Goal: Task Accomplishment & Management: Manage account settings

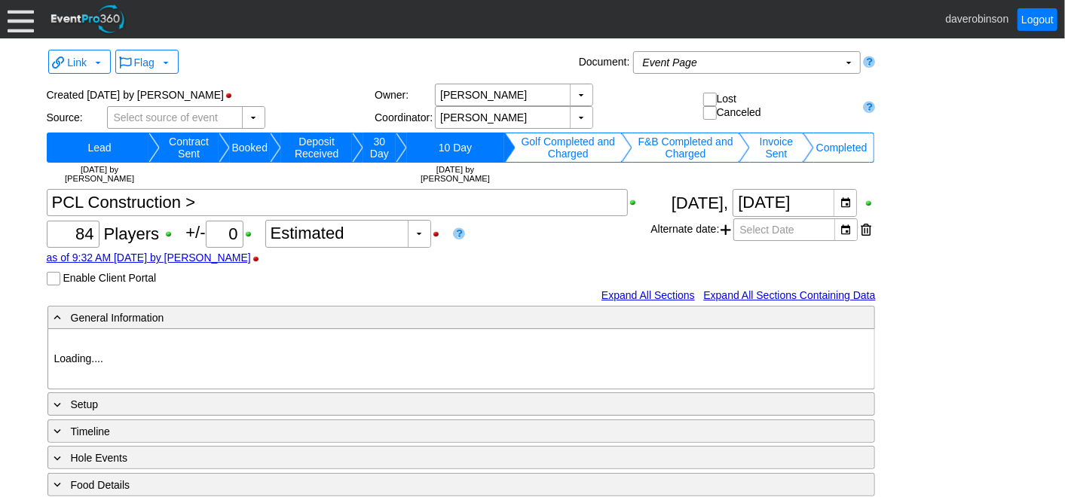
type input "Heritage Pointe Golf Club"
type input "Corporate Tournament"
type input "Scramble"
type input "Shotgun"
type input "Black"
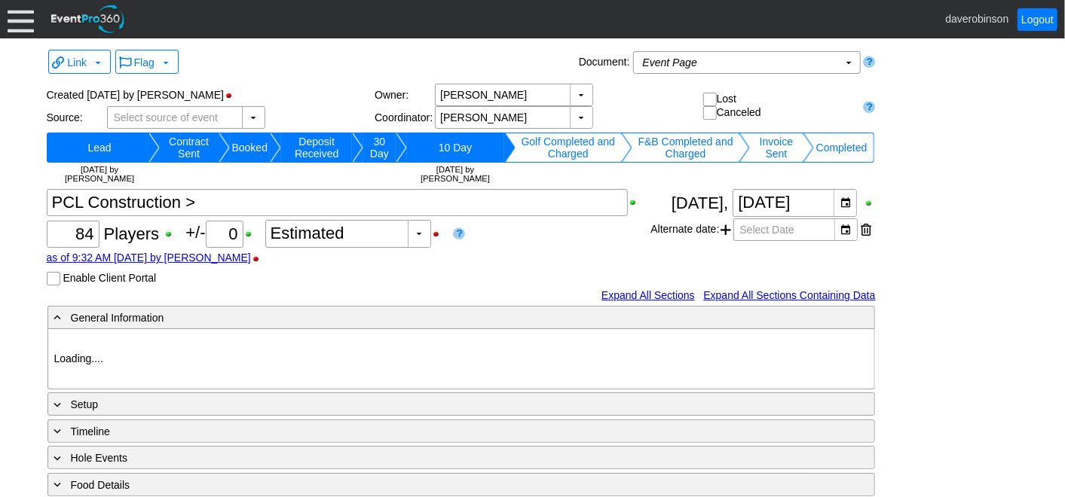
type input "Red"
type input "1170007"
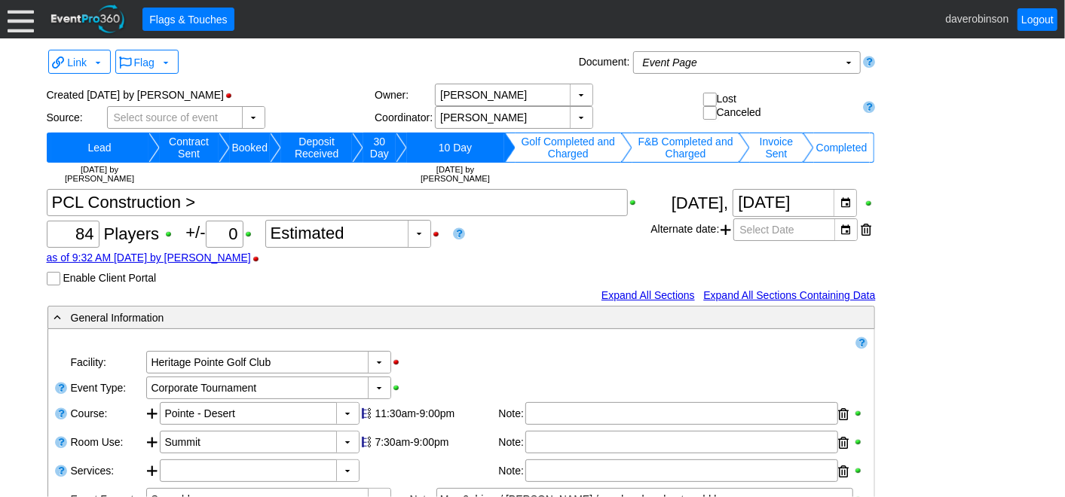
click at [15, 14] on div at bounding box center [21, 19] width 26 height 26
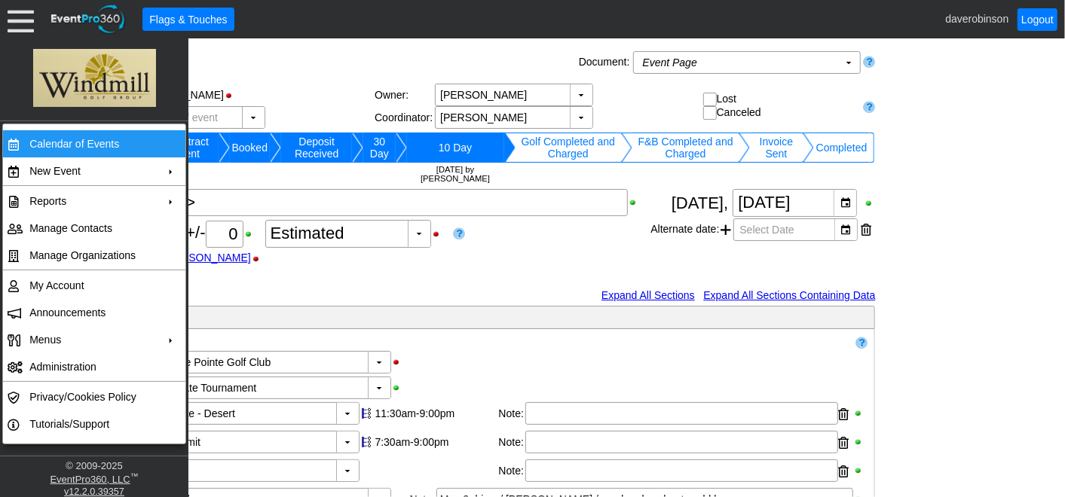
click at [80, 145] on td "Calendar of Events" at bounding box center [90, 143] width 135 height 27
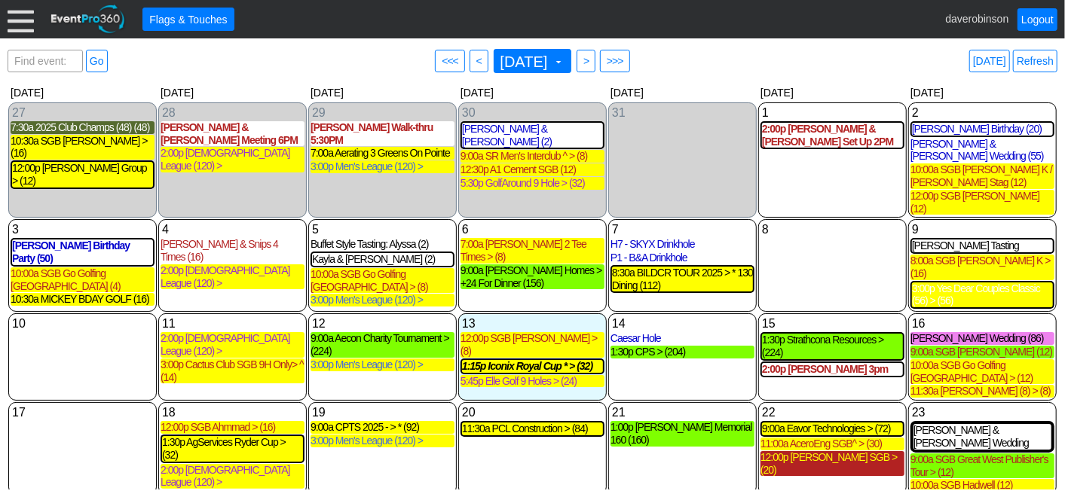
click at [821, 451] on div "12:00p Dewildt SGB > (20)" at bounding box center [832, 464] width 144 height 26
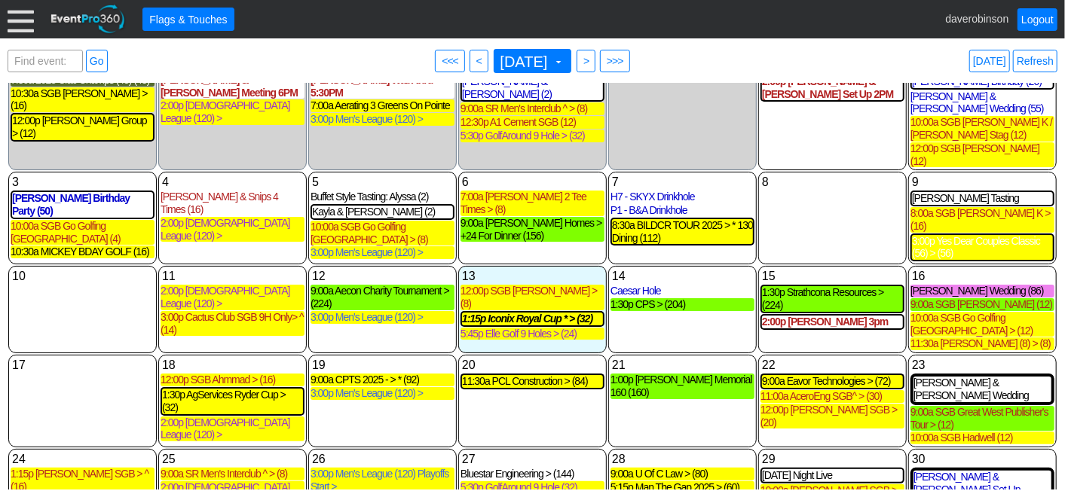
scroll to position [84, 0]
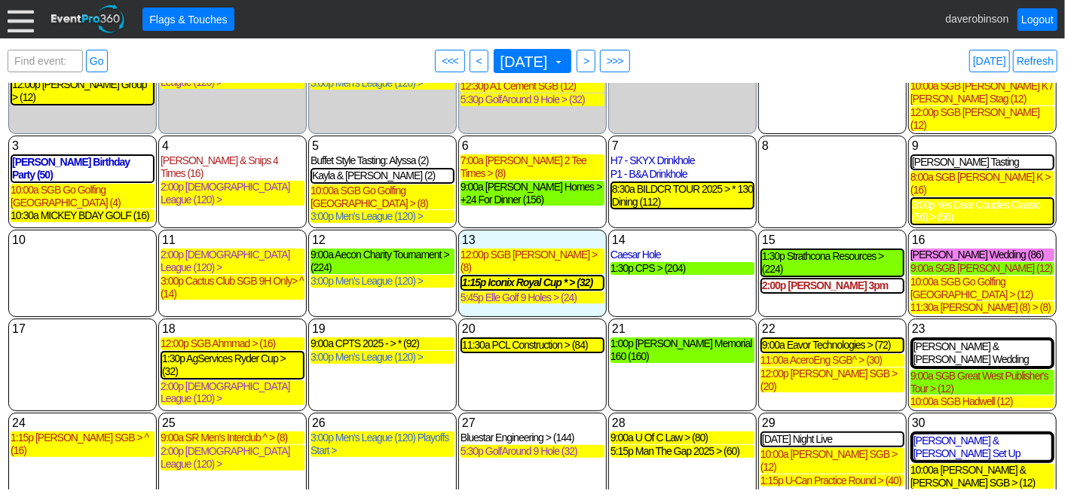
click at [807, 375] on div "22 Friday 9:00a Eavor Technologies > (72) Eavor Technologies > Deposit Received…" at bounding box center [832, 365] width 148 height 93
click at [820, 368] on div "12:00p [PERSON_NAME] SGB > (20)" at bounding box center [832, 381] width 144 height 26
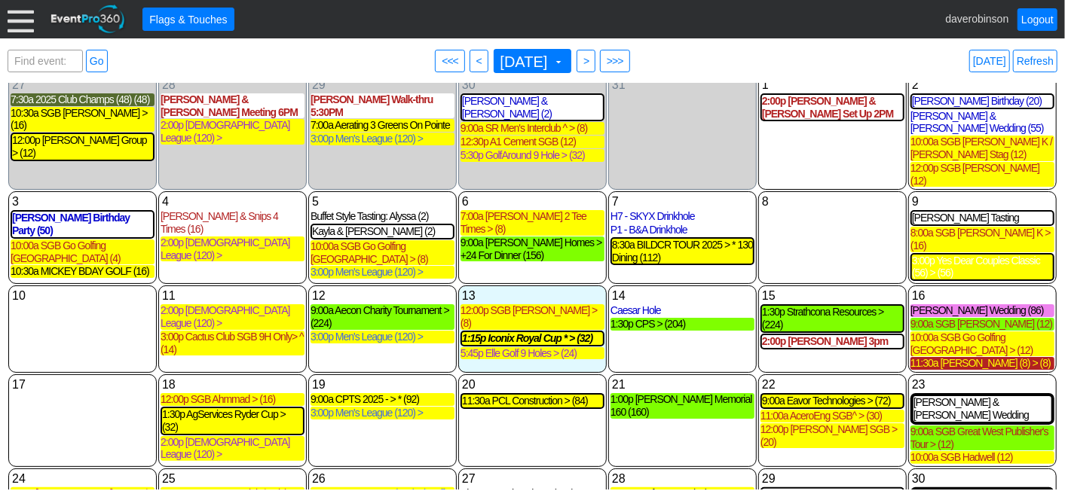
click at [965, 357] on div "11:30a Adam Sharp (8) > (8)" at bounding box center [982, 363] width 144 height 13
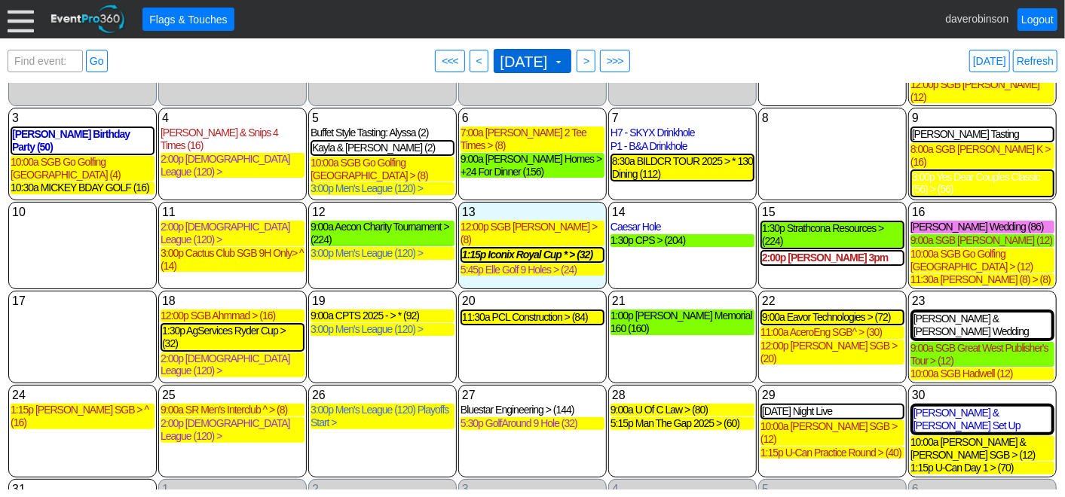
click at [564, 60] on span at bounding box center [558, 62] width 12 height 12
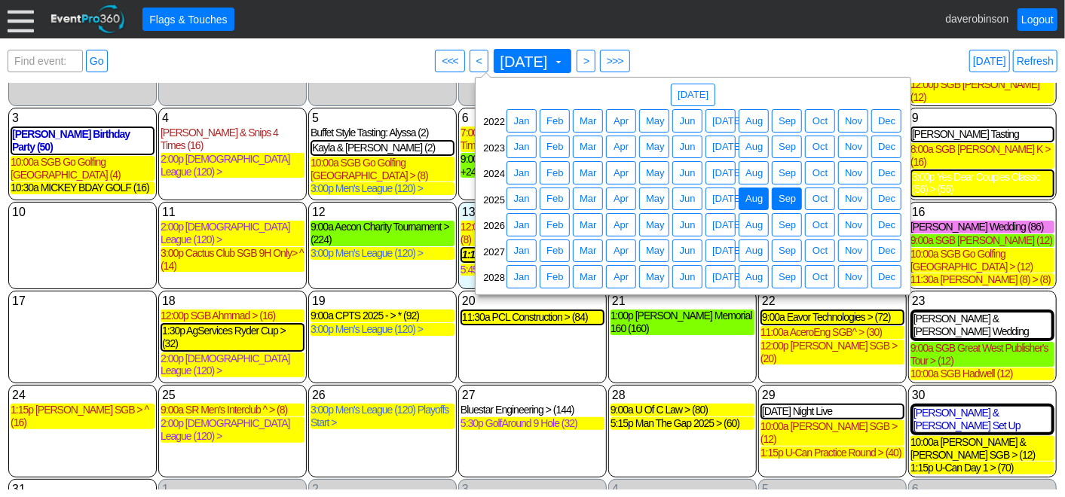
click at [793, 199] on span "Sep" at bounding box center [786, 198] width 23 height 15
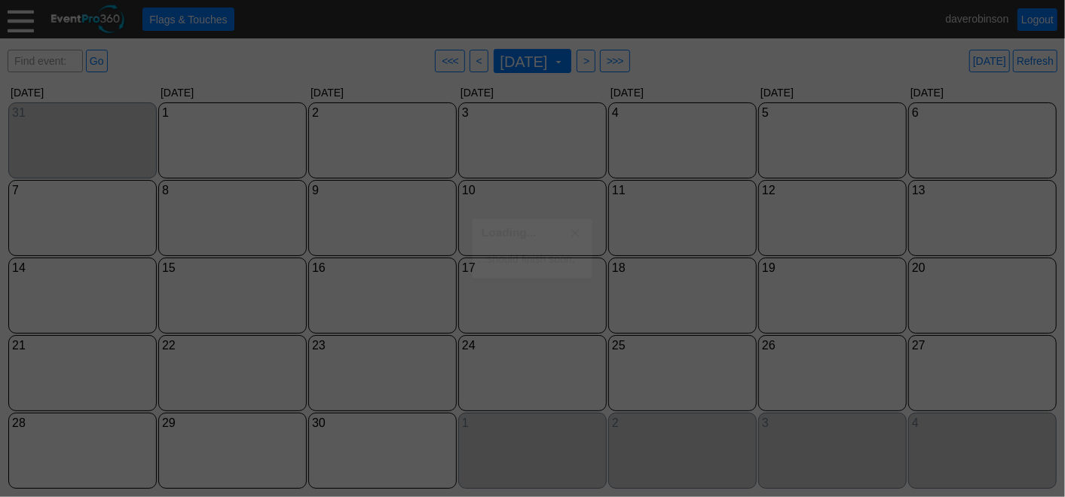
scroll to position [0, 0]
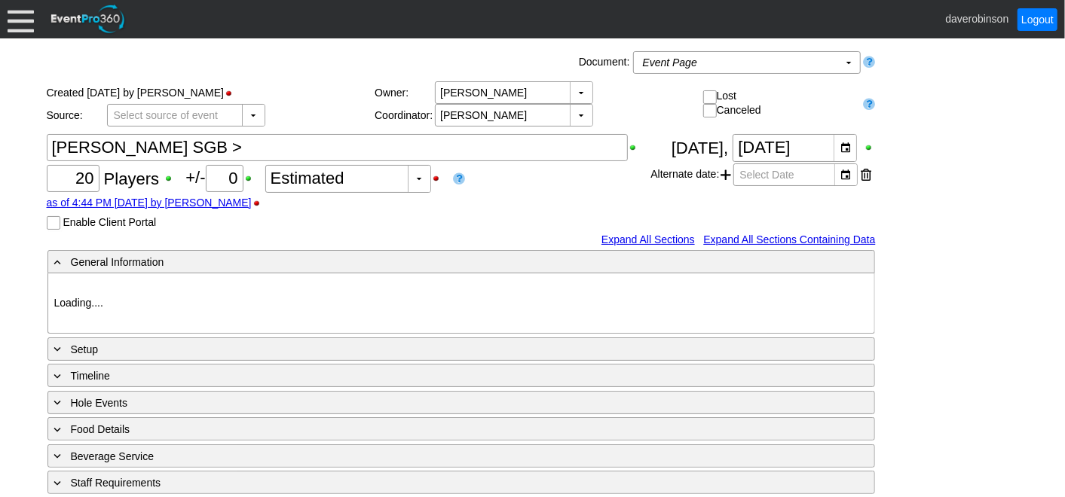
type input "Heritage Pointe Golf Club"
type input "Small Group Booking"
type input "1155793"
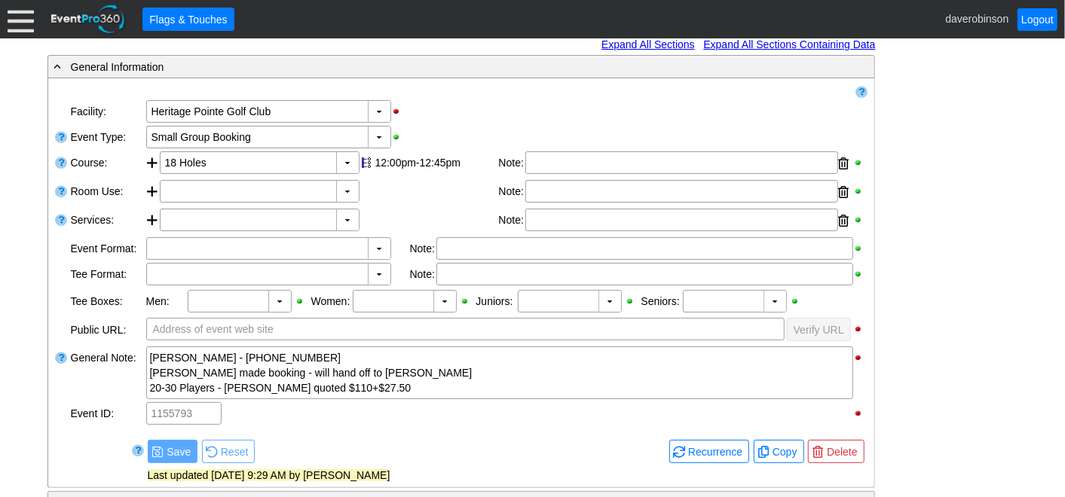
scroll to position [167, 0]
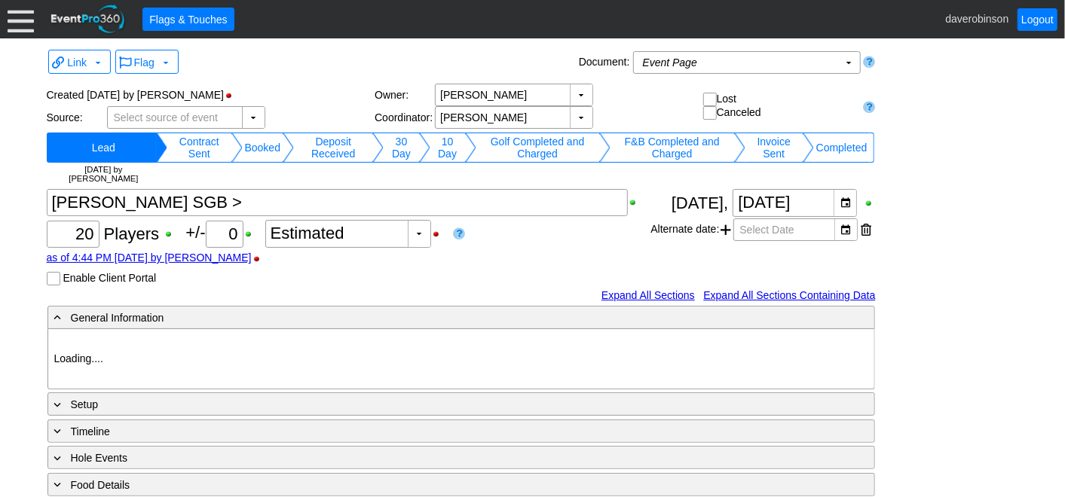
type input "Heritage Pointe Golf Club"
type input "Small Group Booking"
type input "1155793"
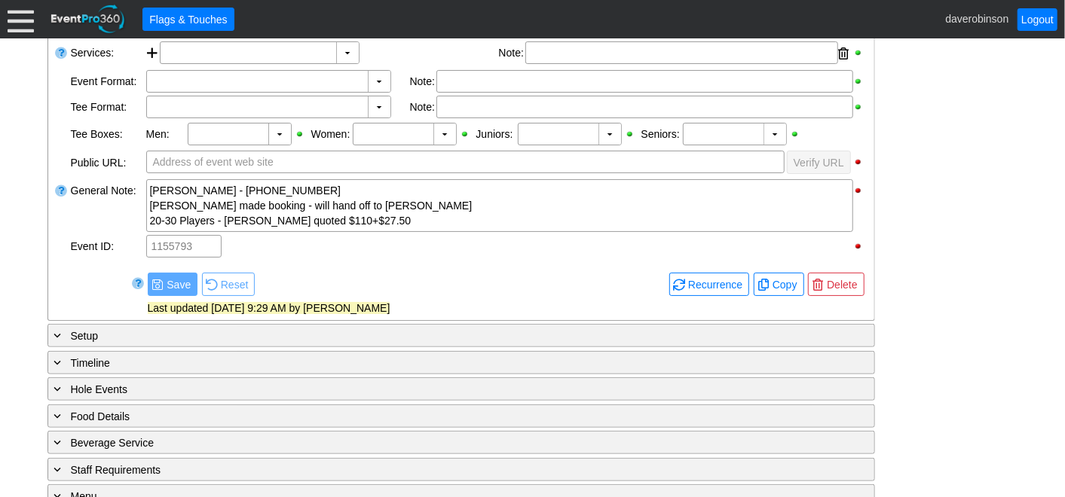
scroll to position [540, 0]
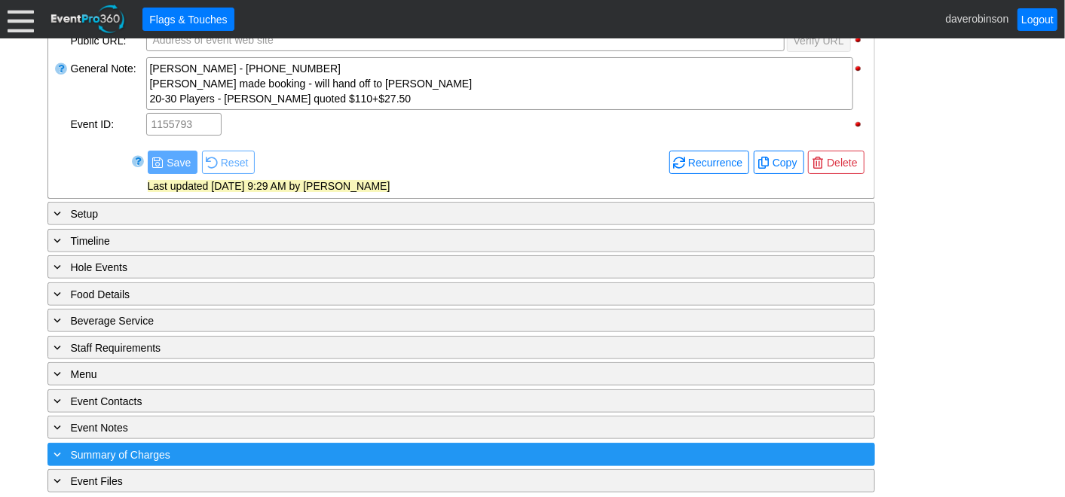
click at [62, 448] on span at bounding box center [58, 455] width 14 height 14
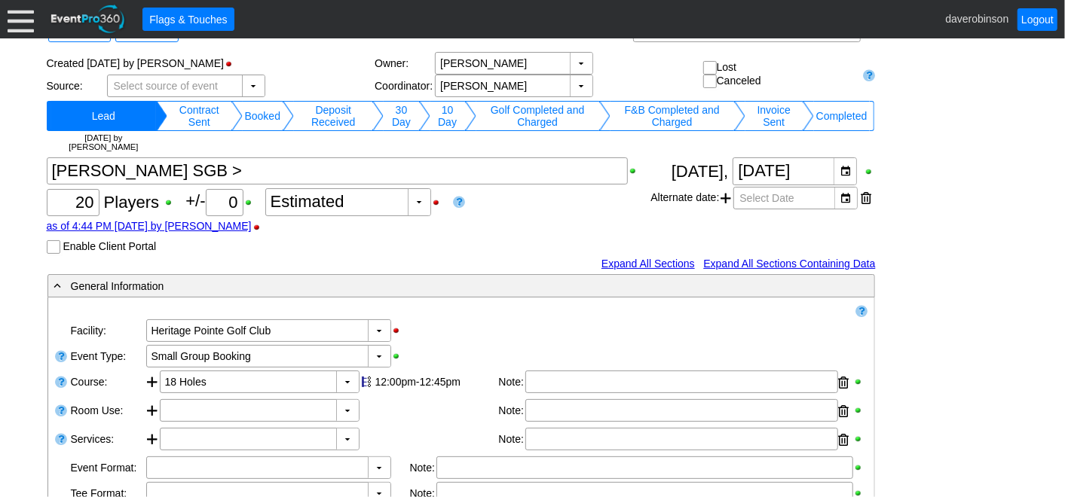
scroll to position [0, 0]
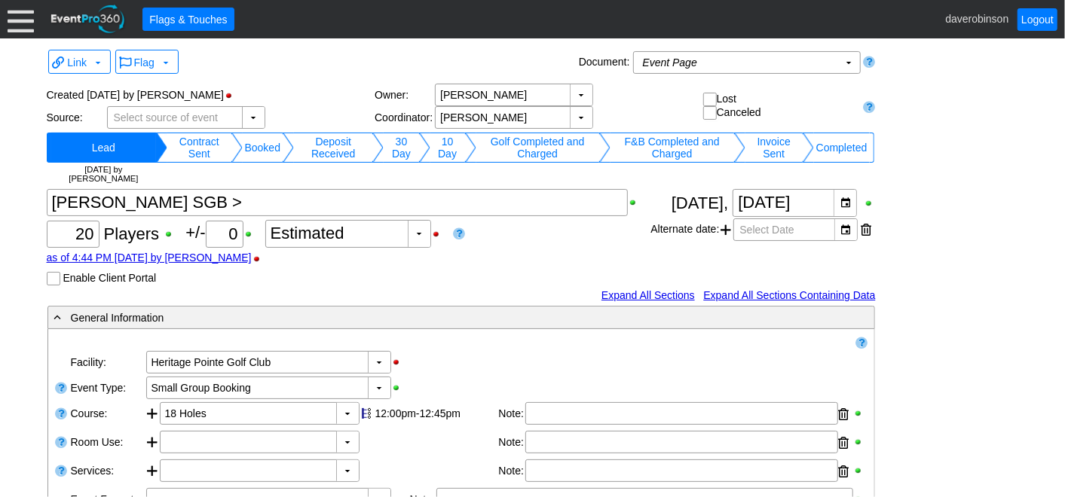
click at [1017, 264] on div "Link ▼ Flag ▼ Document: Event Page Χ ▼ ● Print or PDF E-Sign ▼ Insert ▼ Save ▼ …" at bounding box center [532, 267] width 1065 height 459
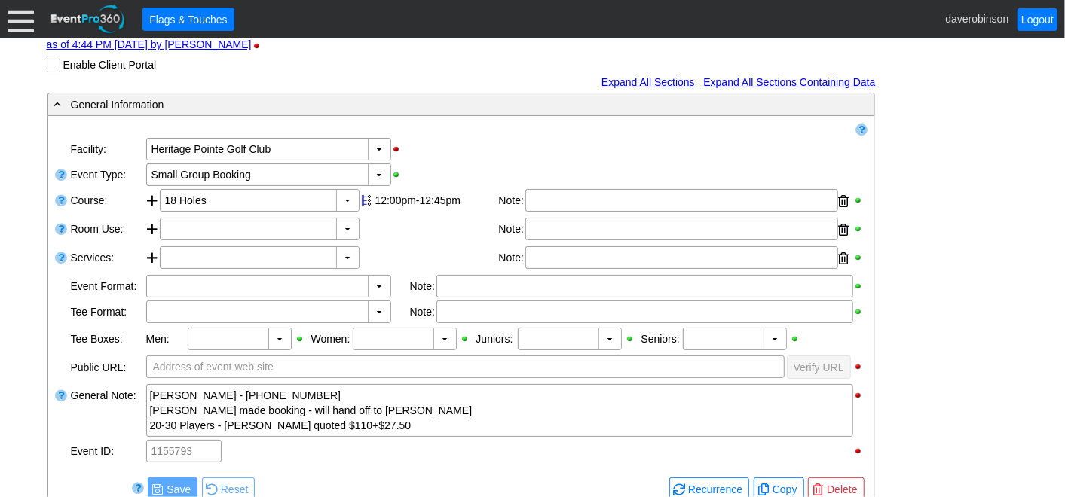
scroll to position [251, 0]
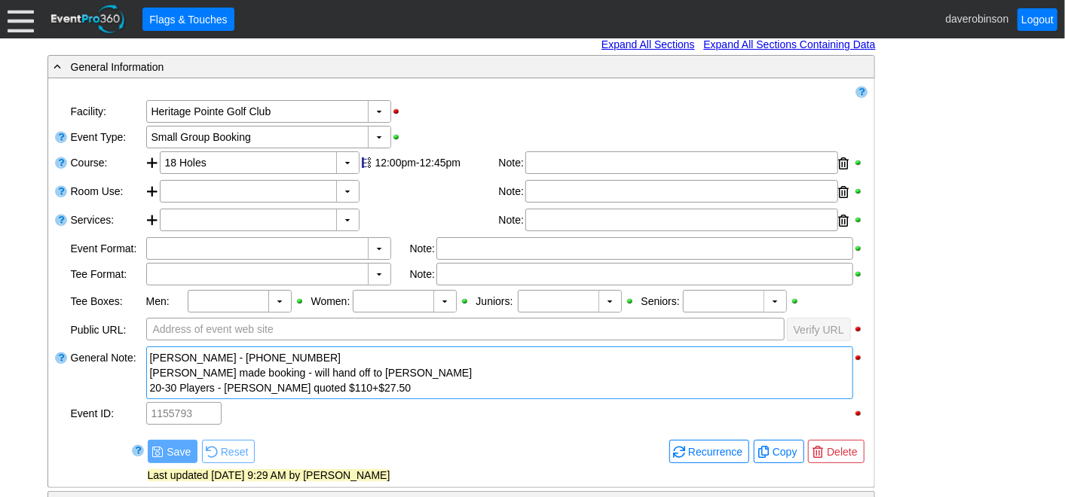
click at [392, 388] on div "20-30 Players - Dave quoted $110+$27.50" at bounding box center [499, 388] width 699 height 15
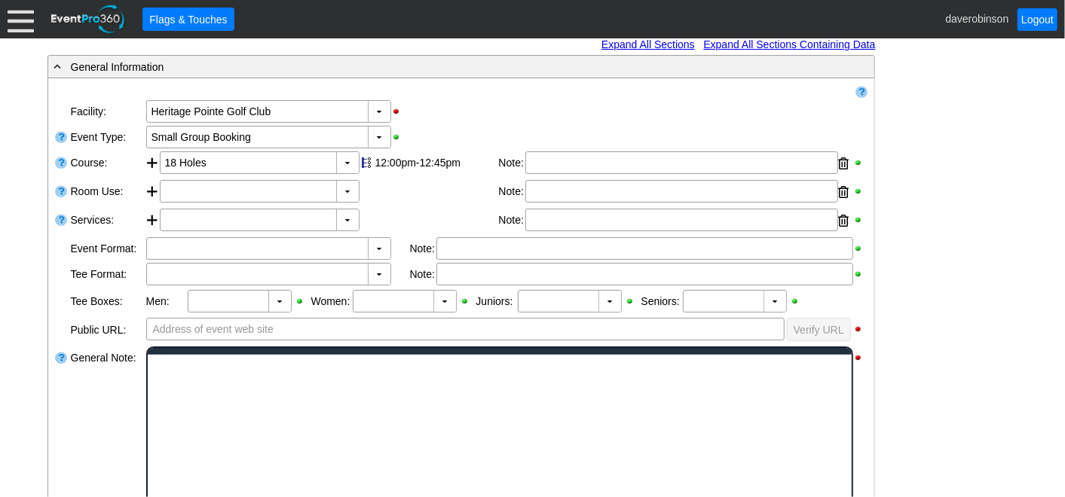
scroll to position [0, 0]
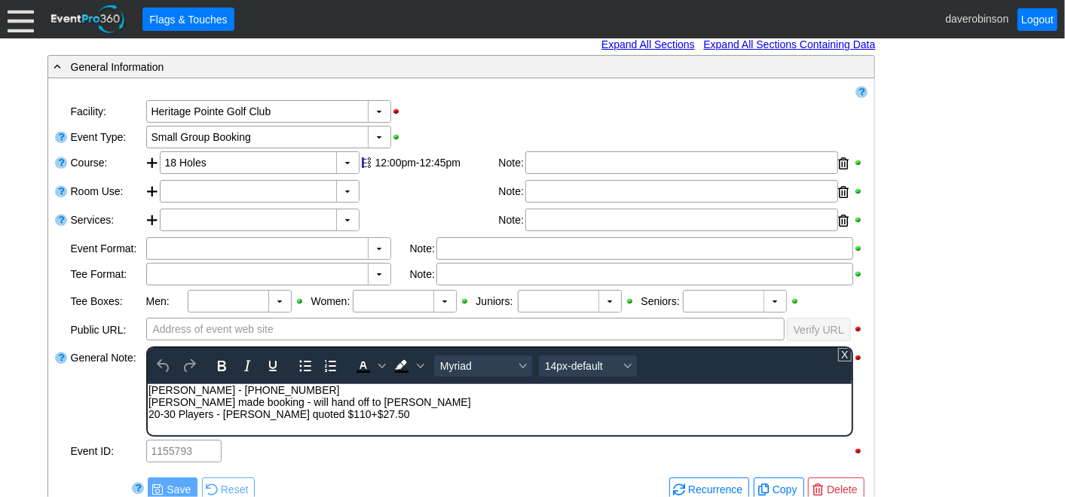
click at [388, 418] on div "20-30 Players - Dave quoted $110+$27.50" at bounding box center [499, 414] width 702 height 12
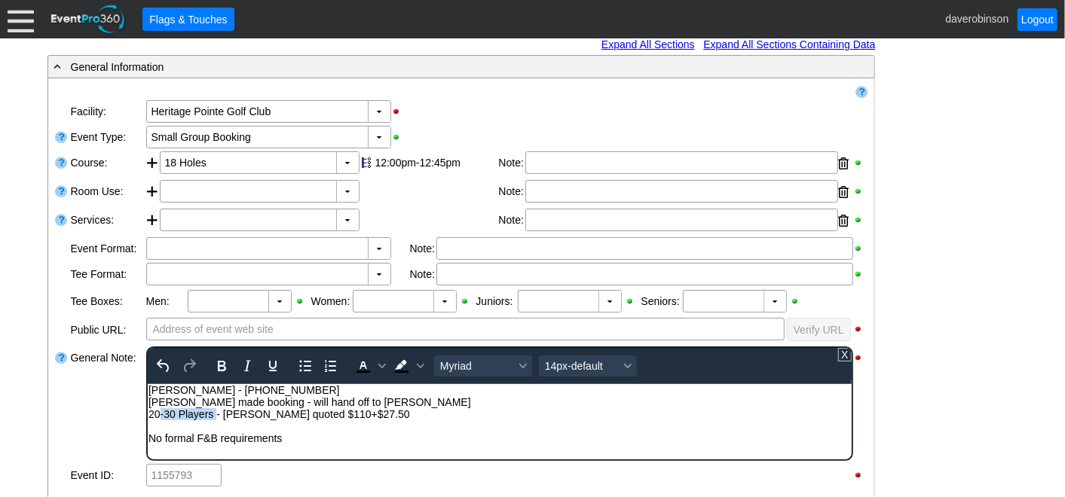
drag, startPoint x: 161, startPoint y: 413, endPoint x: 214, endPoint y: 414, distance: 53.5
click at [214, 414] on div "20-30 Players - Dave quoted $110+$27.50" at bounding box center [499, 414] width 702 height 12
click at [71, 406] on div "General Note:" at bounding box center [106, 404] width 75 height 118
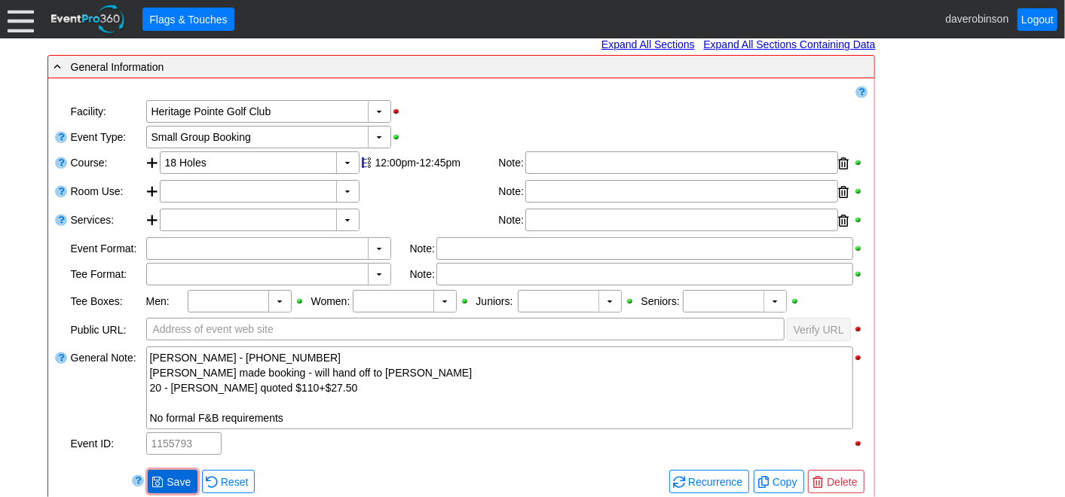
click at [158, 476] on span at bounding box center [157, 482] width 12 height 12
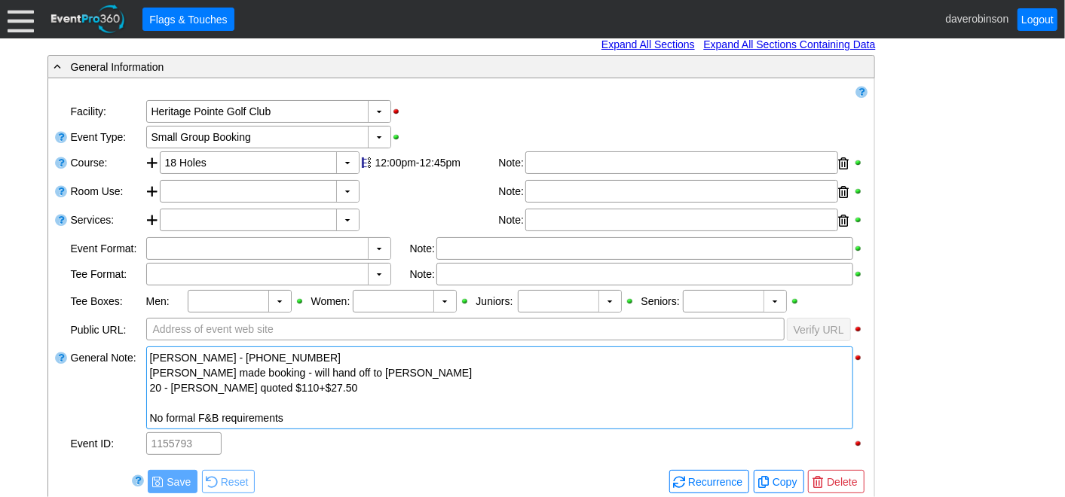
click at [323, 392] on div "20 - Dave quoted $110+$27.50" at bounding box center [499, 388] width 699 height 15
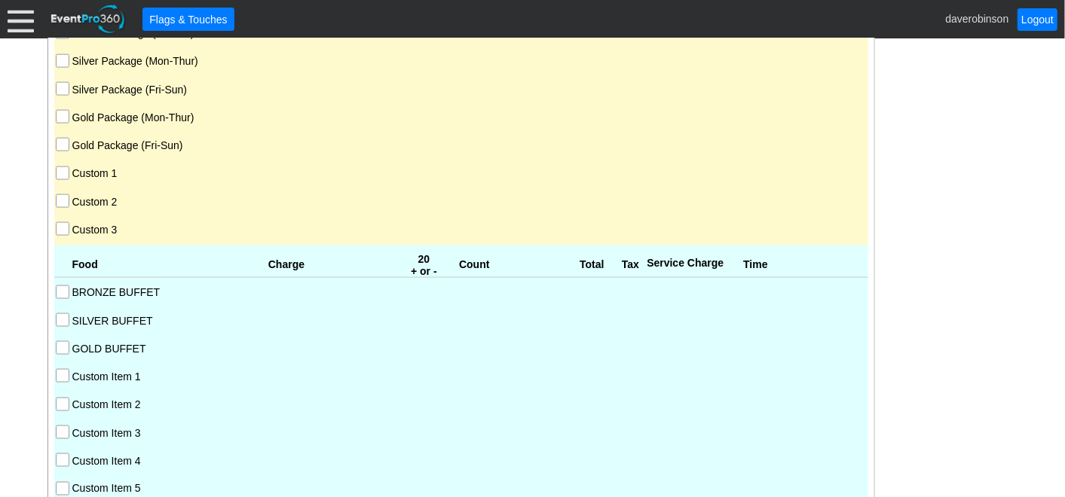
scroll to position [921, 0]
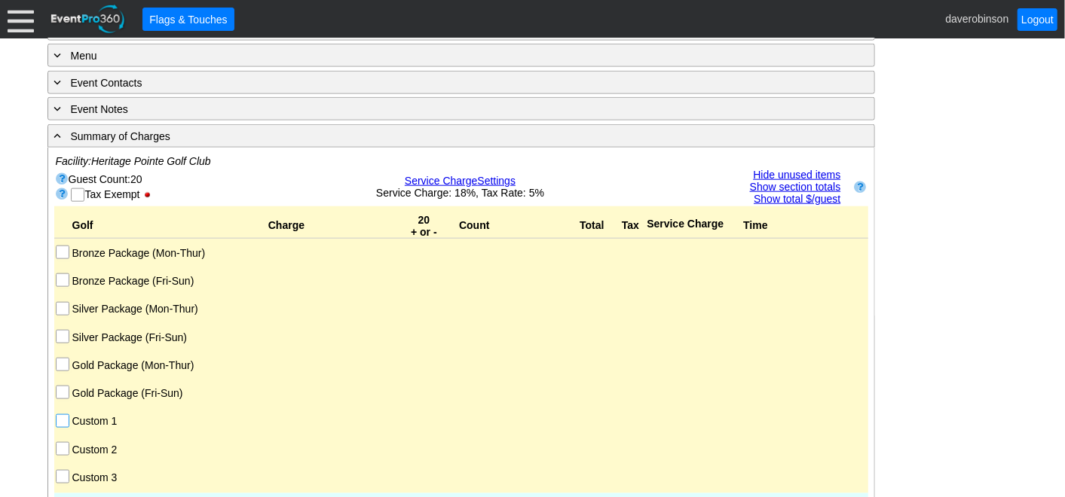
click at [57, 415] on input "Custom 1" at bounding box center [64, 422] width 15 height 15
checkbox input "true"
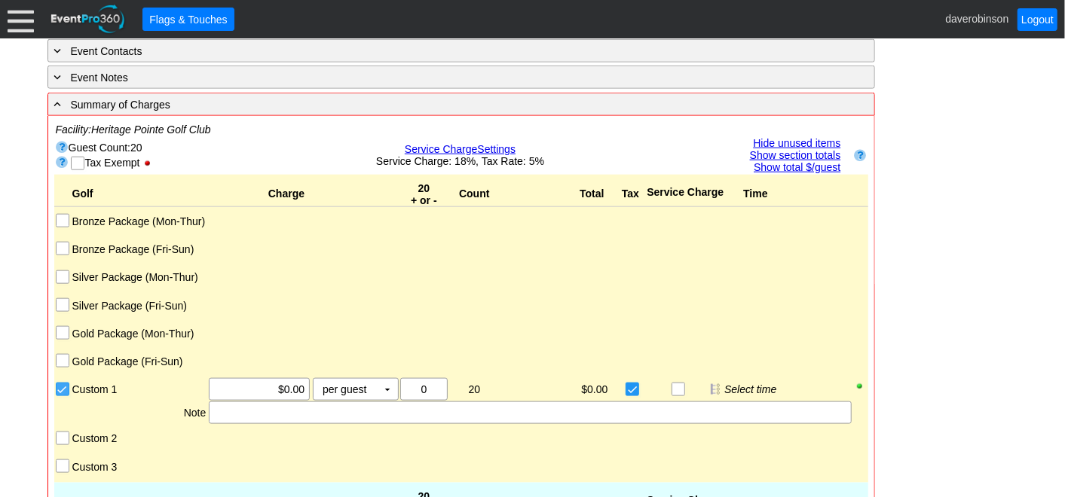
scroll to position [889, 0]
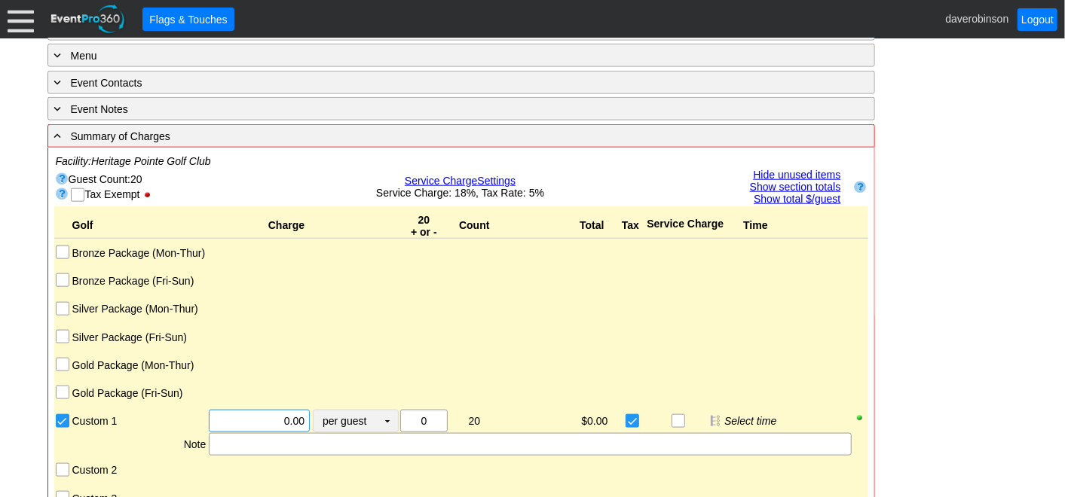
drag, startPoint x: 263, startPoint y: 415, endPoint x: 312, endPoint y: 408, distance: 49.6
click at [312, 410] on div "Χ 0.00 per guest Χ ▼ Upcharge" at bounding box center [302, 421] width 191 height 23
type input "$110.00"
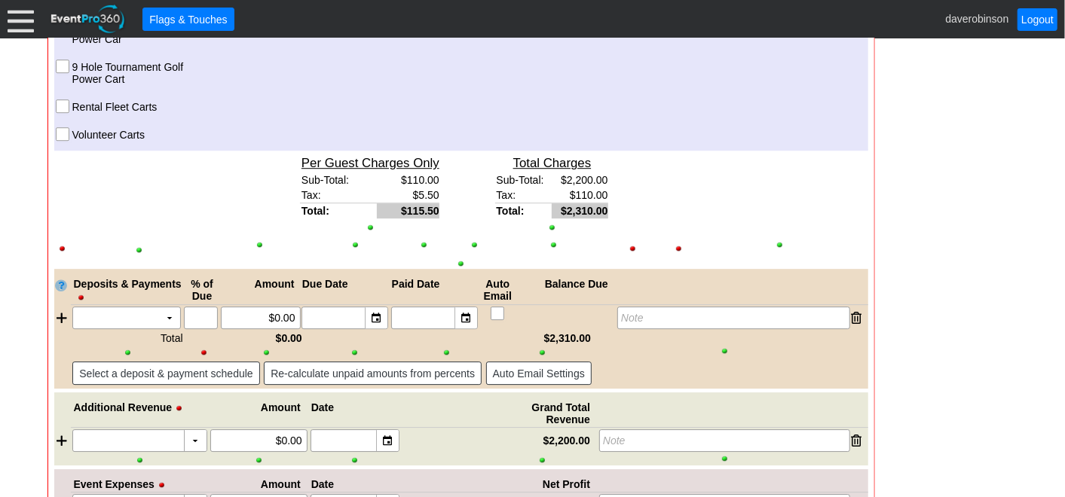
scroll to position [2480, 0]
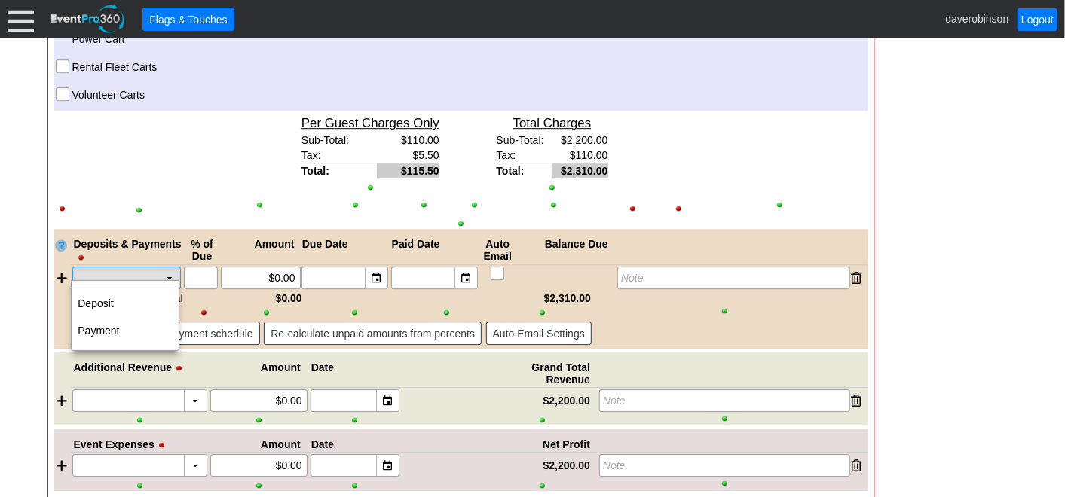
click at [174, 273] on td "▼" at bounding box center [169, 278] width 21 height 21
click at [137, 302] on td "Deposit" at bounding box center [125, 303] width 107 height 27
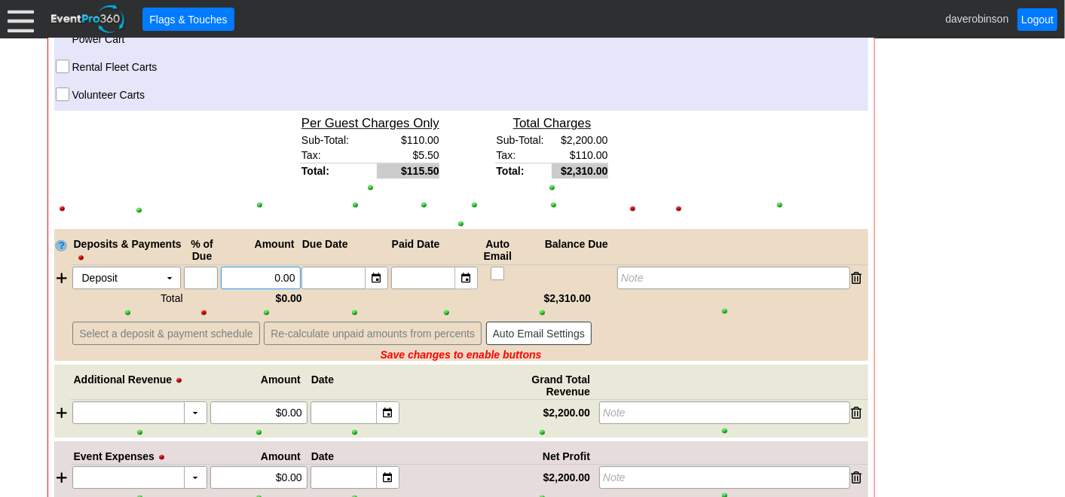
drag, startPoint x: 256, startPoint y: 270, endPoint x: 295, endPoint y: 269, distance: 39.2
click at [295, 269] on div "0.00" at bounding box center [260, 278] width 75 height 21
type input "$250.00"
click at [460, 268] on div "▼" at bounding box center [465, 278] width 23 height 21
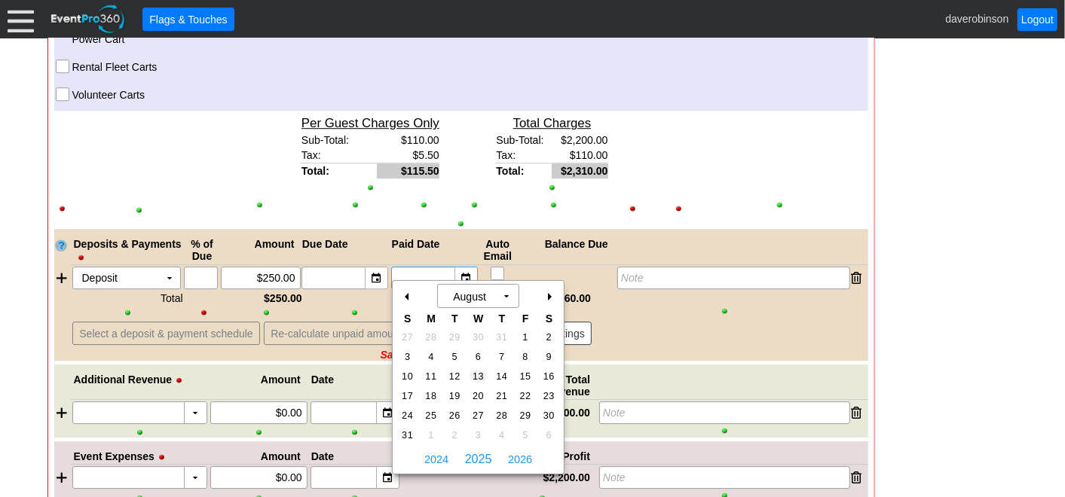
click at [471, 374] on span "13" at bounding box center [477, 377] width 17 height 14
type input "8/13/2025"
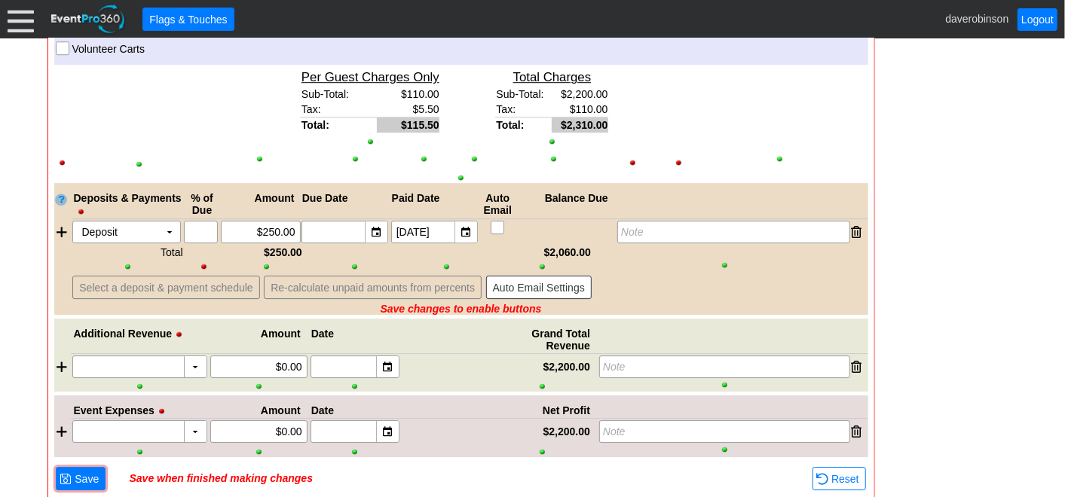
scroll to position [2560, 0]
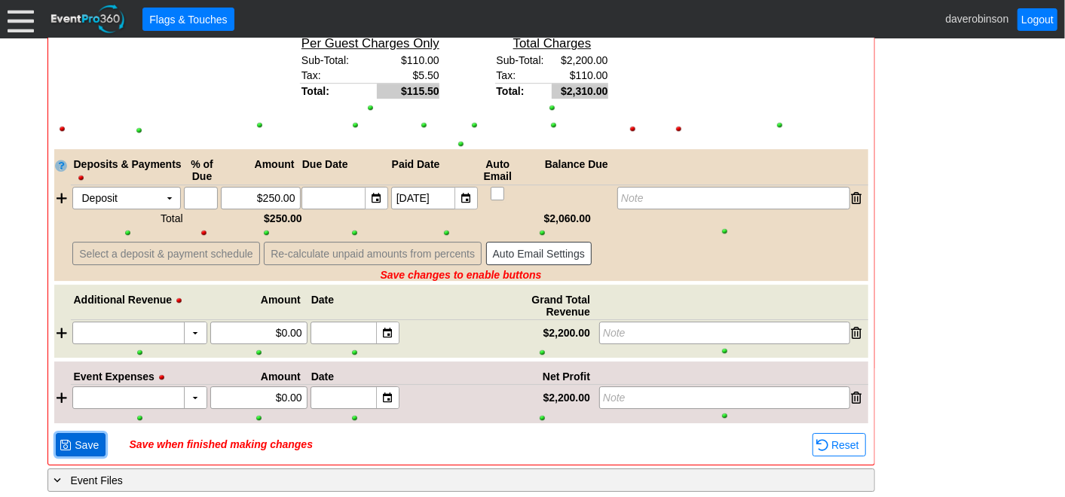
click at [74, 438] on span "Save" at bounding box center [87, 445] width 30 height 15
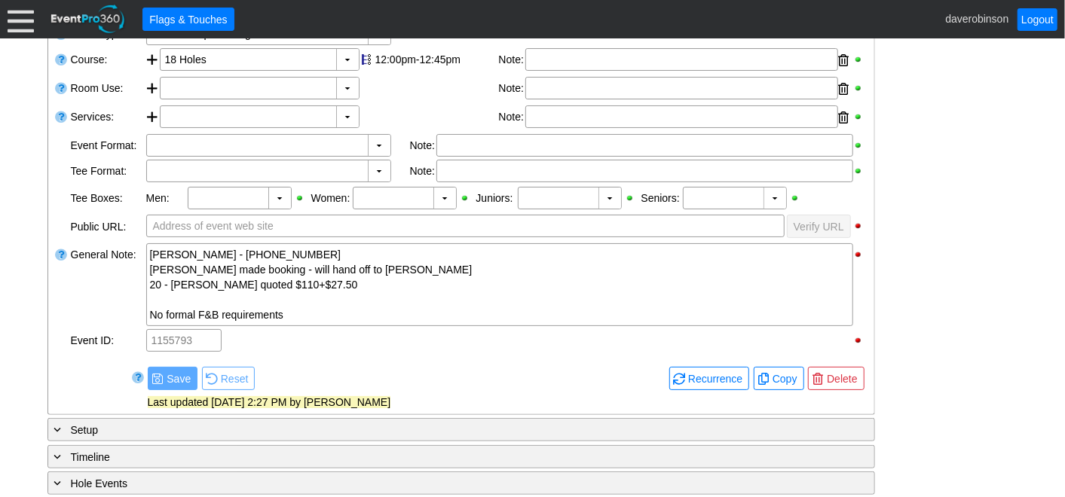
scroll to position [381, 0]
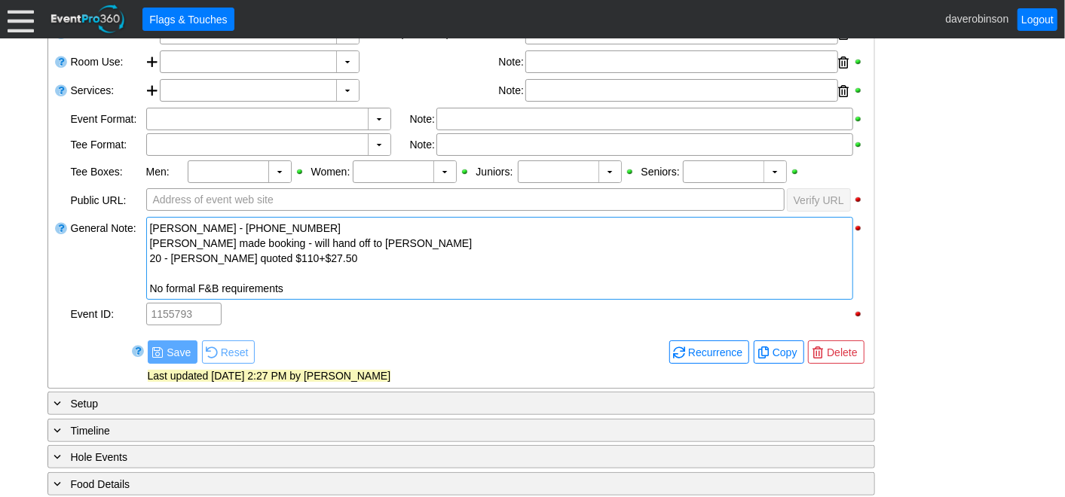
click at [198, 283] on div "No formal F&B requirements" at bounding box center [499, 288] width 699 height 15
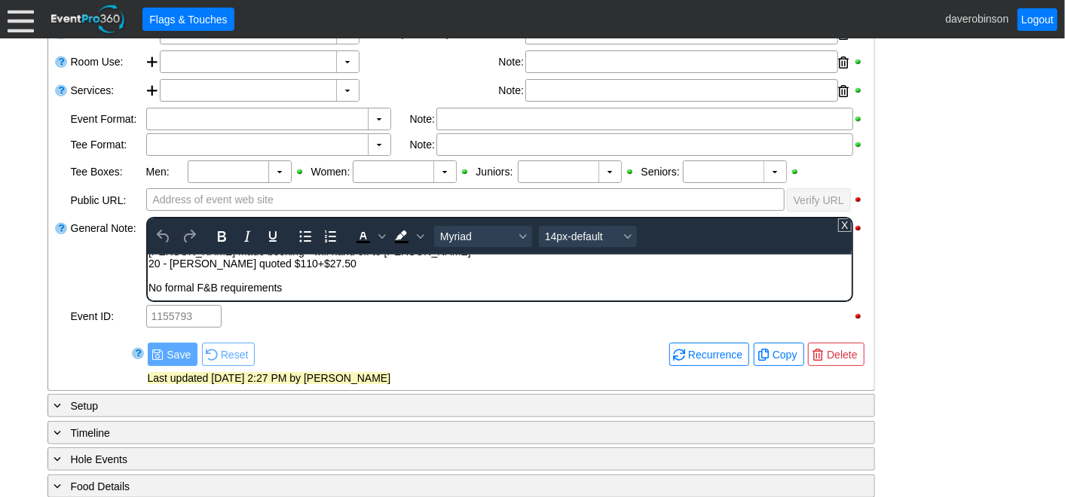
scroll to position [0, 0]
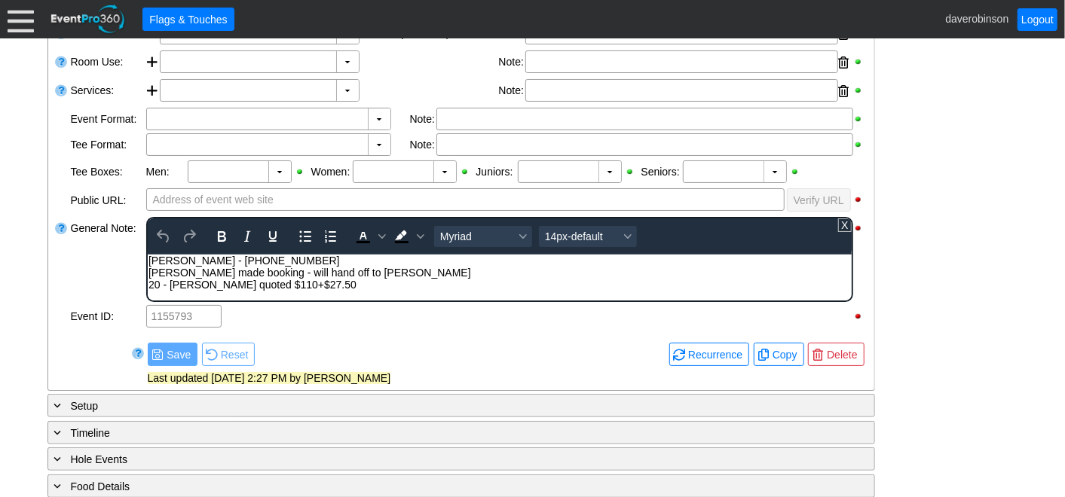
click at [195, 287] on body "Trevor Dewildt - 306-529-4454 Dave made booking - will hand off to Paul 20 - Da…" at bounding box center [499, 288] width 704 height 68
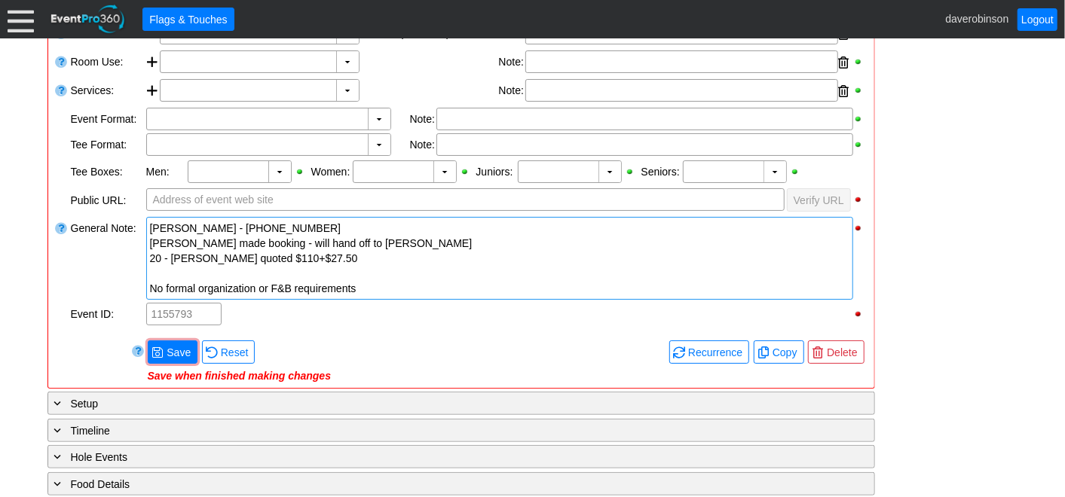
click at [75, 298] on div "Remove all highlights Facility: ▼ Χ Heritage Pointe Golf Club Event Type: ▼ Χ S…" at bounding box center [461, 168] width 814 height 427
click at [174, 349] on span "Save" at bounding box center [179, 352] width 30 height 15
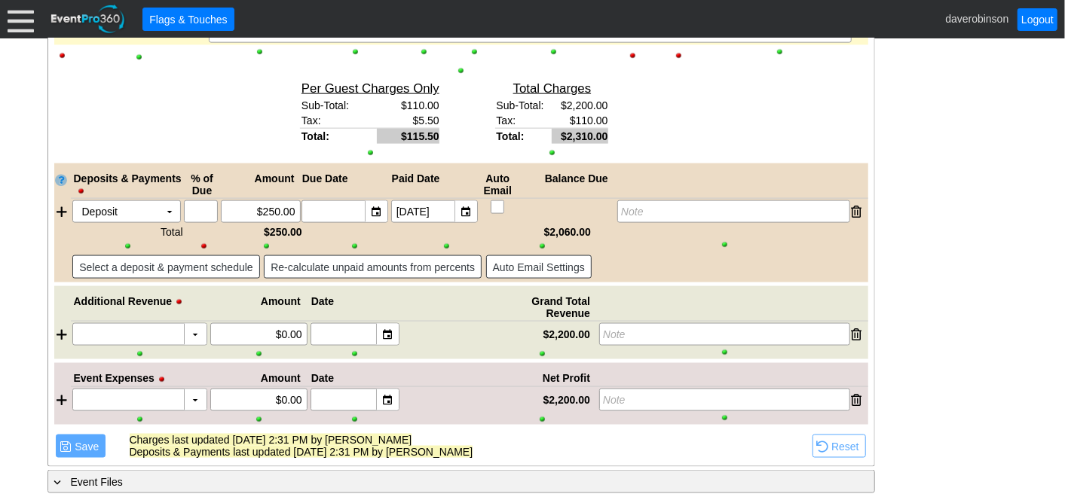
scroll to position [883, 0]
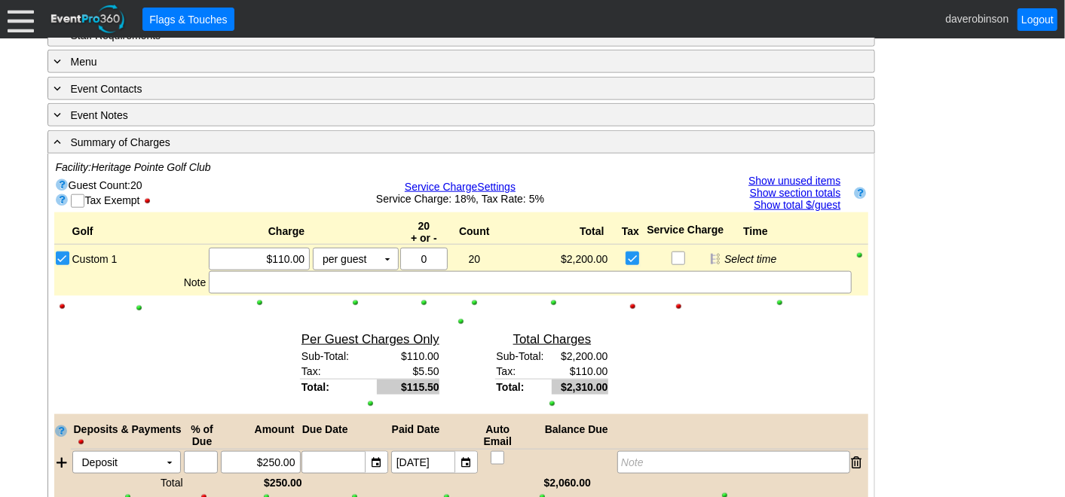
click at [787, 175] on link "Show unused items" at bounding box center [794, 181] width 92 height 12
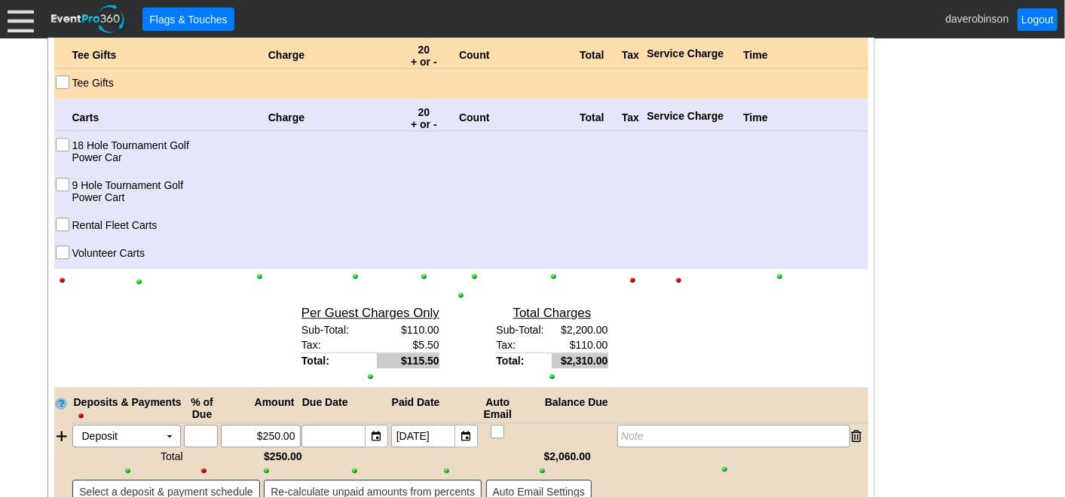
scroll to position [2212, 0]
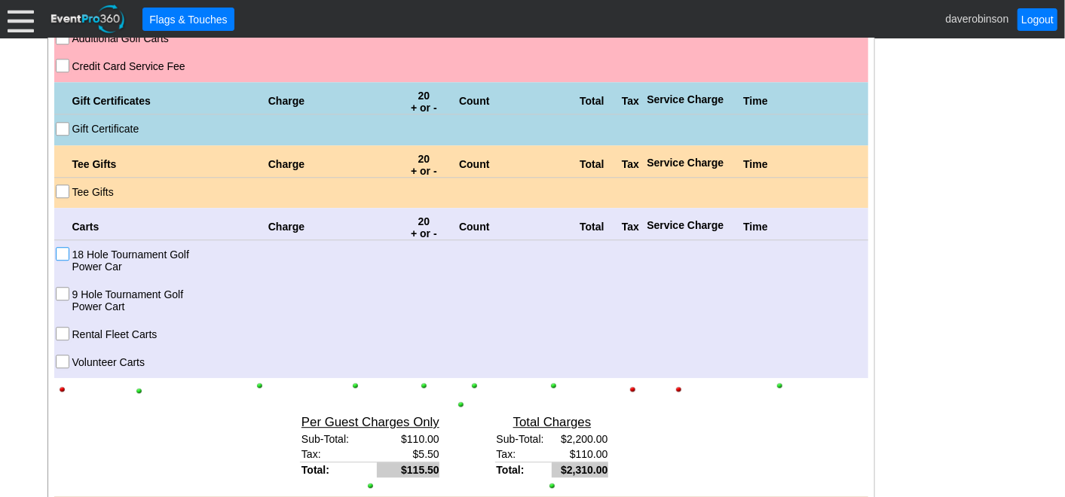
click at [65, 249] on input "18 Hole Tournament Golf Power Car" at bounding box center [64, 255] width 15 height 15
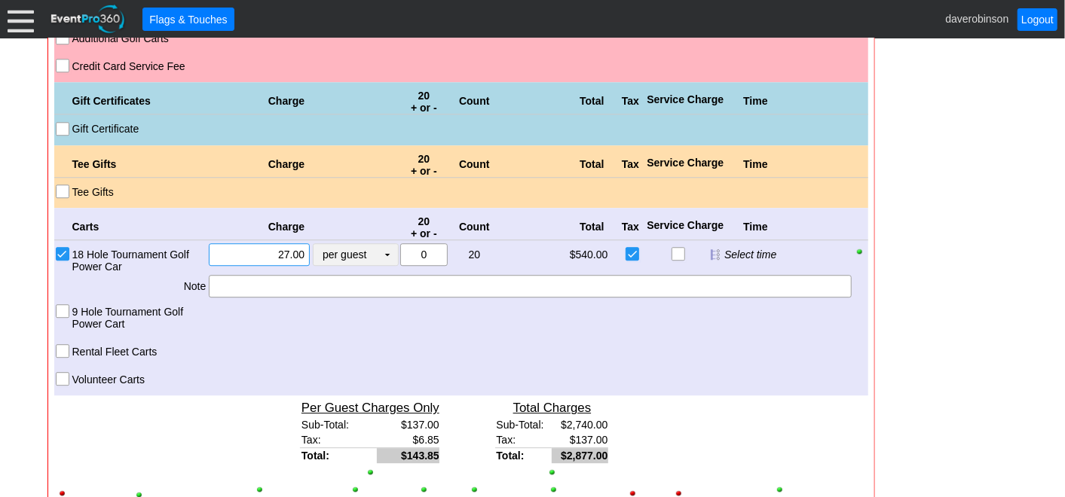
drag, startPoint x: 304, startPoint y: 243, endPoint x: 342, endPoint y: 241, distance: 37.7
click at [342, 243] on div "Χ 27.00 per guest Χ ▼ Upcharge" at bounding box center [302, 258] width 191 height 31
type input "$27.50"
click at [426, 342] on div at bounding box center [424, 350] width 50 height 19
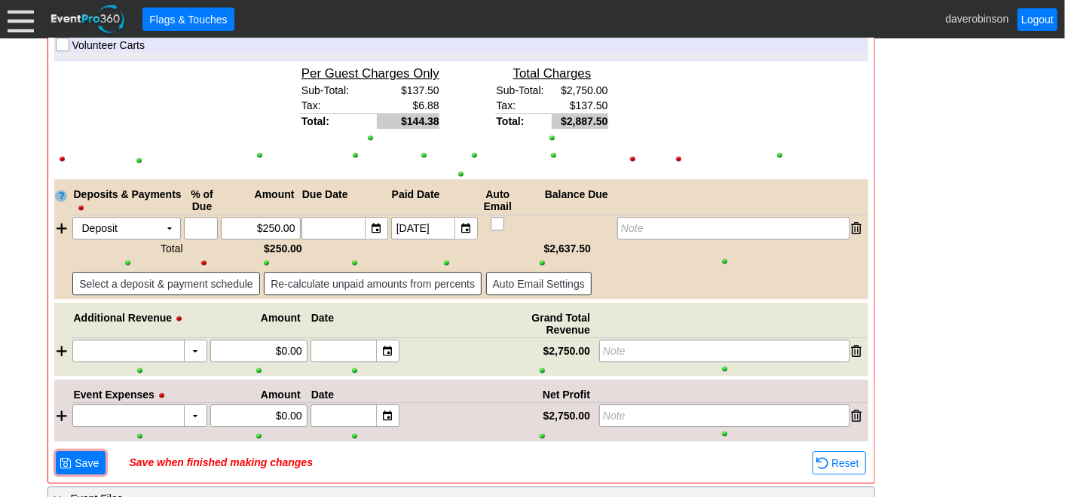
scroll to position [2564, 0]
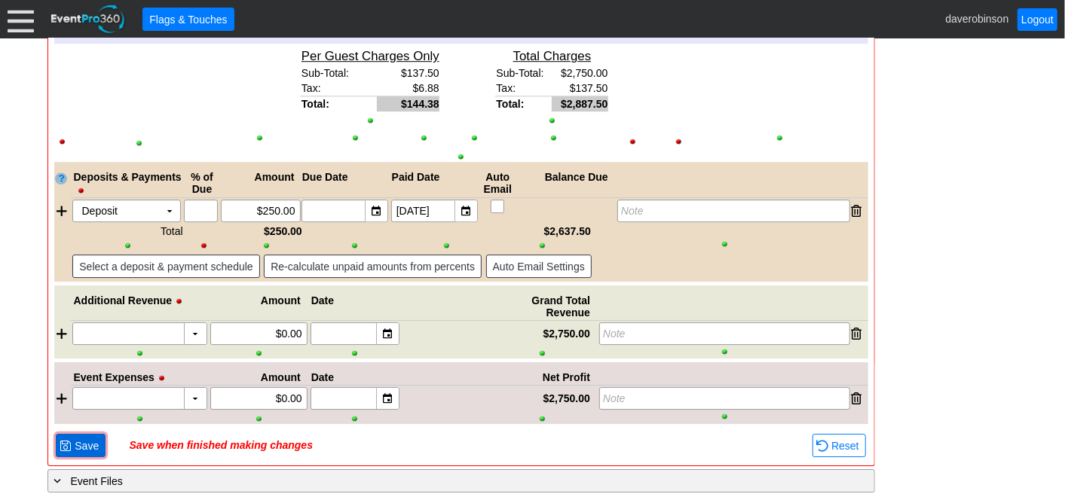
click at [88, 434] on span "● Save" at bounding box center [81, 445] width 50 height 23
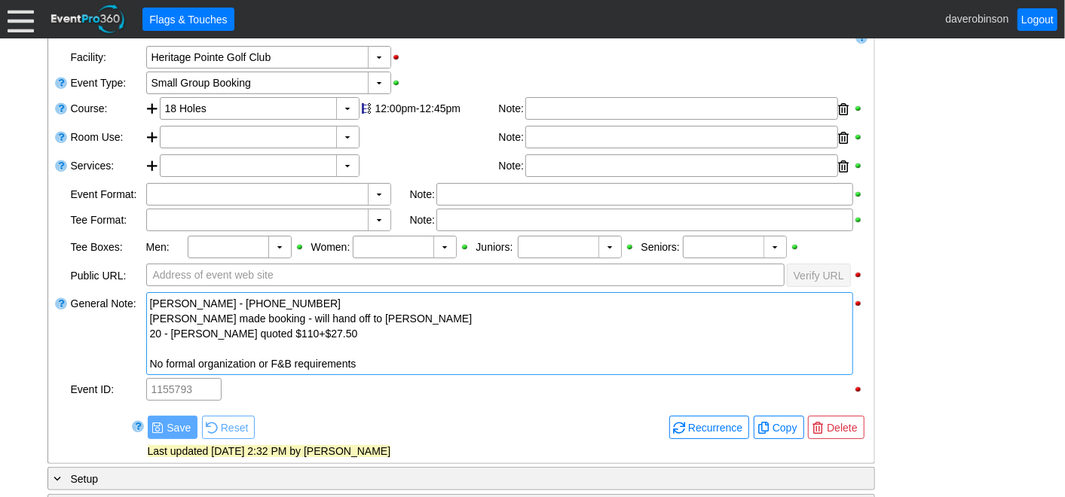
scroll to position [306, 0]
click at [353, 326] on div "20 - Dave quoted $110+$27.50" at bounding box center [499, 333] width 699 height 15
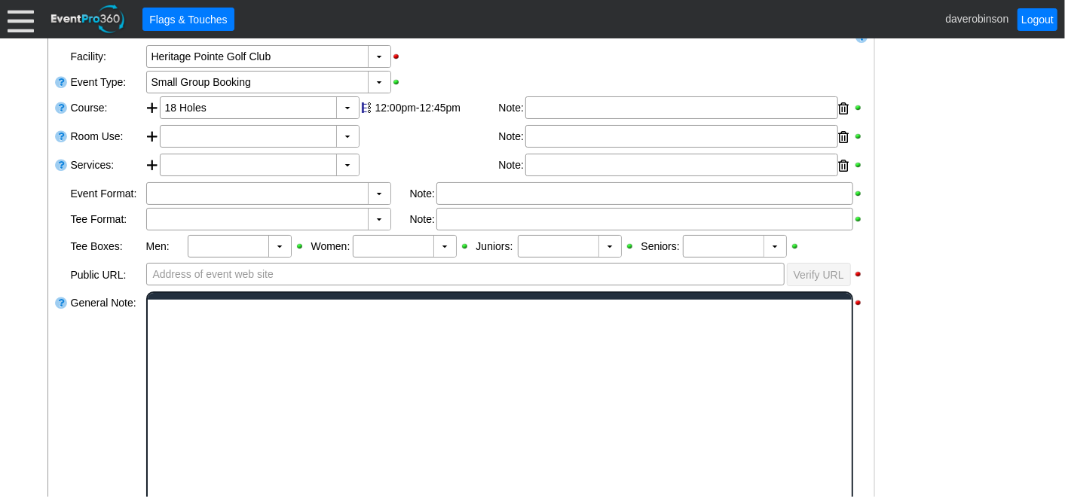
scroll to position [0, 0]
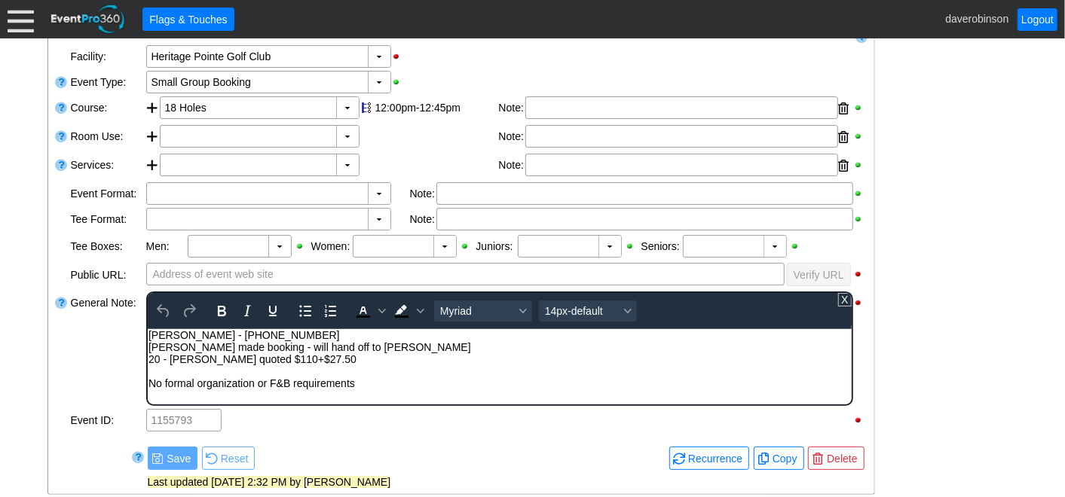
click at [366, 357] on div "20 - Dave quoted $110+$27.50" at bounding box center [499, 359] width 702 height 12
click at [362, 351] on div "Dave made booking - will hand off to Paul" at bounding box center [499, 347] width 702 height 12
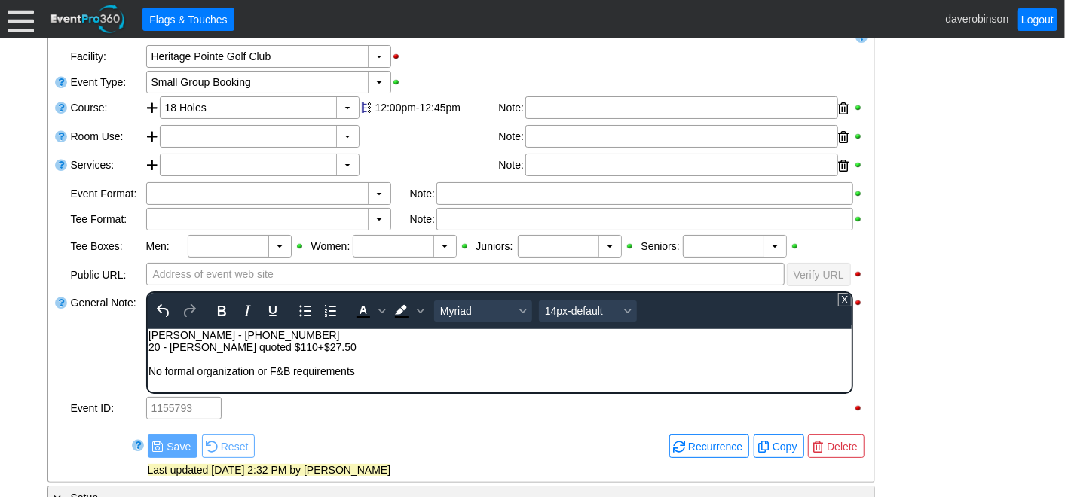
click at [354, 369] on div "No formal organization or F&B requirements" at bounding box center [499, 371] width 702 height 12
click at [149, 372] on div "No formal organization or F&B requirements" at bounding box center [499, 371] width 702 height 12
click at [477, 369] on div "Dave spoke Aug 13th - No formal organization or F&B requirements" at bounding box center [499, 371] width 702 height 12
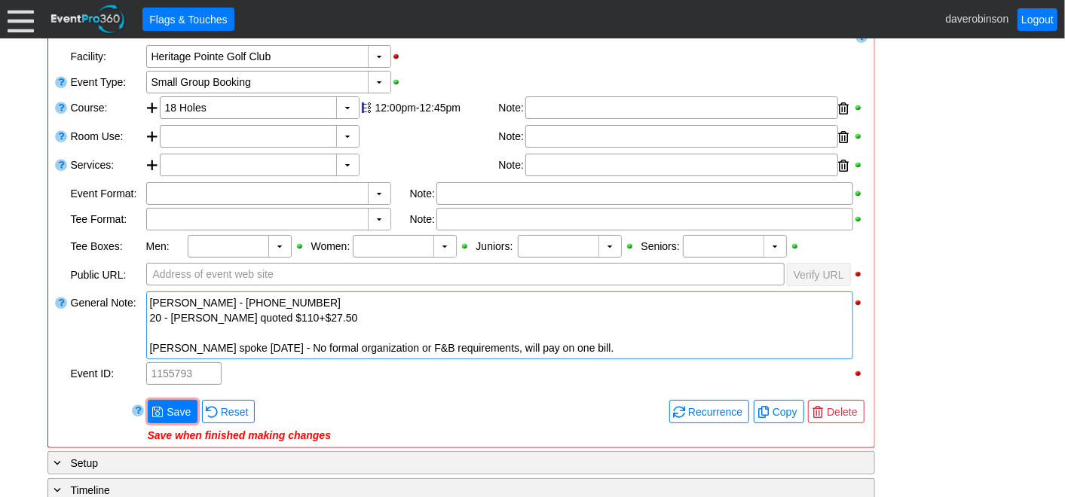
click at [165, 405] on span "Save" at bounding box center [179, 412] width 30 height 15
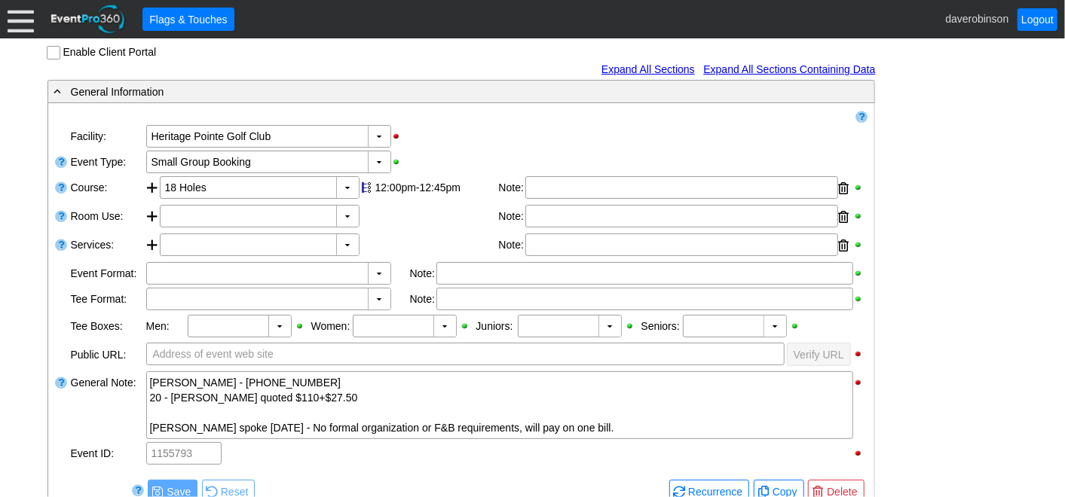
scroll to position [139, 0]
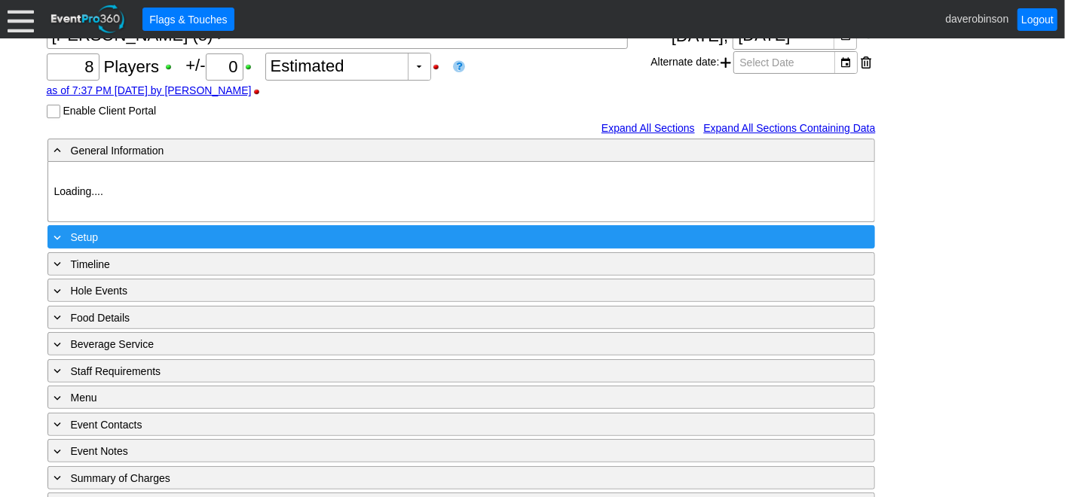
type input "Heritage Pointe Golf Club"
type input "Small Group Booking"
type input "1140374"
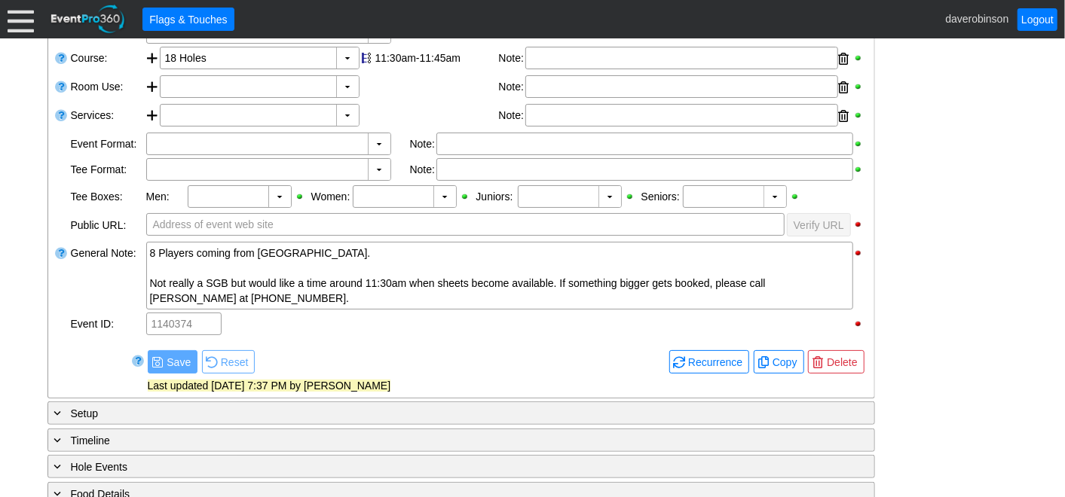
scroll to position [359, 0]
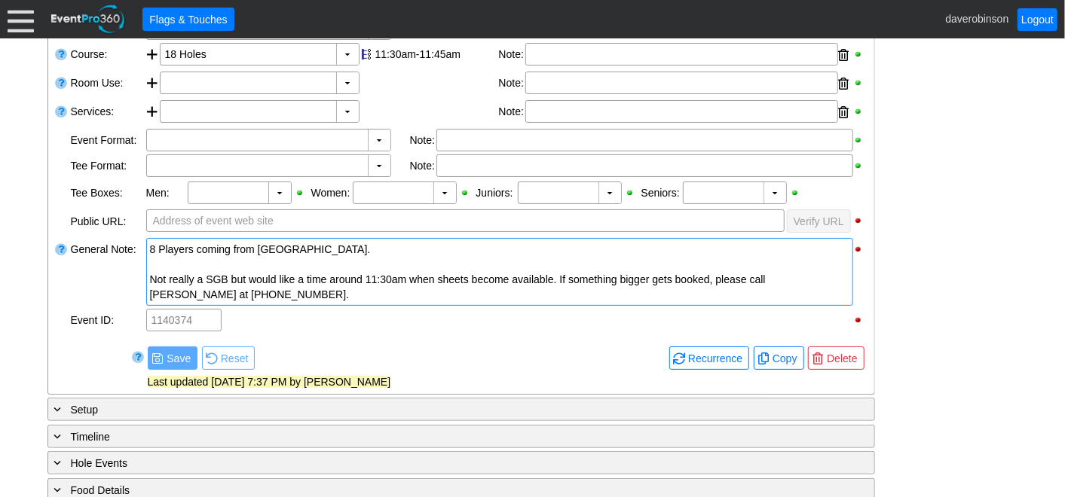
click at [316, 258] on div at bounding box center [499, 264] width 699 height 15
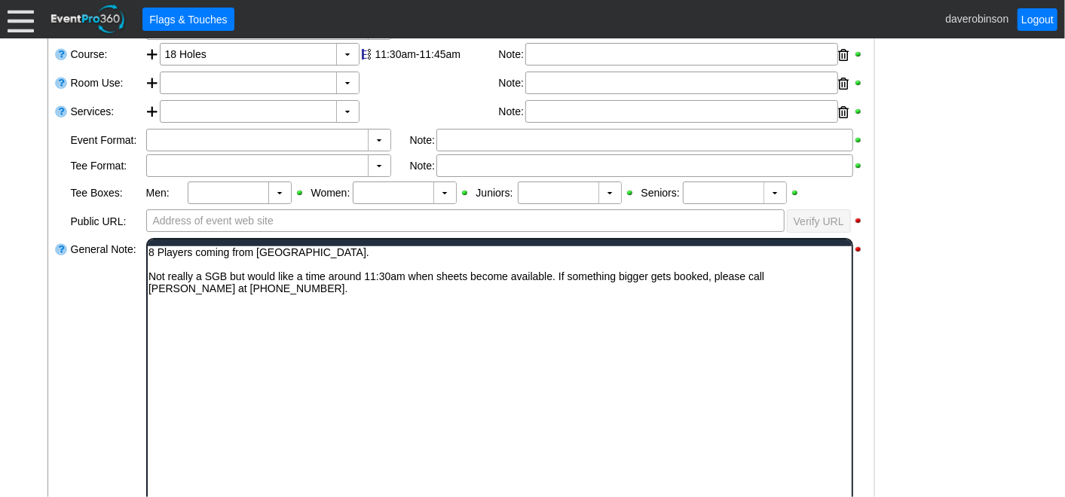
scroll to position [0, 0]
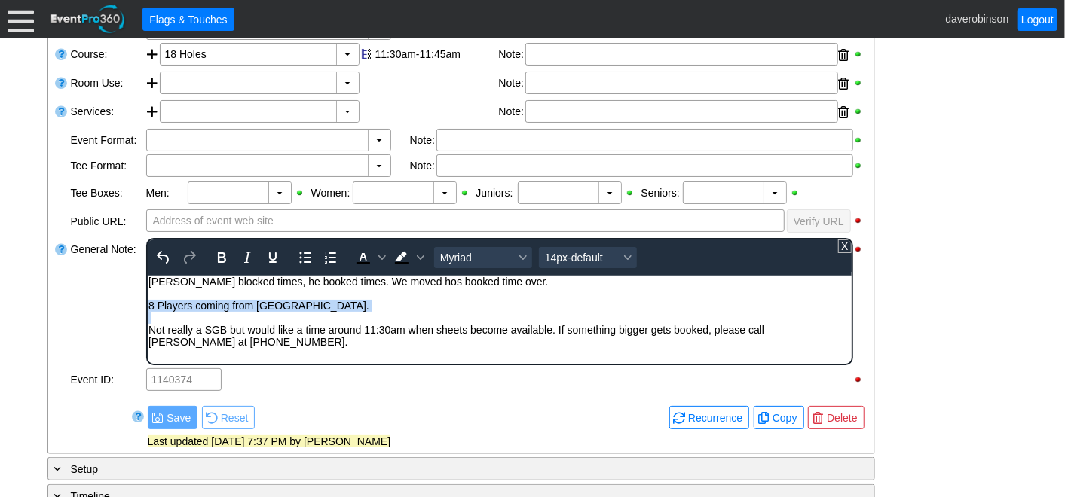
drag, startPoint x: 148, startPoint y: 308, endPoint x: 344, endPoint y: 313, distance: 196.0
click at [344, 313] on body "[PERSON_NAME] blocked times, he booked times. We moved hos booked time over. 8 …" at bounding box center [499, 315] width 704 height 80
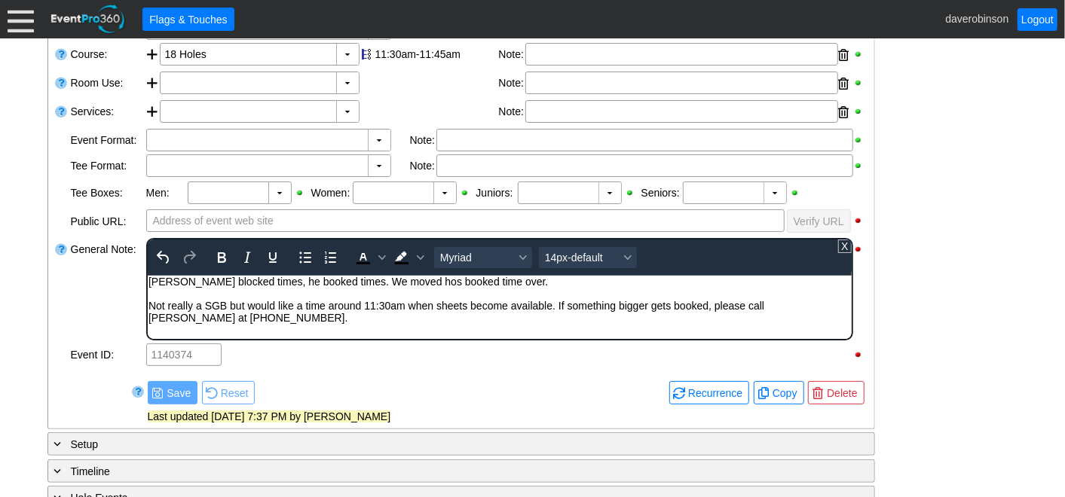
click at [395, 283] on div "[PERSON_NAME] blocked times, he booked times. We moved hos booked time over." at bounding box center [499, 281] width 702 height 12
click at [506, 283] on div "[PERSON_NAME] blocked times, he booked times. We moved his booked time over." at bounding box center [499, 281] width 702 height 12
click at [61, 292] on div at bounding box center [61, 289] width 15 height 105
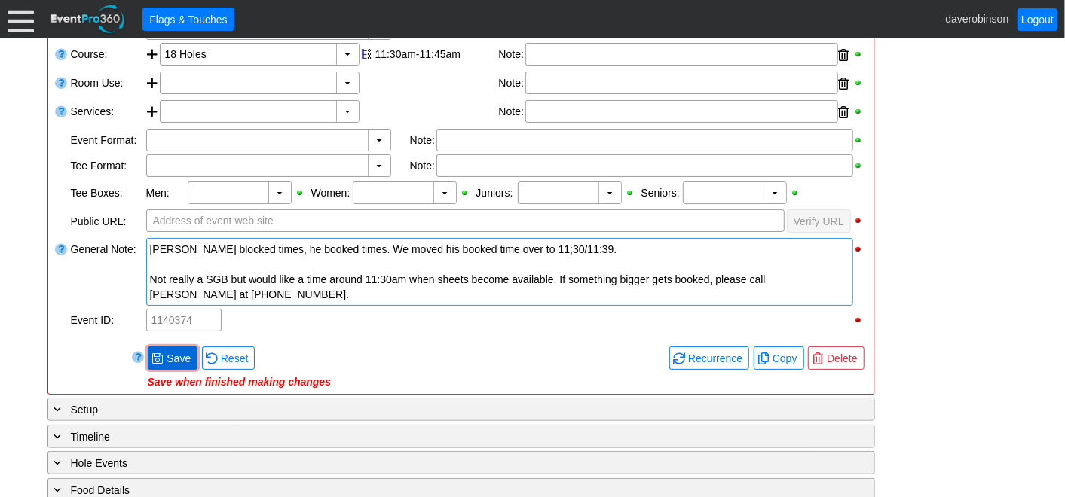
click at [168, 353] on span "Save" at bounding box center [179, 358] width 30 height 15
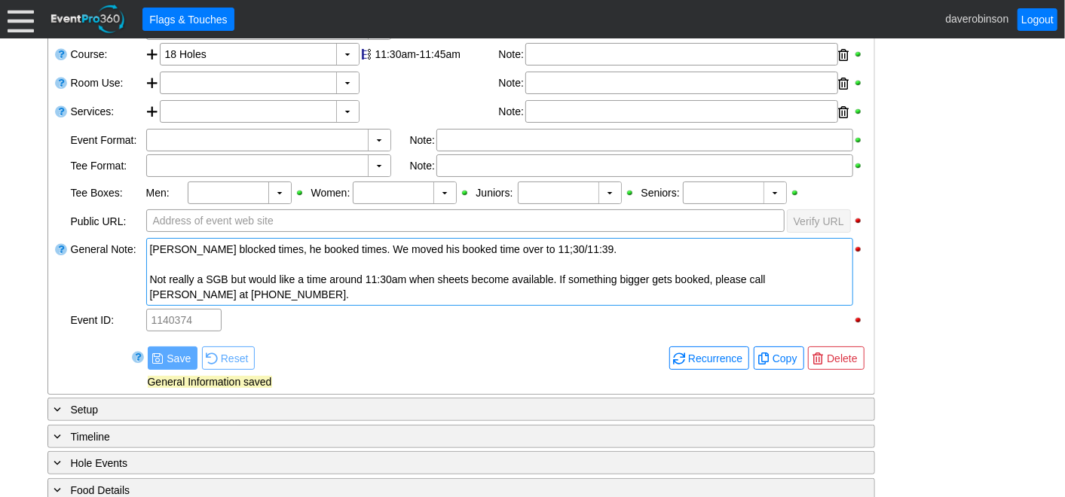
click at [161, 248] on div "[PERSON_NAME] blocked times, he booked times. We moved his booked time over to …" at bounding box center [499, 249] width 699 height 15
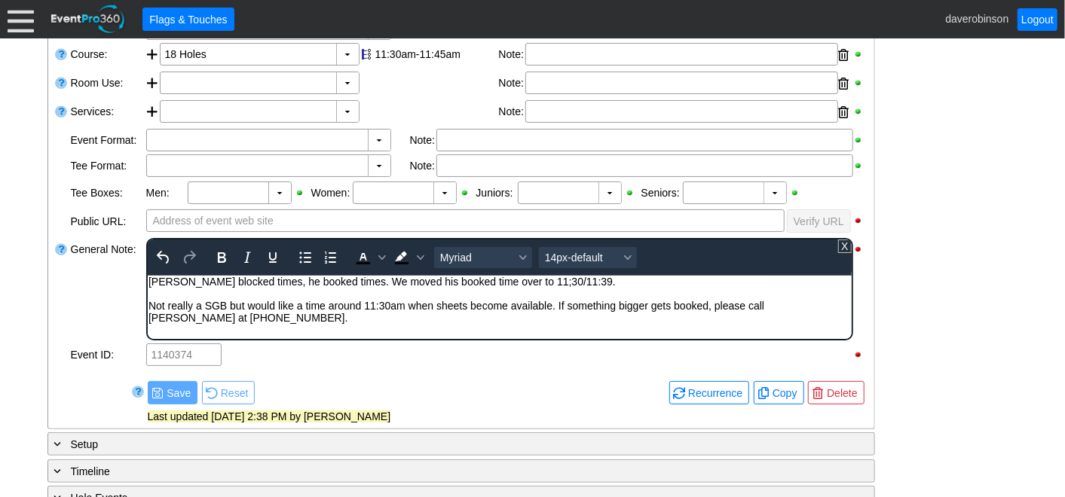
click at [95, 299] on div "General Note:" at bounding box center [106, 289] width 75 height 105
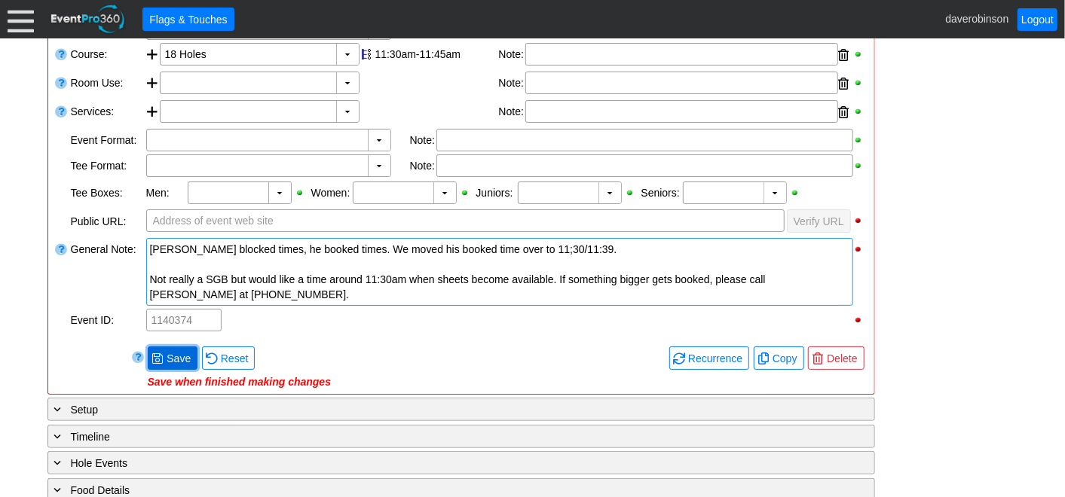
click at [159, 353] on span at bounding box center [157, 359] width 12 height 12
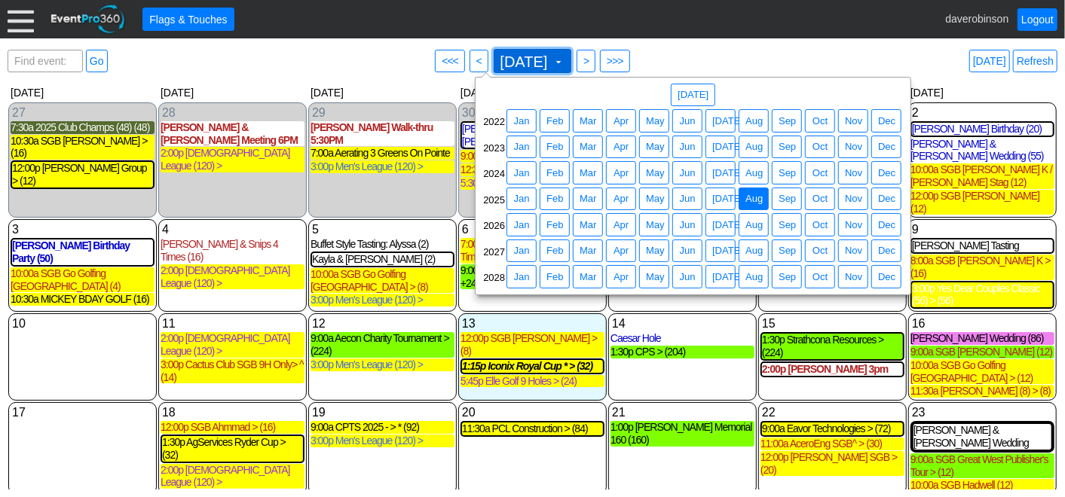
click at [564, 58] on span at bounding box center [558, 62] width 12 height 12
click at [791, 166] on span "Sep" at bounding box center [786, 173] width 23 height 15
click at [572, 66] on span "[DATE] ▼" at bounding box center [533, 61] width 78 height 24
click at [779, 176] on span "Sep" at bounding box center [786, 173] width 23 height 15
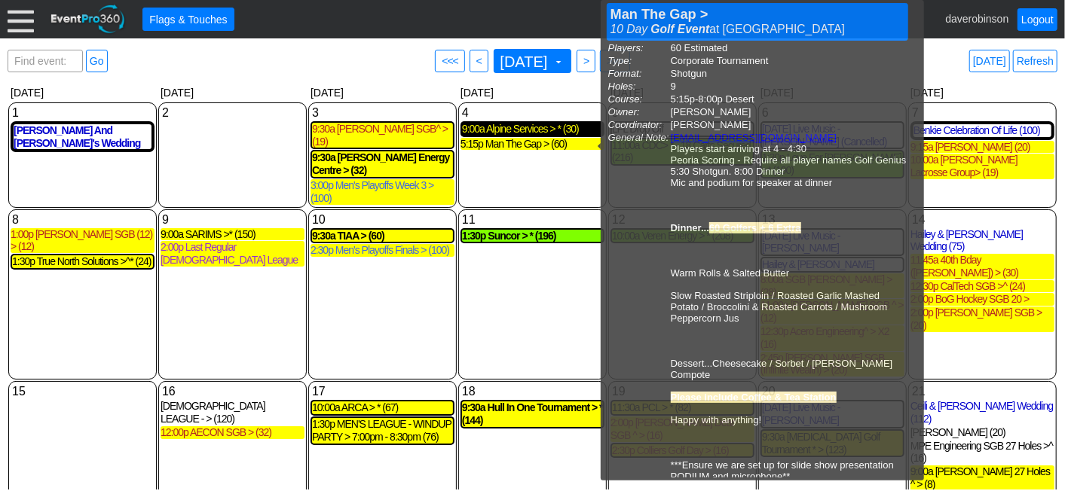
click at [516, 129] on div "9:00a Alpine Services > * (30)" at bounding box center [532, 129] width 141 height 13
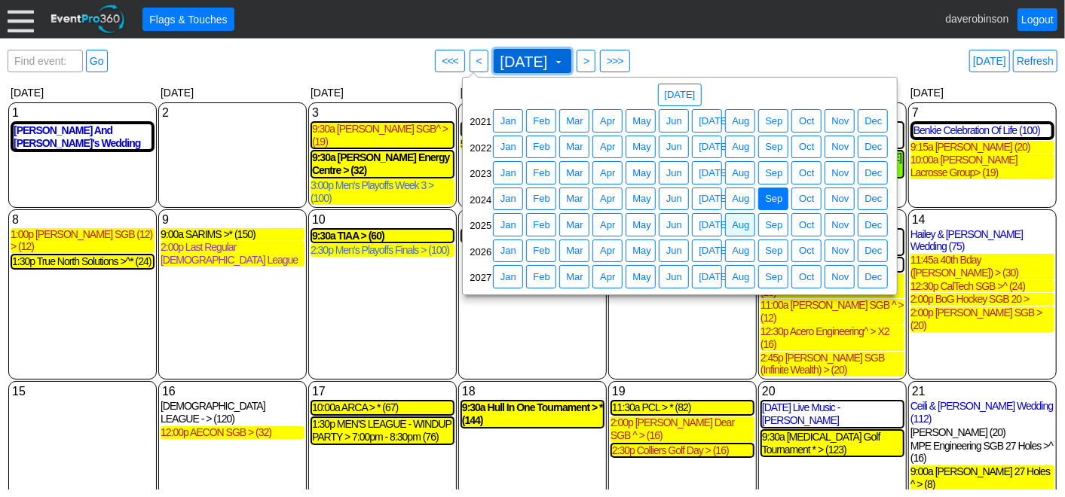
click at [564, 61] on span at bounding box center [558, 62] width 12 height 12
click at [656, 423] on div "19 [DATE] 11:30a PCL > * (82) PCL > * Invoice Sent Golf Event at Heritage Point…" at bounding box center [682, 463] width 148 height 165
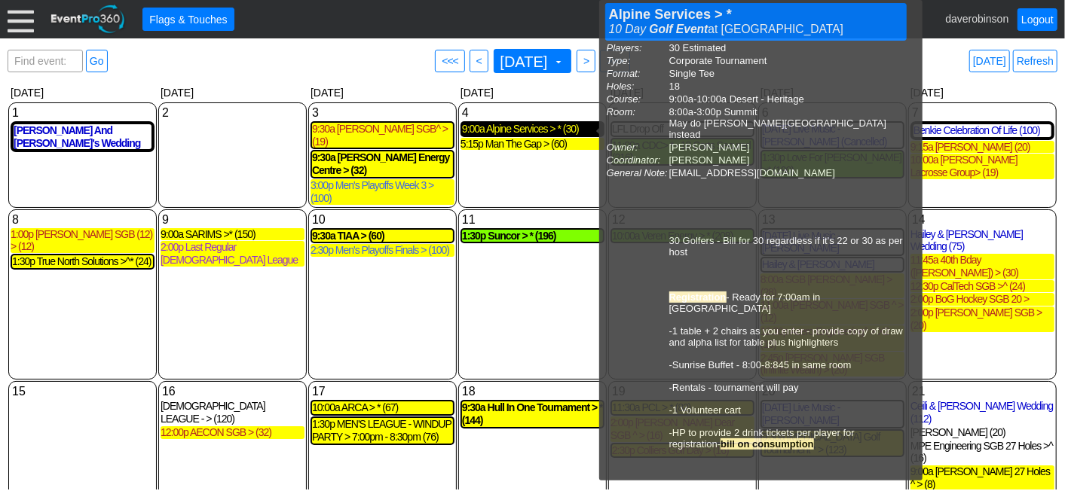
click at [541, 130] on div "9:00a Alpine Services > * (30)" at bounding box center [532, 129] width 141 height 13
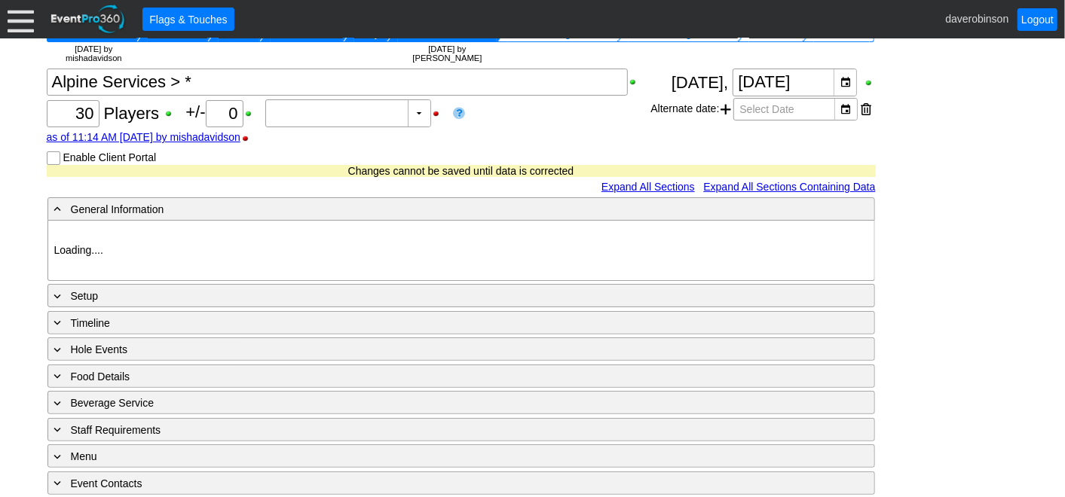
type input "Heritage Pointe Golf Club"
type input "Corporate Tournament"
type input "Scramble"
type input "Single Tee"
type input "White"
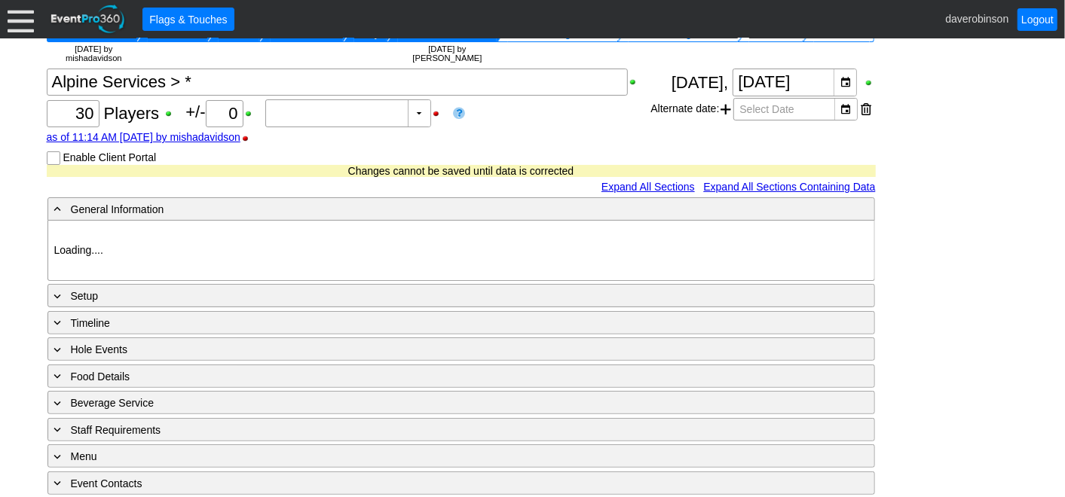
type input "Red"
type input "1000334"
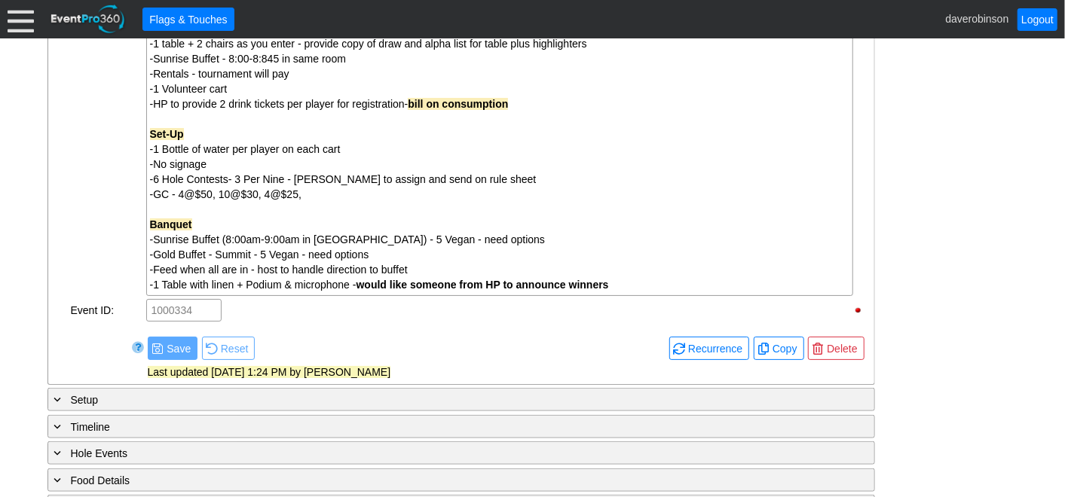
scroll to position [855, 0]
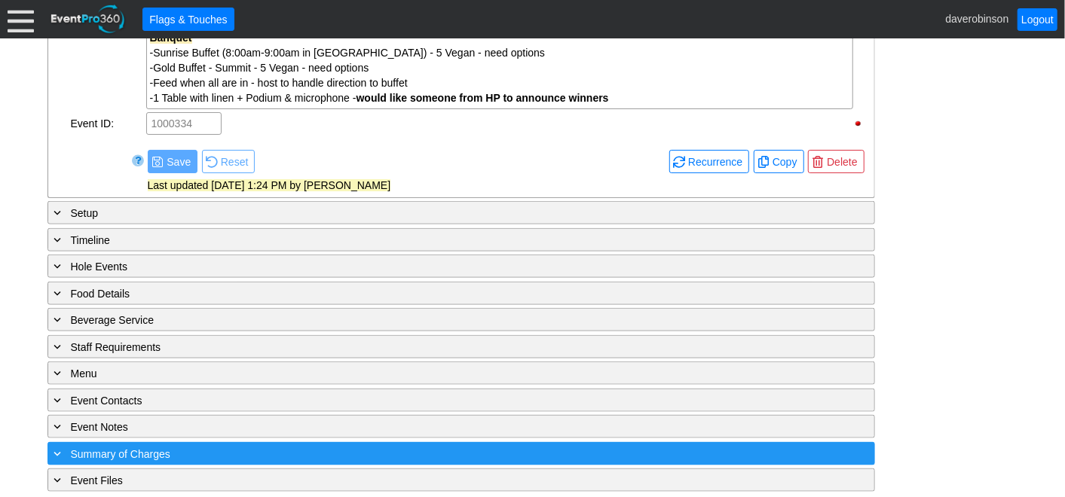
click at [69, 445] on div "+ Summary of Charges" at bounding box center [430, 453] width 758 height 17
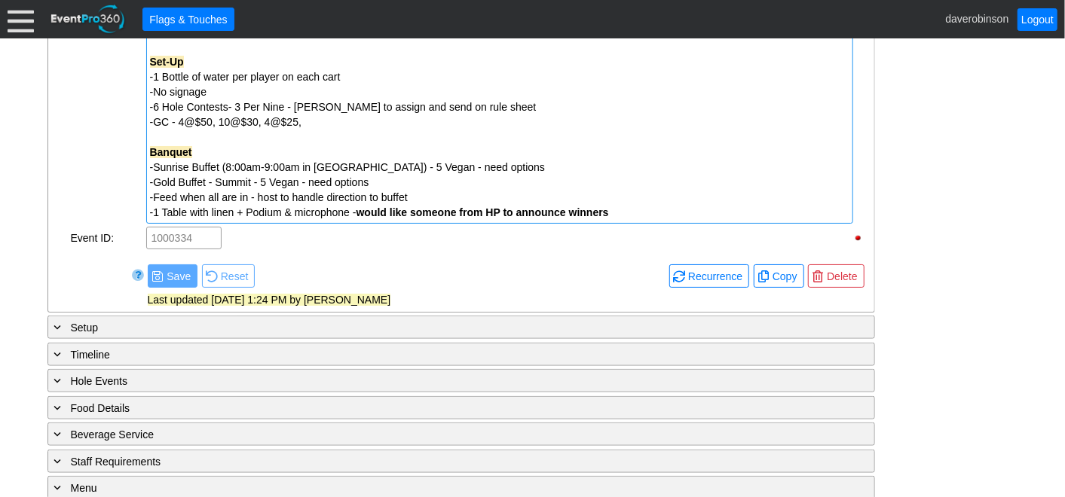
scroll to position [740, 0]
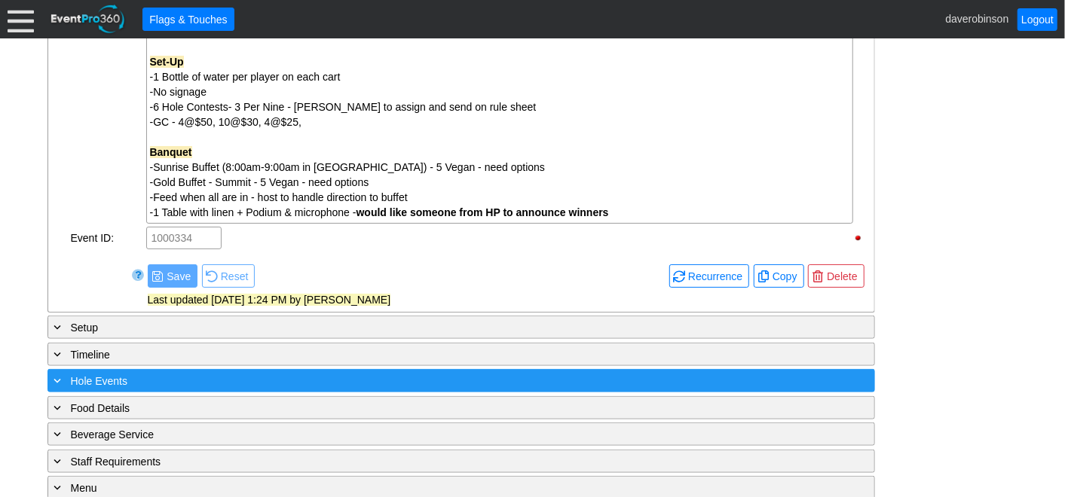
click at [72, 375] on span "Hole Events" at bounding box center [99, 381] width 57 height 12
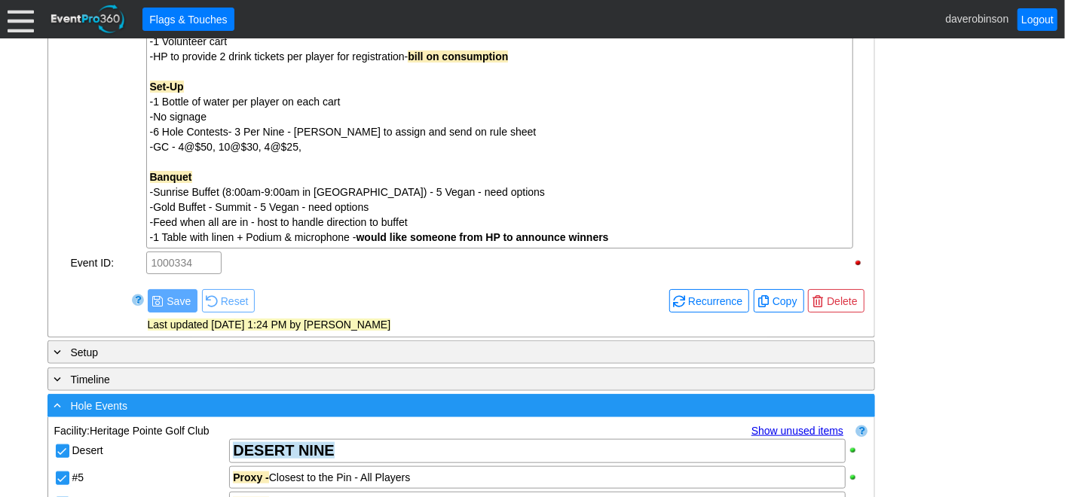
scroll to position [754, 0]
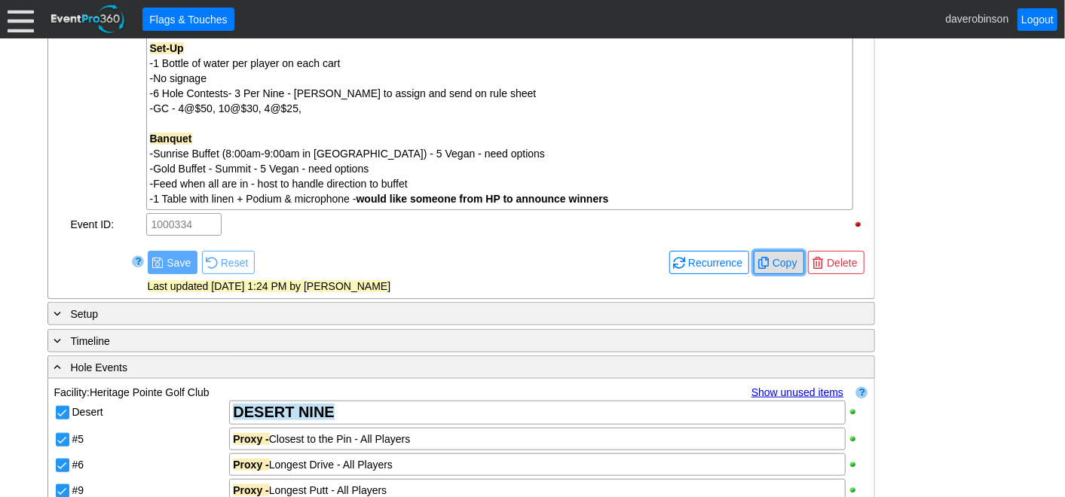
click at [784, 262] on span "Copy" at bounding box center [784, 262] width 31 height 15
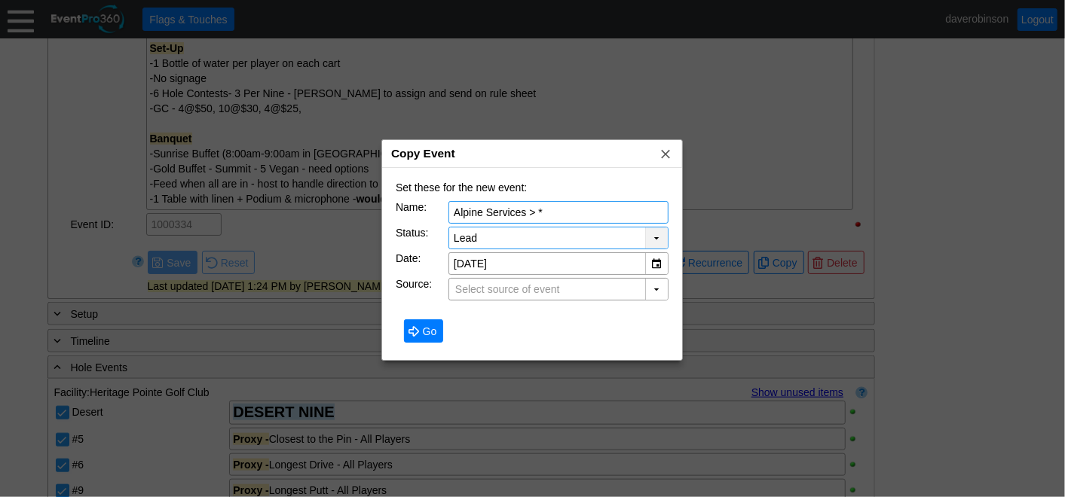
click at [656, 238] on div "▼" at bounding box center [656, 238] width 23 height 21
click at [767, 212] on div at bounding box center [532, 248] width 1065 height 497
click at [652, 258] on div "▼" at bounding box center [656, 263] width 23 height 21
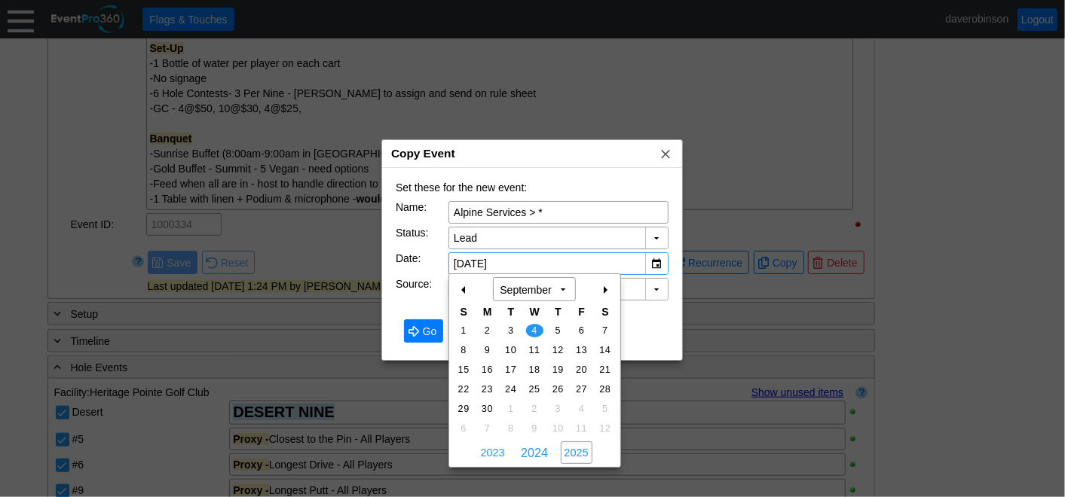
click at [583, 450] on span "2025" at bounding box center [577, 453] width 32 height 23
click at [535, 390] on span "24" at bounding box center [534, 390] width 17 height 14
type input "[DATE]"
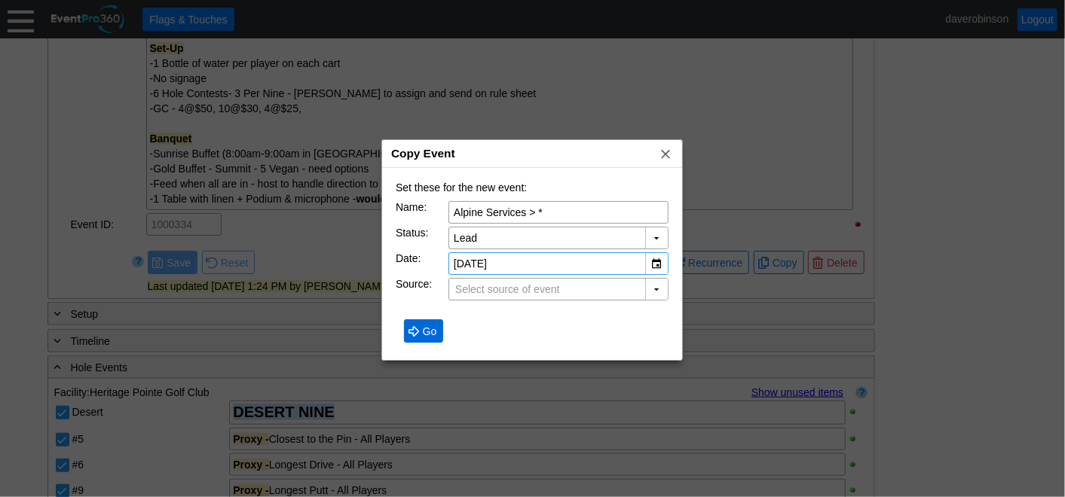
click at [422, 329] on span "Go" at bounding box center [430, 331] width 20 height 15
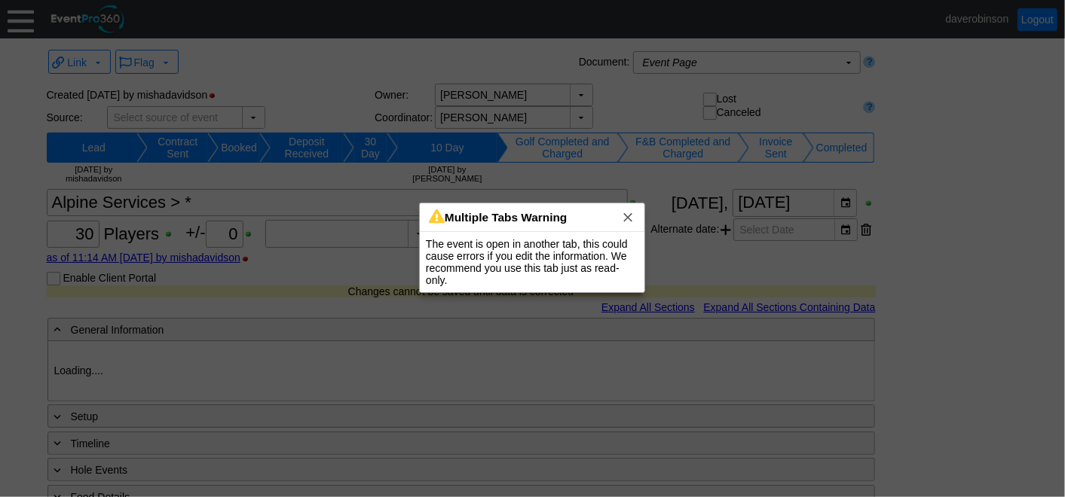
type input "Heritage Pointe Golf Club"
type input "Corporate Tournament"
type input "Scramble"
type input "Single Tee"
type input "White"
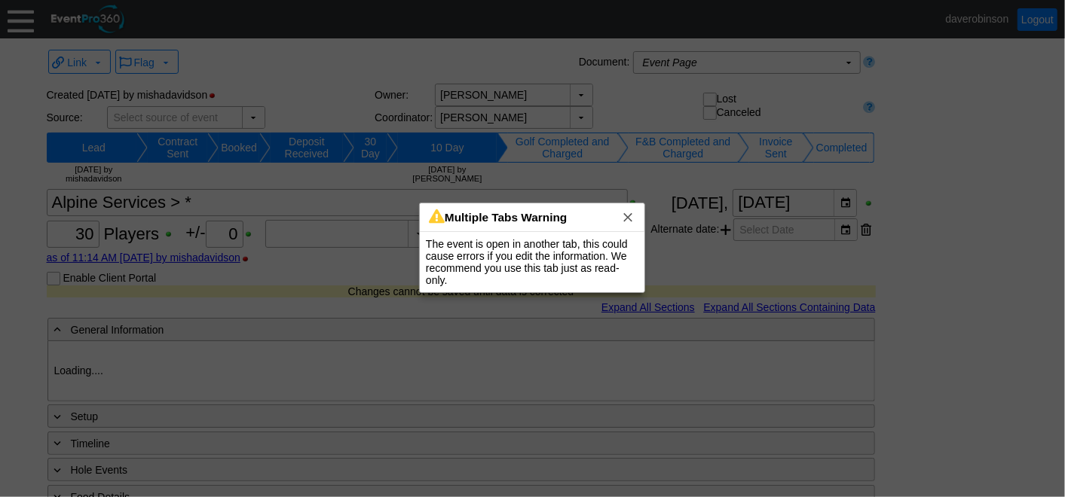
type input "Red"
type input "1000334"
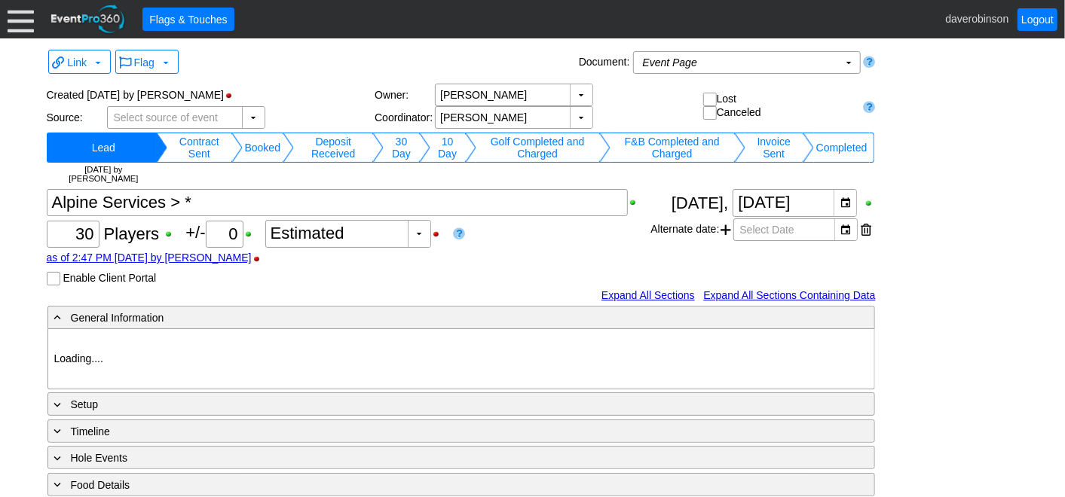
type input "Heritage Pointe Golf Club"
type input "Corporate Tournament"
type input "Scramble"
type input "Single Tee"
type input "White"
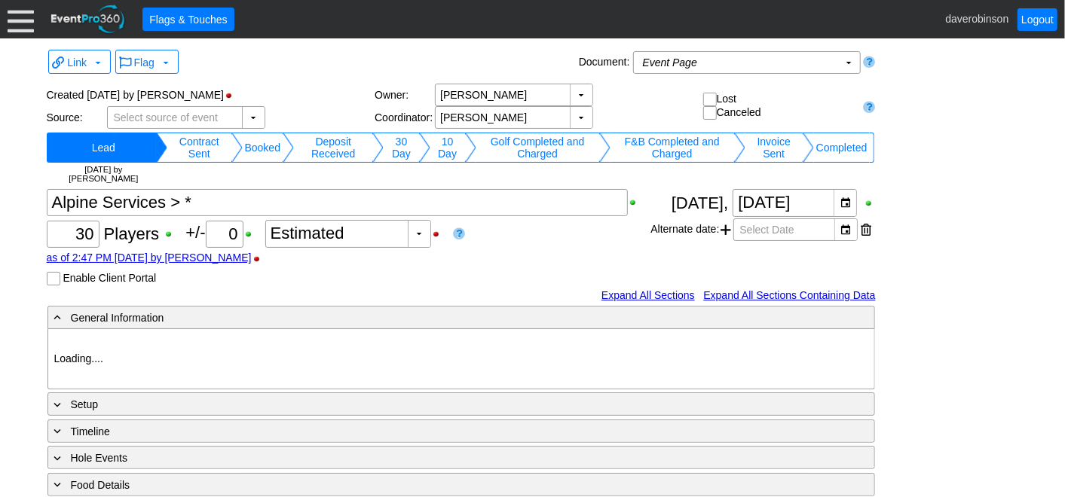
type input "Red"
type input "1197417"
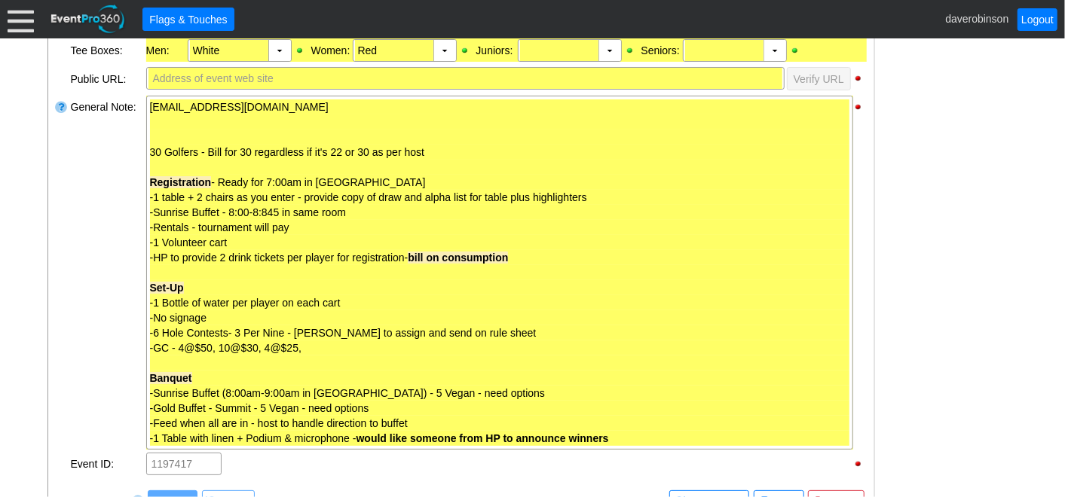
scroll to position [586, 0]
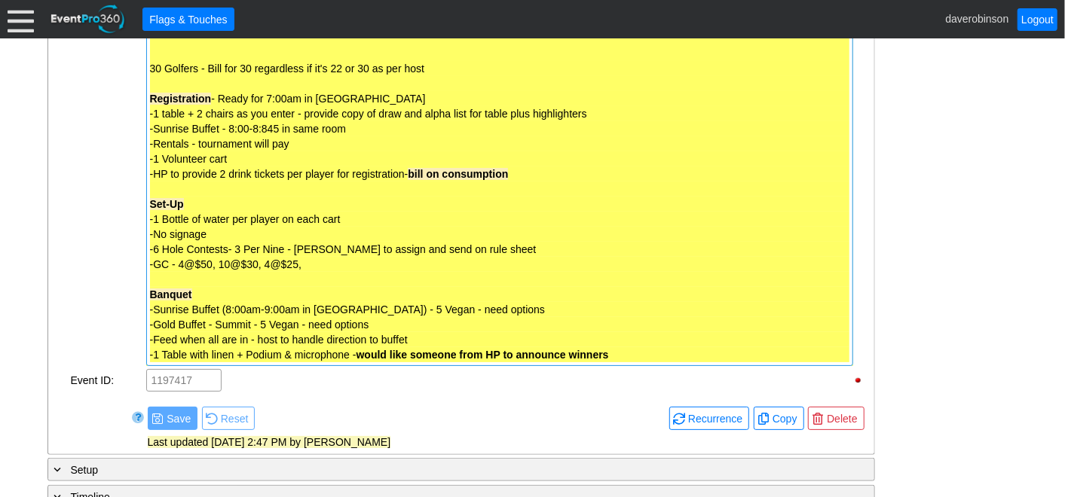
click at [746, 302] on div "-Sunrise Buffet (8:00am-9:00am in [GEOGRAPHIC_DATA]) - 5 Vegan - need options" at bounding box center [499, 309] width 699 height 15
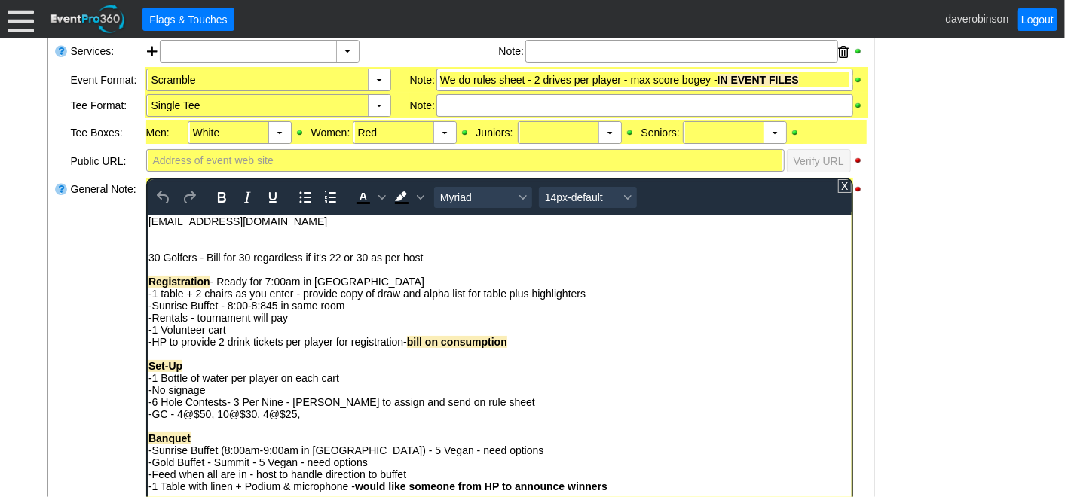
scroll to position [418, 0]
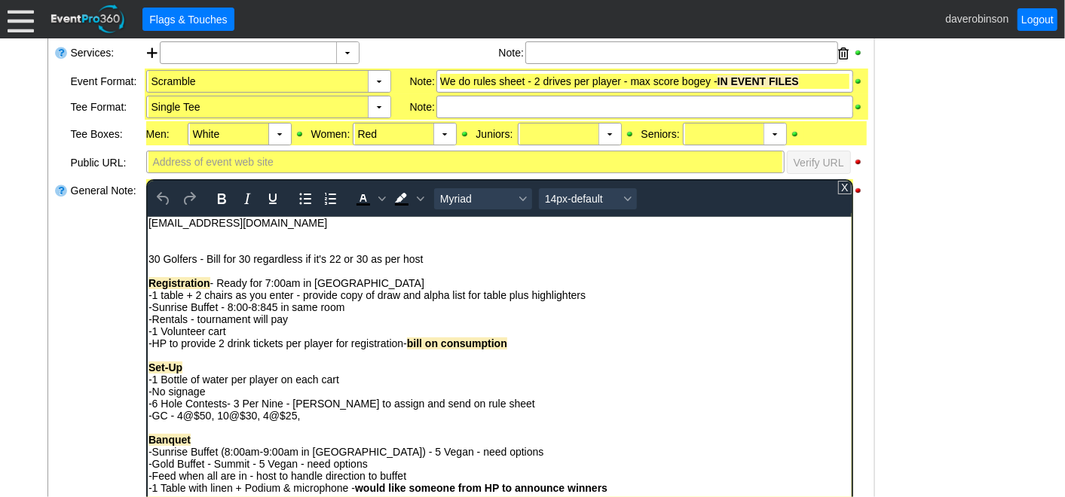
drag, startPoint x: 147, startPoint y: 258, endPoint x: 200, endPoint y: 271, distance: 54.1
click at [148, 261] on div "30 Golfers - Bill for 30 regardless if it's 22 or 30 as per host" at bounding box center [499, 258] width 702 height 12
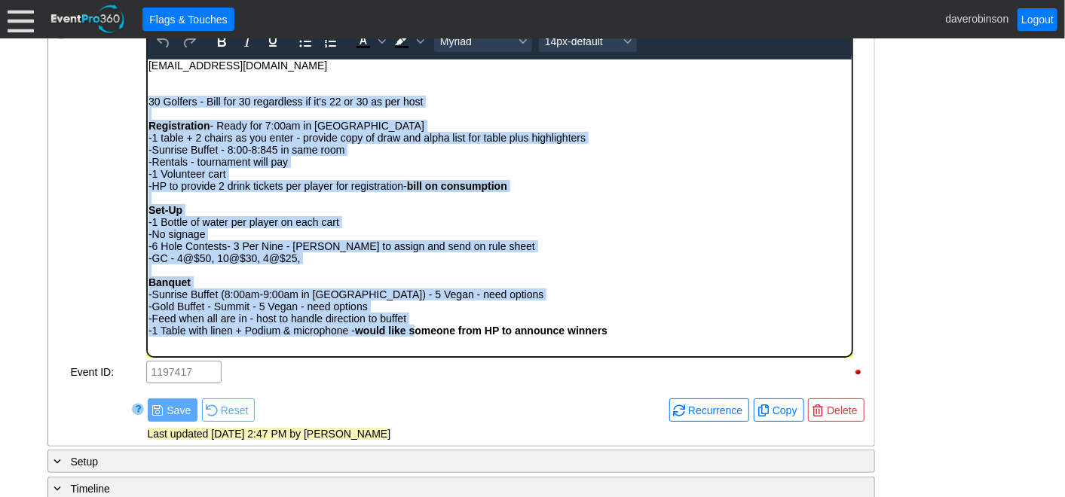
scroll to position [615, 0]
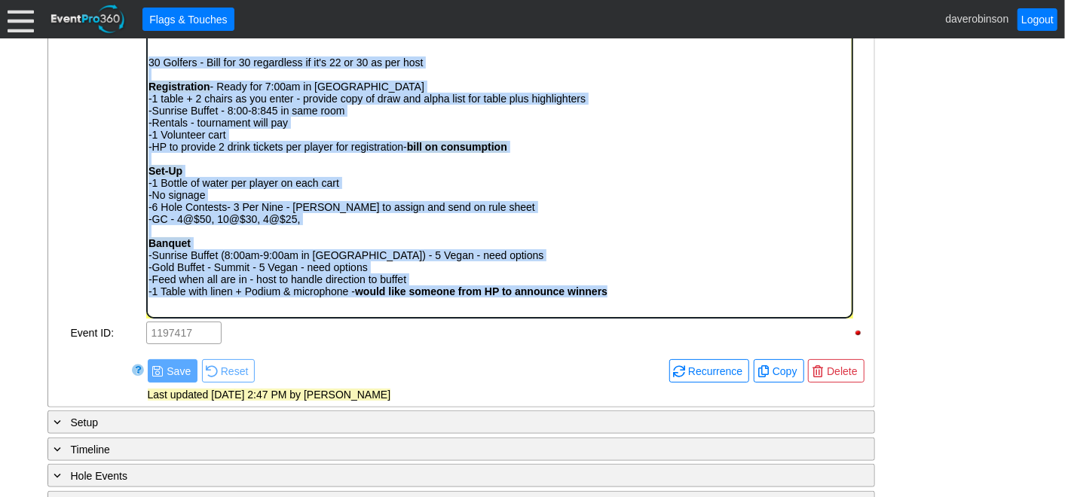
drag, startPoint x: 150, startPoint y: 66, endPoint x: 686, endPoint y: 298, distance: 584.9
click at [686, 298] on body "[EMAIL_ADDRESS][DOMAIN_NAME] 30 Golfers - Bill for 30 regardless if it's 22 or …" at bounding box center [499, 162] width 704 height 285
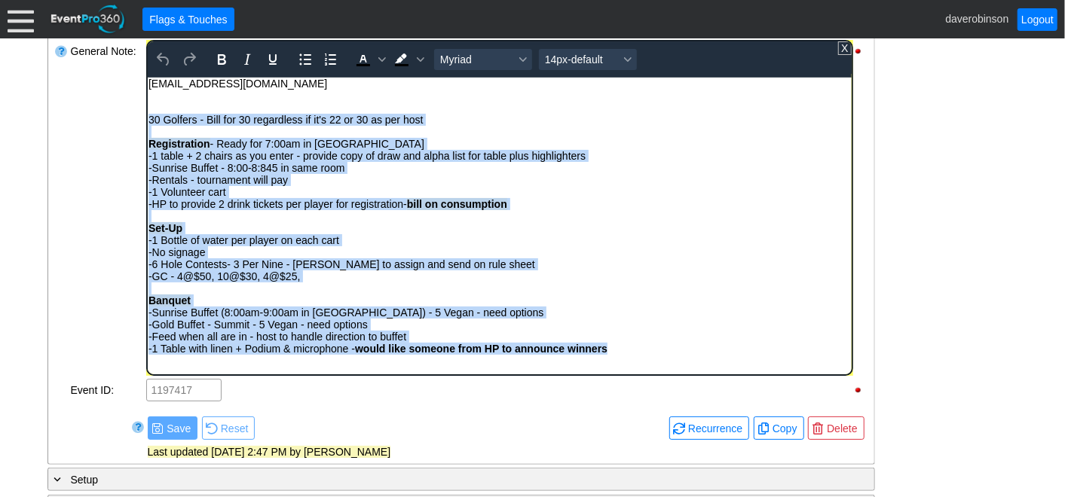
scroll to position [531, 0]
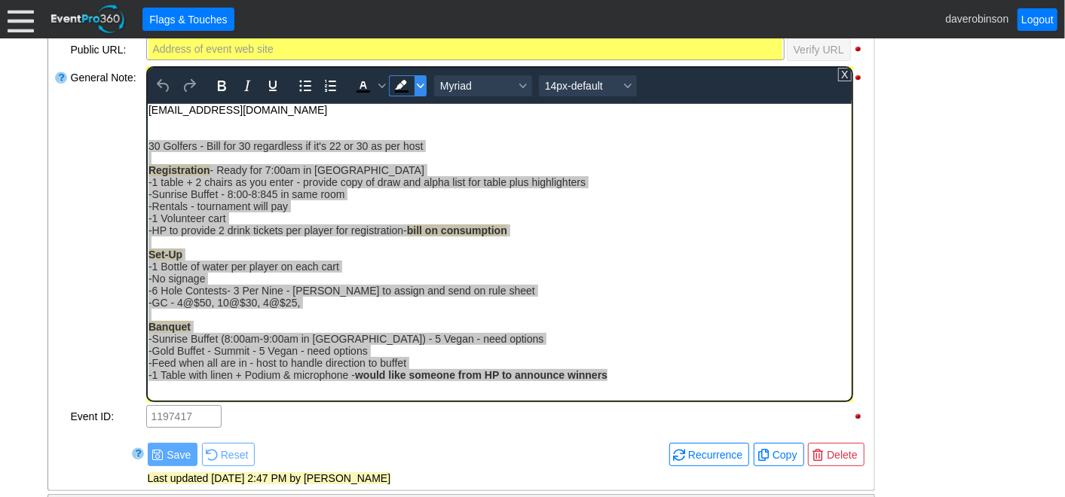
click at [417, 87] on icon "Background color Black" at bounding box center [420, 86] width 8 height 8
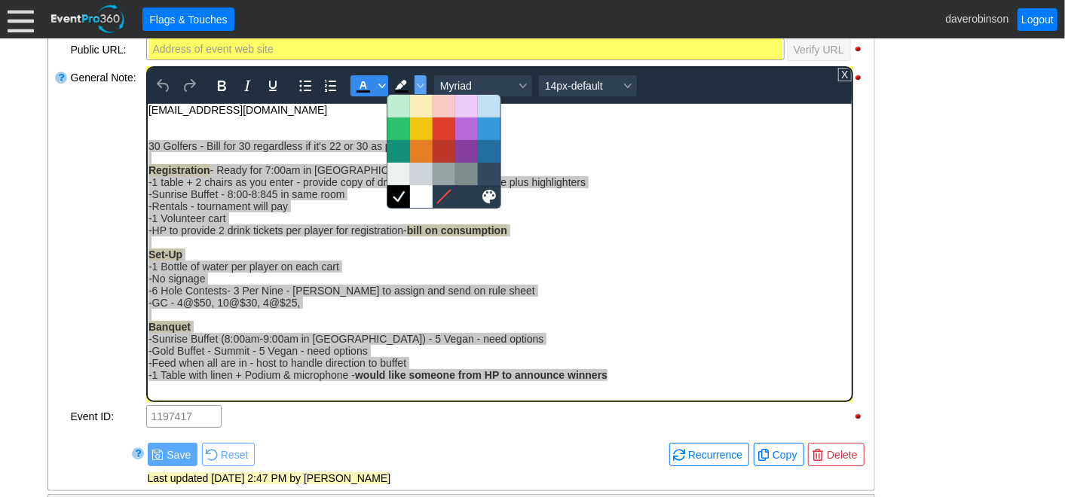
click at [379, 88] on span "Text color Black" at bounding box center [381, 85] width 12 height 21
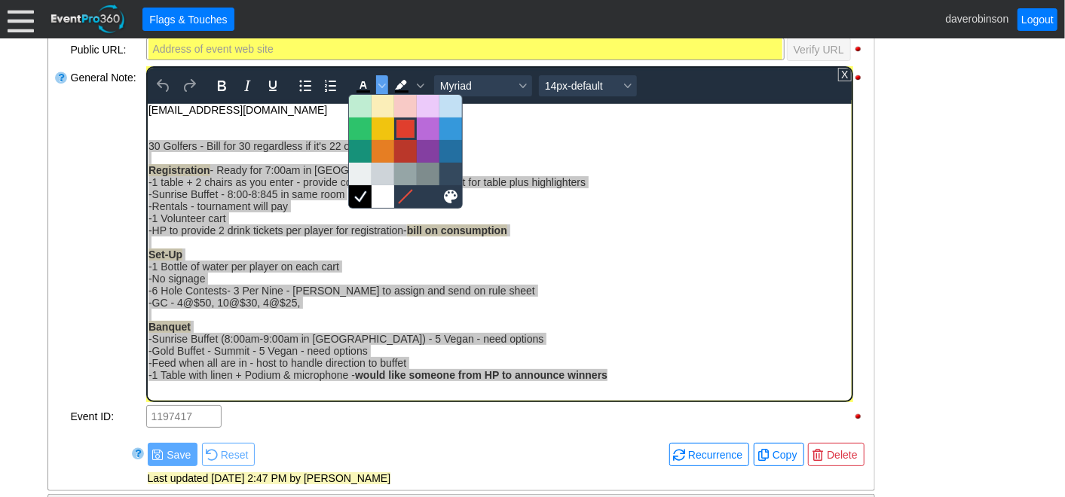
click at [402, 125] on div at bounding box center [405, 129] width 18 height 18
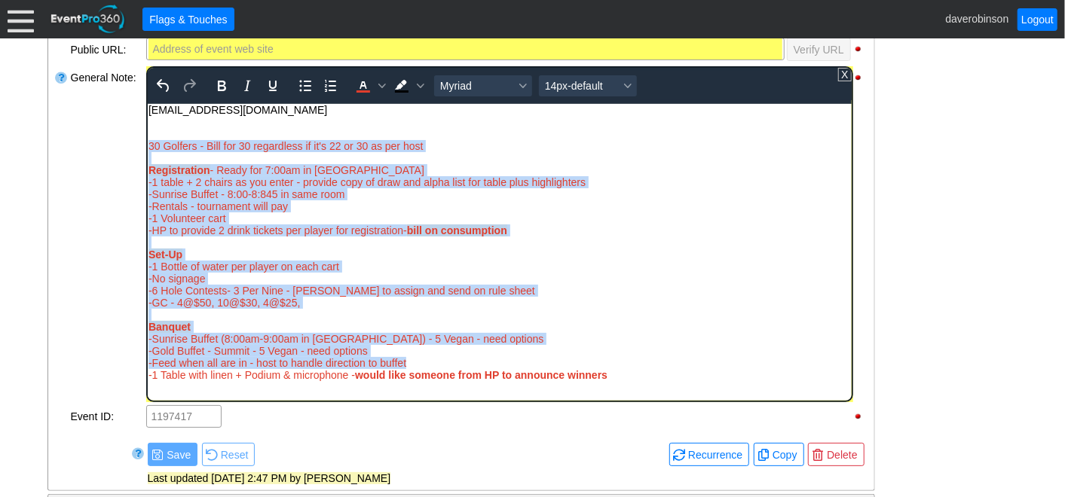
click at [596, 289] on div "-6 Hole Contests- 3 Per Nine - Dave to assign and send on rule sheet" at bounding box center [499, 290] width 702 height 12
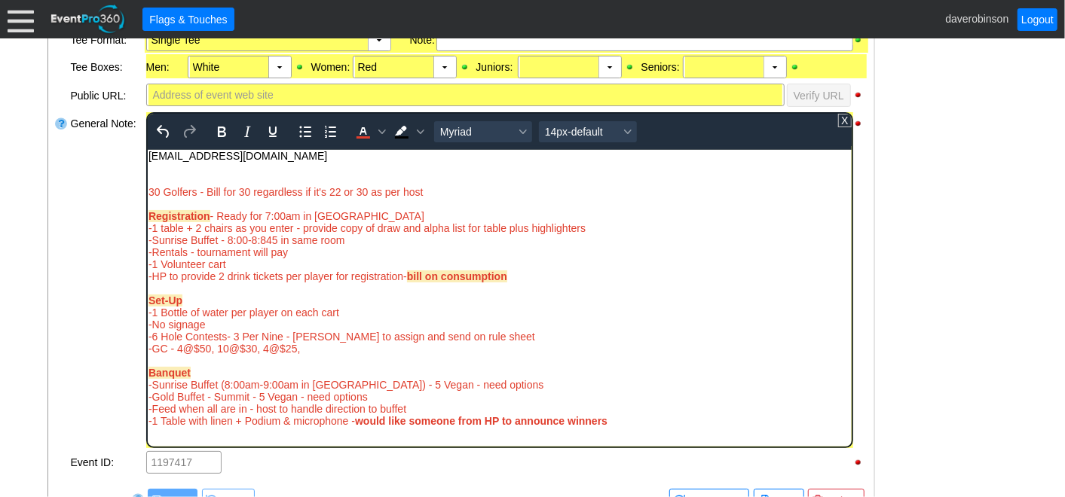
scroll to position [448, 0]
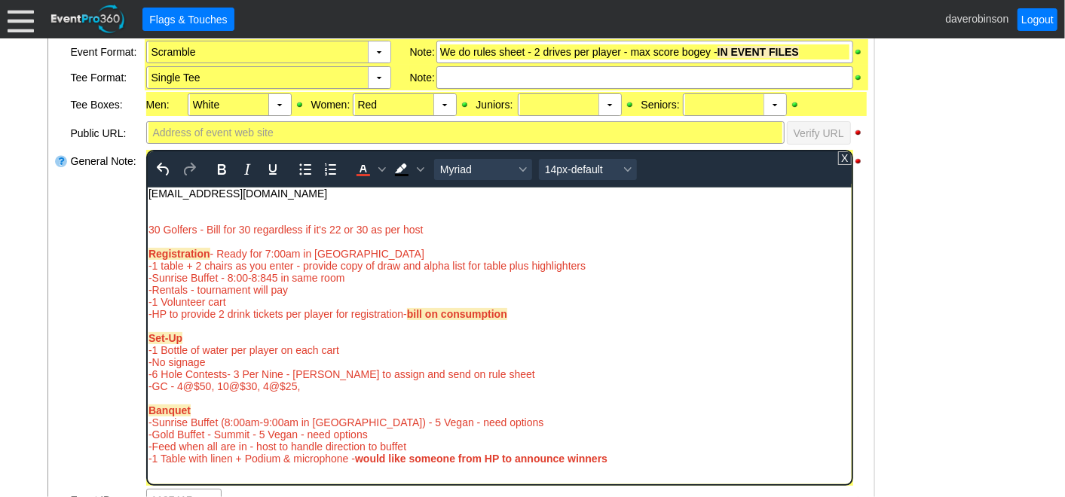
click at [148, 215] on div "Rich Text Area. Press ALT-0 for help." at bounding box center [499, 217] width 702 height 12
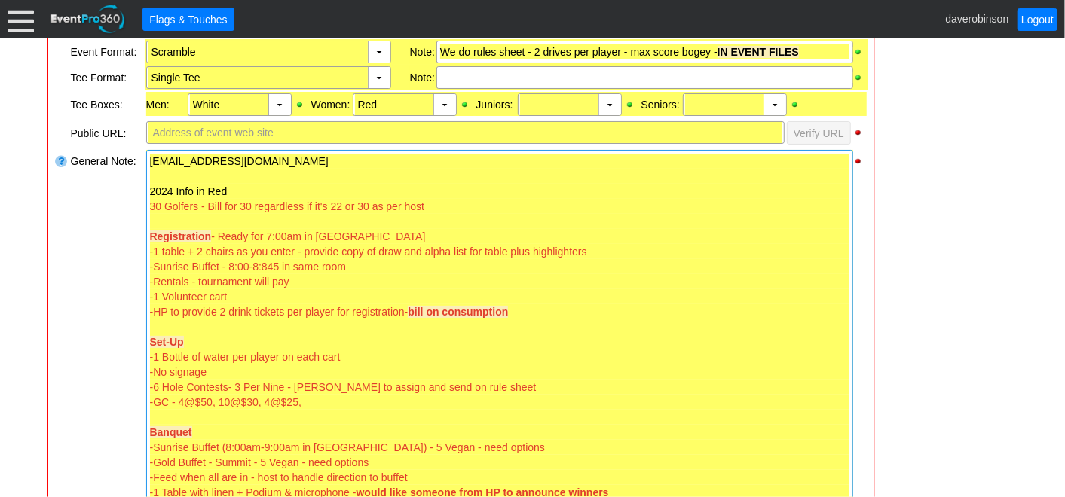
click at [921, 341] on div "- General Information ▼ Loading.... Remove all highlights Facility: ▼ Χ Heritag…" at bounding box center [533, 373] width 980 height 1030
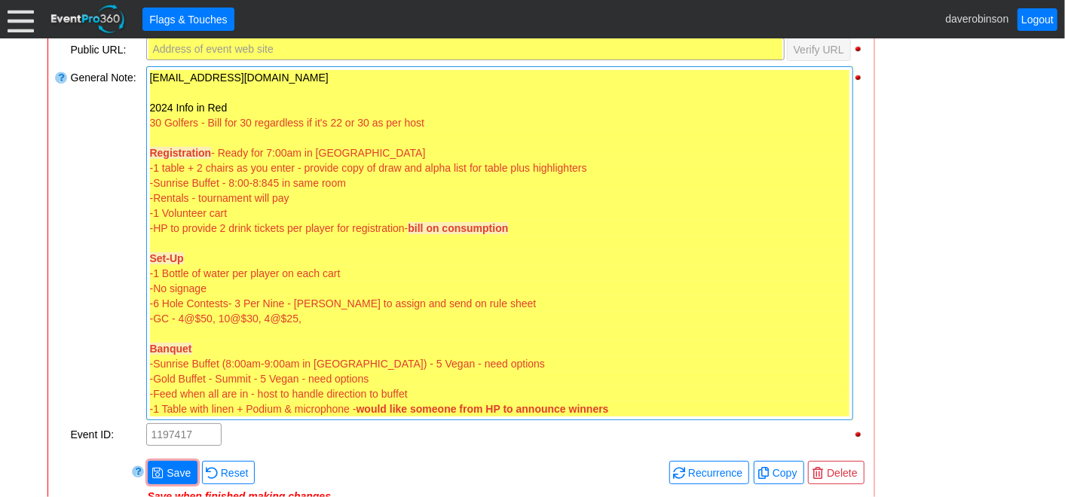
click at [921, 341] on div "- General Information ▼ Loading.... Remove all highlights Facility: ▼ Χ Heritag…" at bounding box center [533, 289] width 980 height 1030
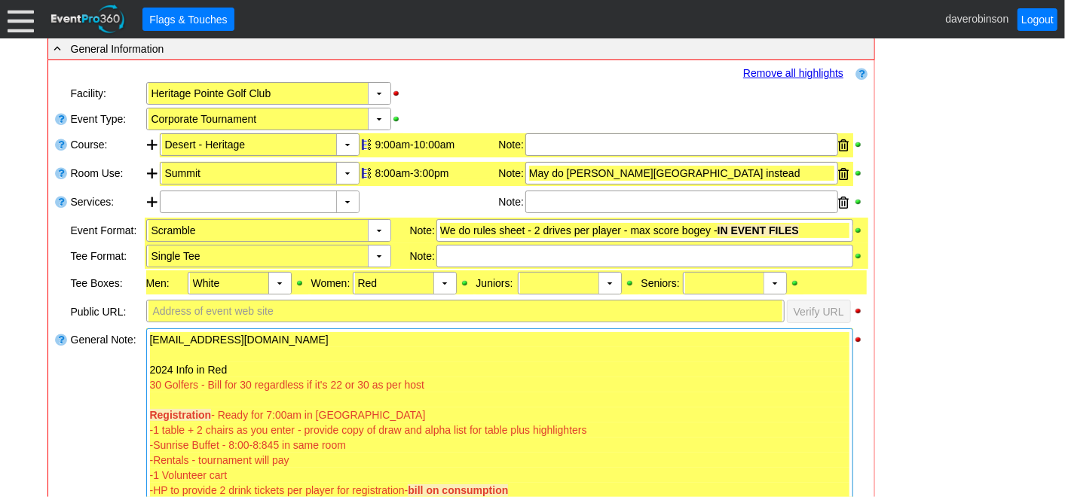
scroll to position [280, 0]
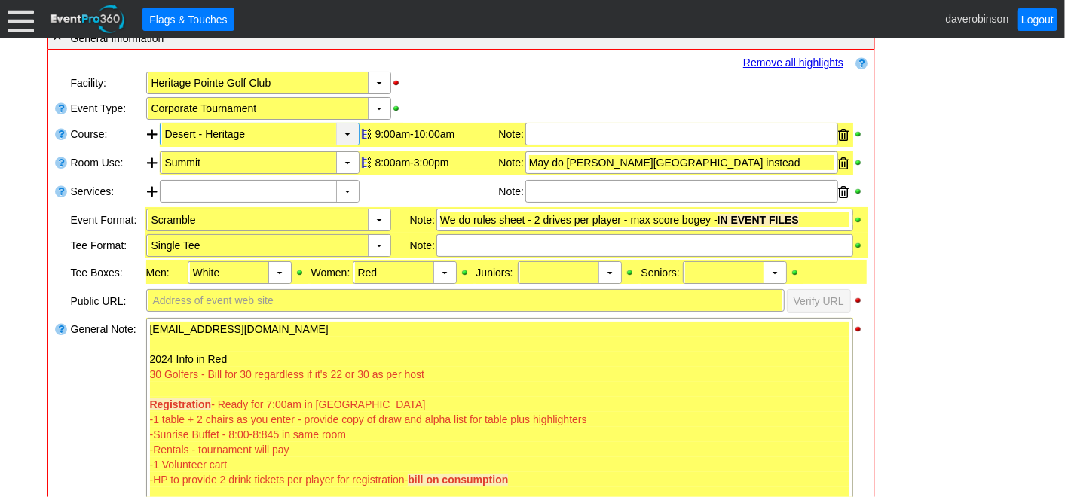
click at [353, 134] on div "▼" at bounding box center [347, 134] width 23 height 21
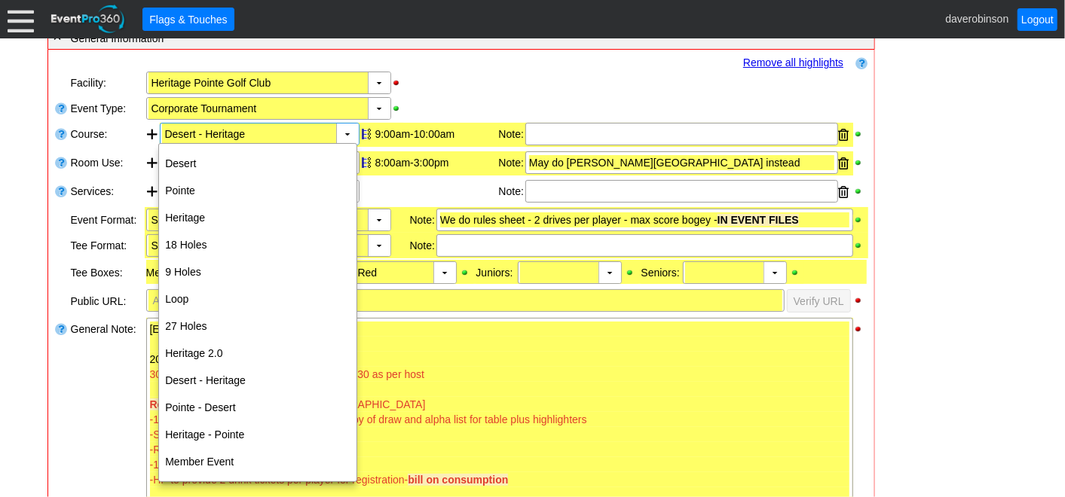
click at [506, 92] on div "▼ Χ Heritage Pointe Golf Club" at bounding box center [506, 83] width 723 height 26
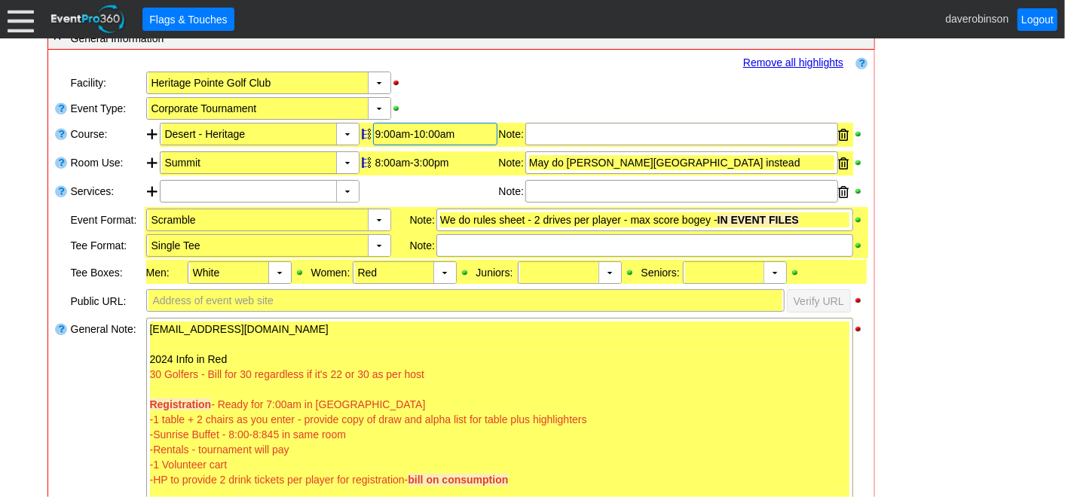
click at [392, 129] on div "9:00am-10:00am" at bounding box center [435, 134] width 120 height 12
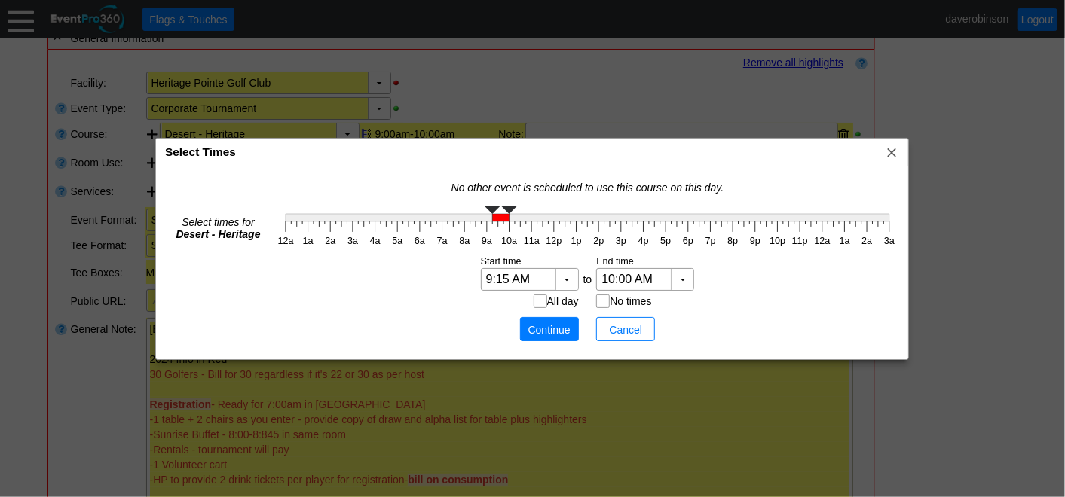
type input "9:30 AM"
click at [497, 213] on g at bounding box center [588, 213] width 604 height 15
type input "10:30 AM"
click at [520, 213] on g "12a 1a 2a 3a 4a 5a 6a 7a 8a 9a 10a 11a 12p 1p 2p 3p 4p 5p 6p 7p 8p 9p 10p 11p 1…" at bounding box center [587, 227] width 626 height 48
click at [555, 323] on span "Continue" at bounding box center [549, 330] width 45 height 15
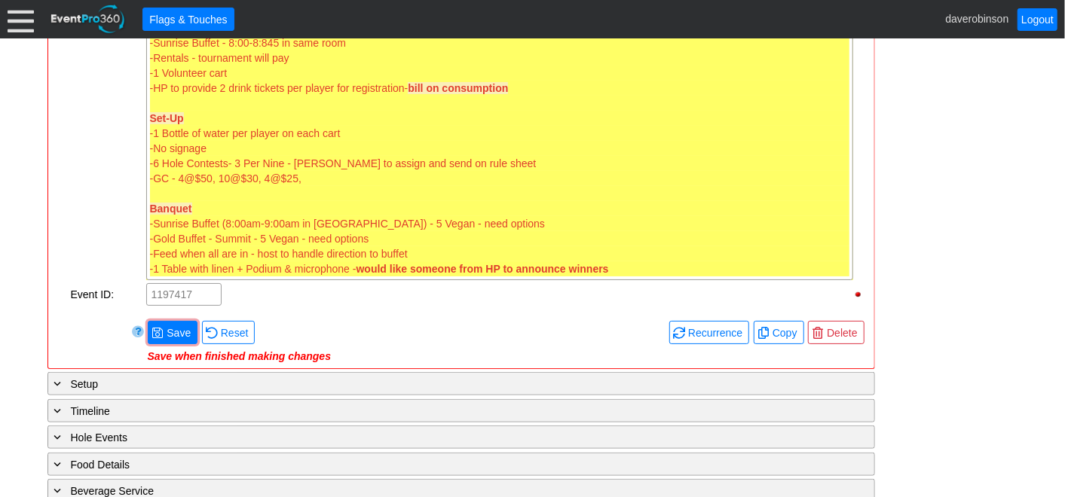
scroll to position [699, 0]
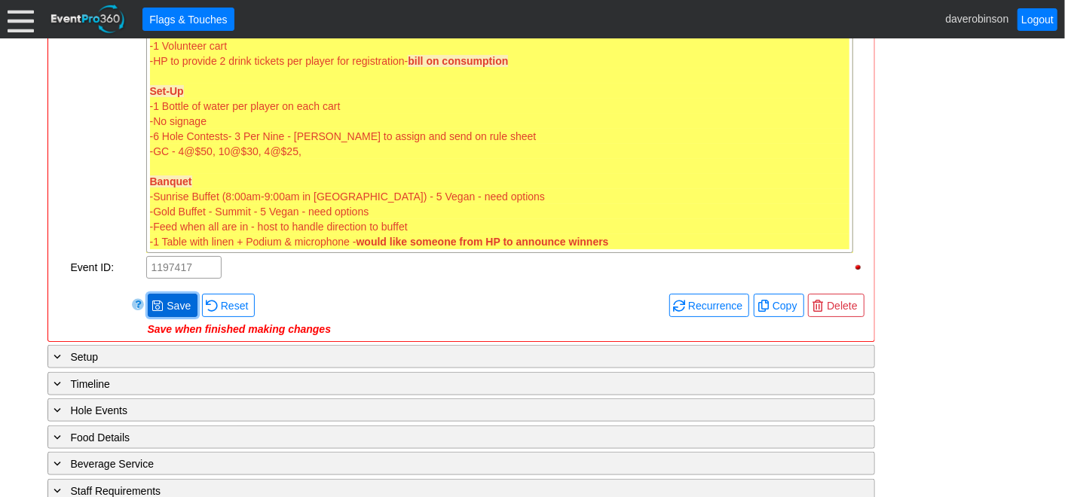
click at [167, 310] on span "● Save" at bounding box center [173, 305] width 50 height 23
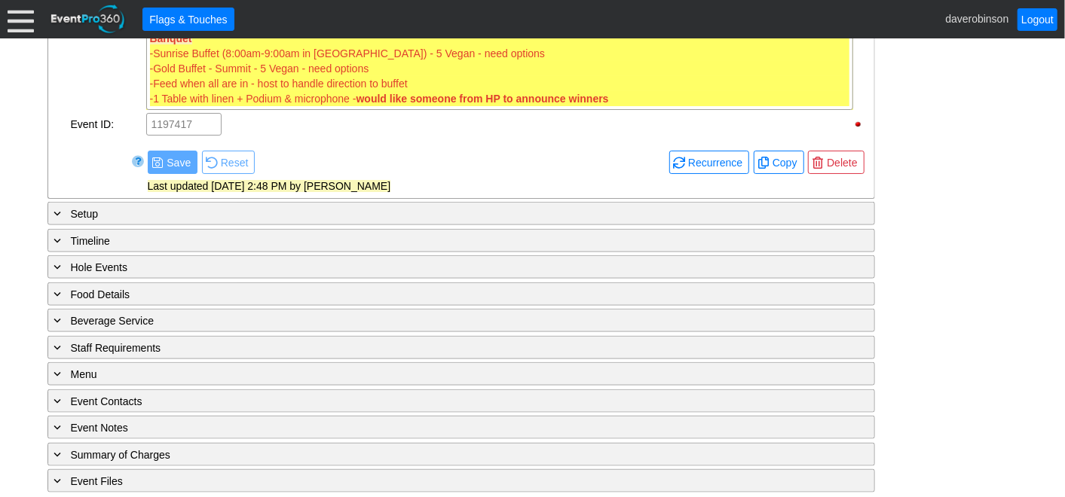
scroll to position [507, 0]
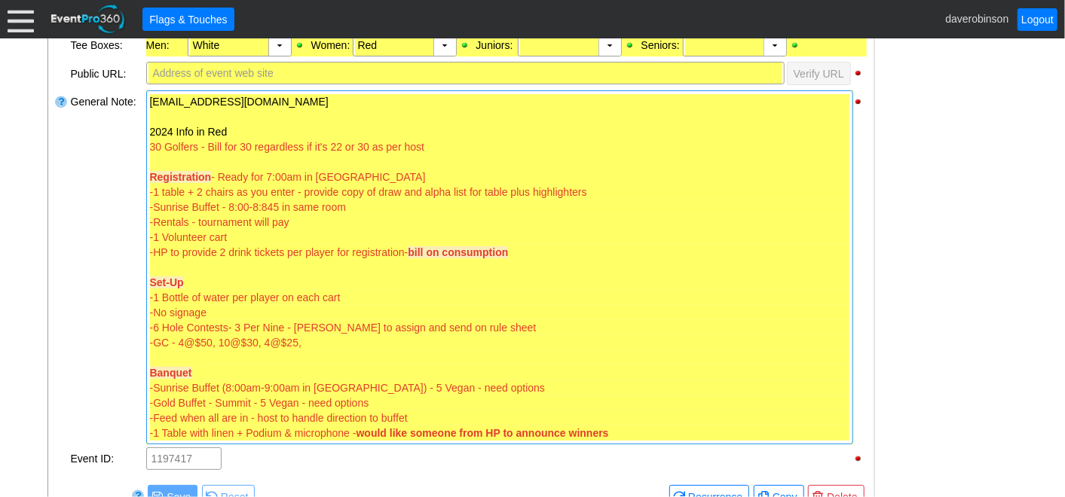
click at [616, 195] on div "-1 table + 2 chairs as you enter - provide copy of draw and alpha list for tabl…" at bounding box center [499, 192] width 699 height 15
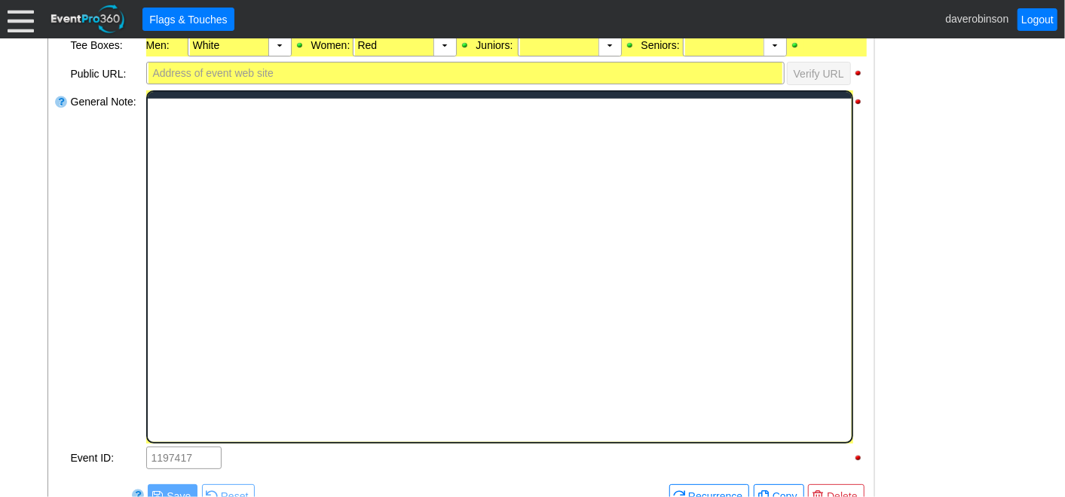
scroll to position [0, 0]
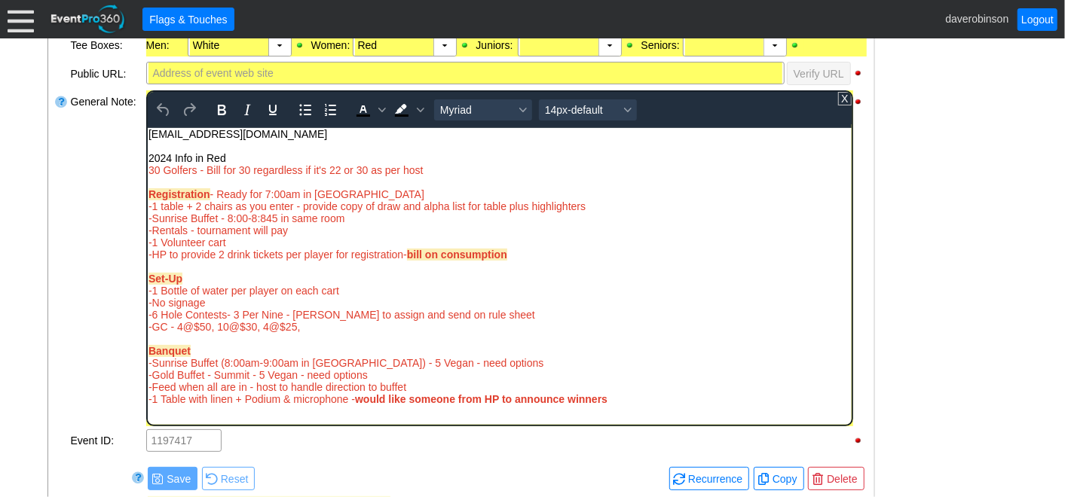
click at [169, 150] on div "Rich Text Area. Press ALT-0 for help." at bounding box center [499, 145] width 702 height 12
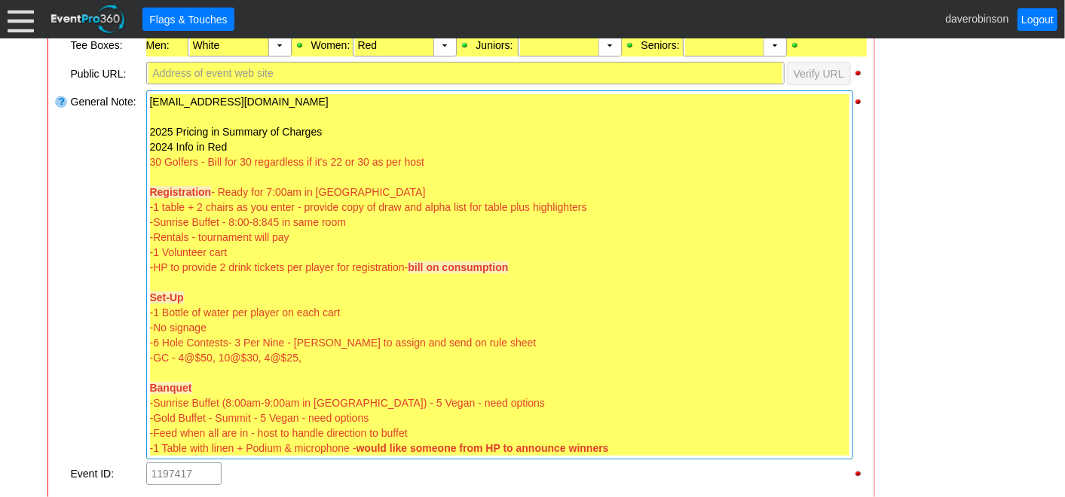
click at [64, 192] on div at bounding box center [61, 275] width 15 height 372
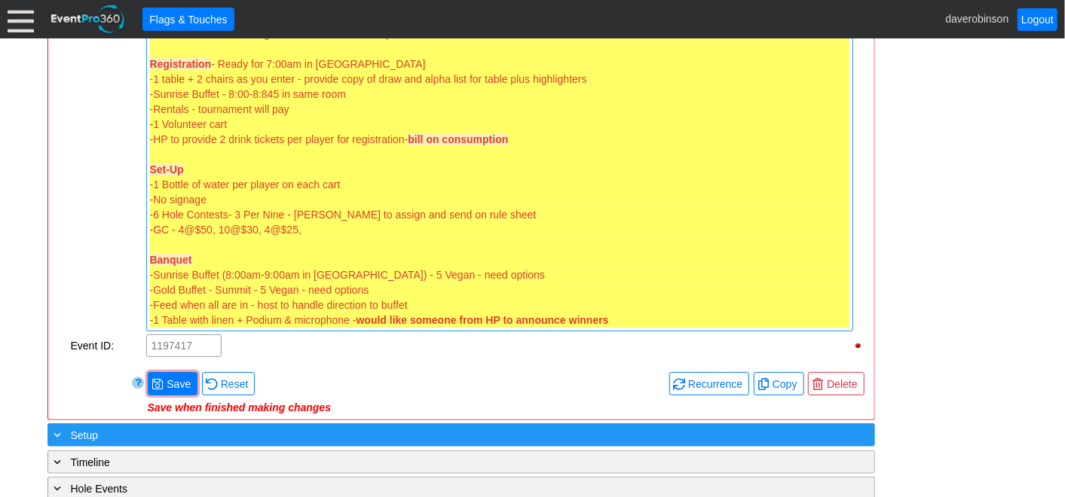
scroll to position [674, 0]
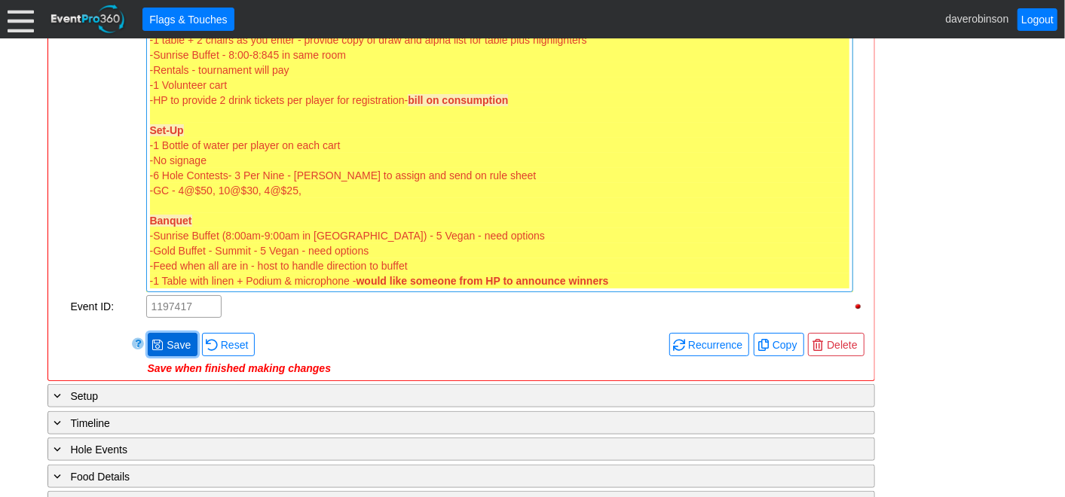
click at [164, 338] on span "Save" at bounding box center [179, 345] width 30 height 15
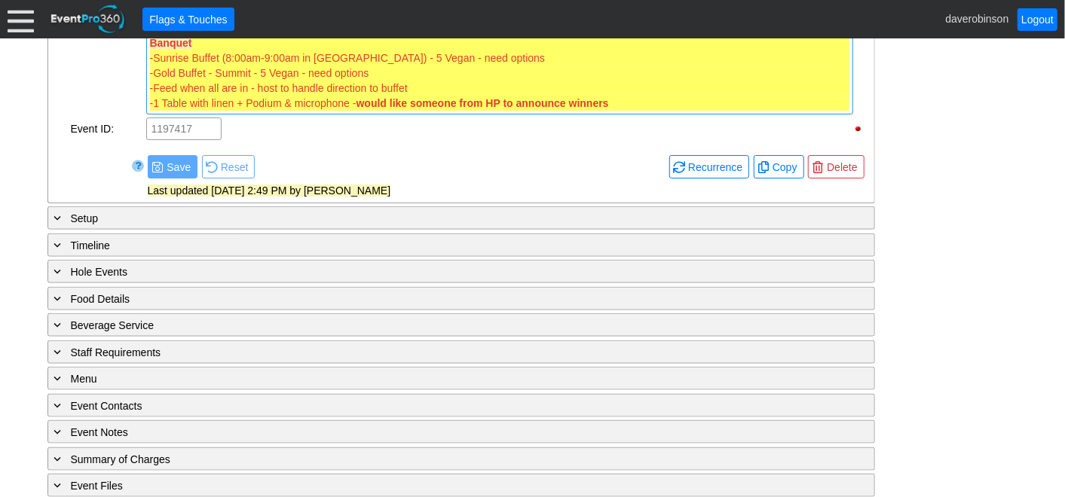
scroll to position [857, 0]
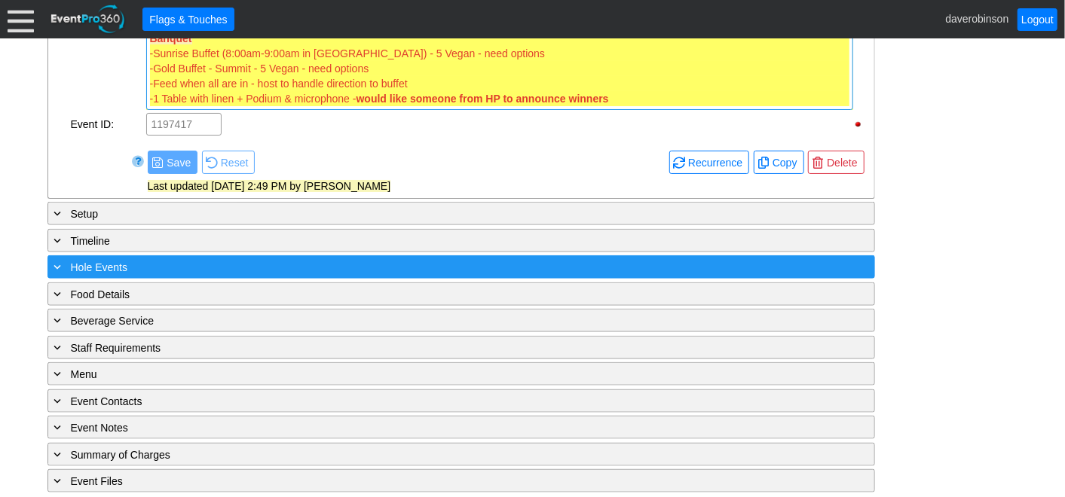
click at [47, 258] on div "+ Hole Events ▼" at bounding box center [460, 266] width 827 height 23
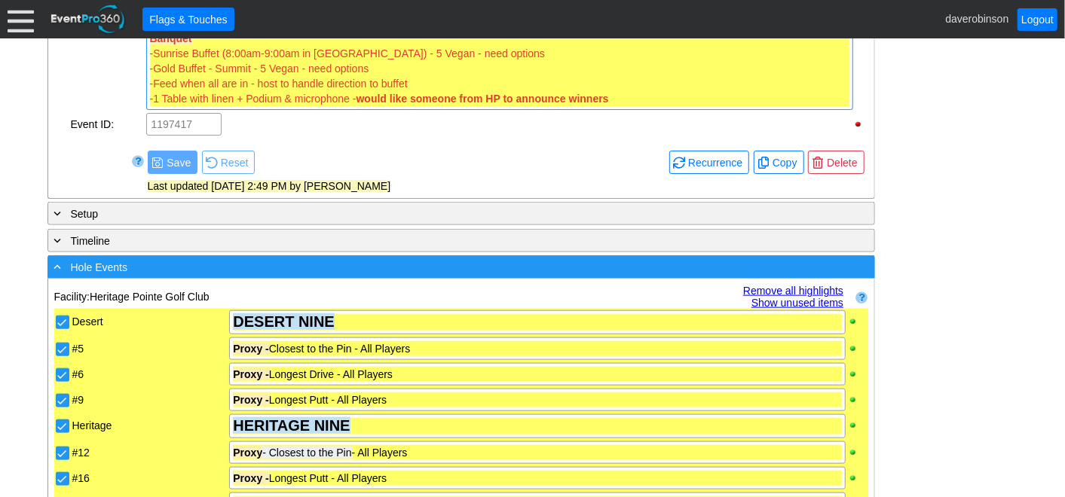
click at [57, 269] on div "- Hole Events" at bounding box center [430, 266] width 758 height 17
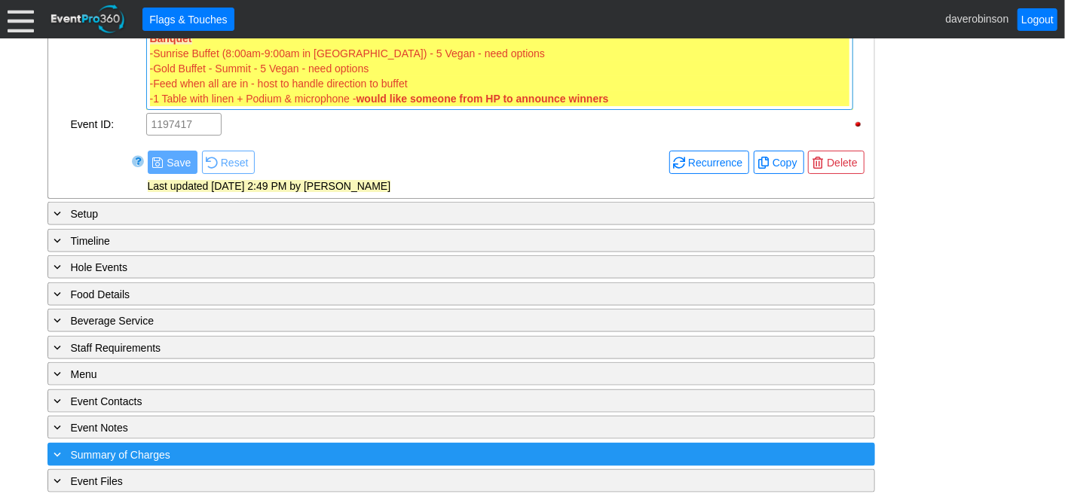
click at [64, 446] on div "+ Summary of Charges" at bounding box center [430, 454] width 758 height 17
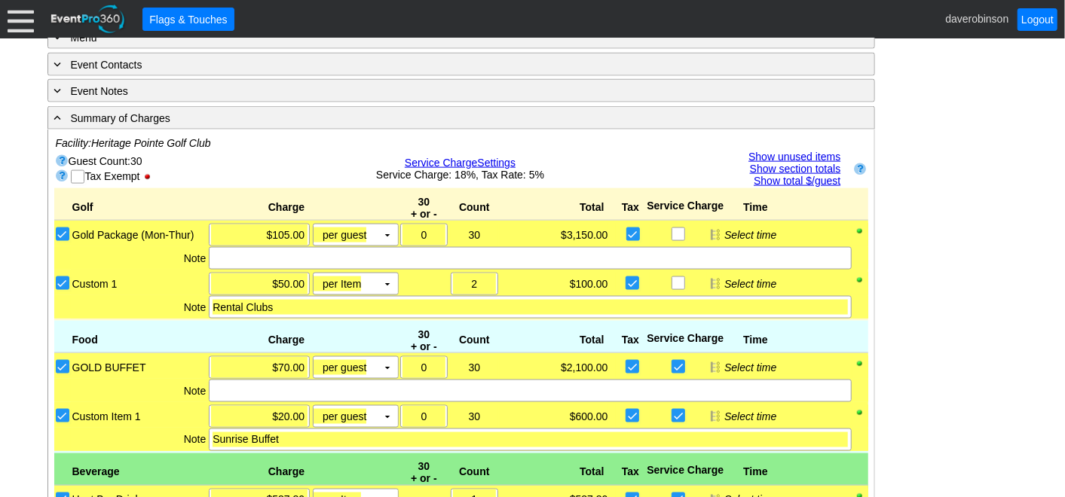
scroll to position [1276, 0]
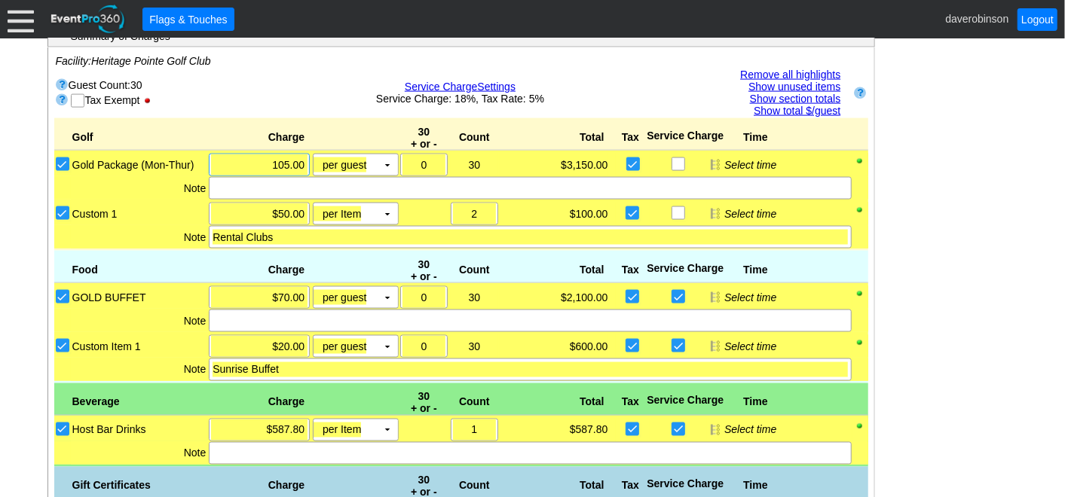
drag, startPoint x: 252, startPoint y: 157, endPoint x: 307, endPoint y: 155, distance: 54.3
click at [307, 155] on div "Χ 105.00" at bounding box center [259, 165] width 101 height 23
type input "$110.00"
click at [928, 267] on div "- General Information ▼ Loading.... Remove all highlights Facility: ▼ Χ Heritag…" at bounding box center [533, 125] width 980 height 2192
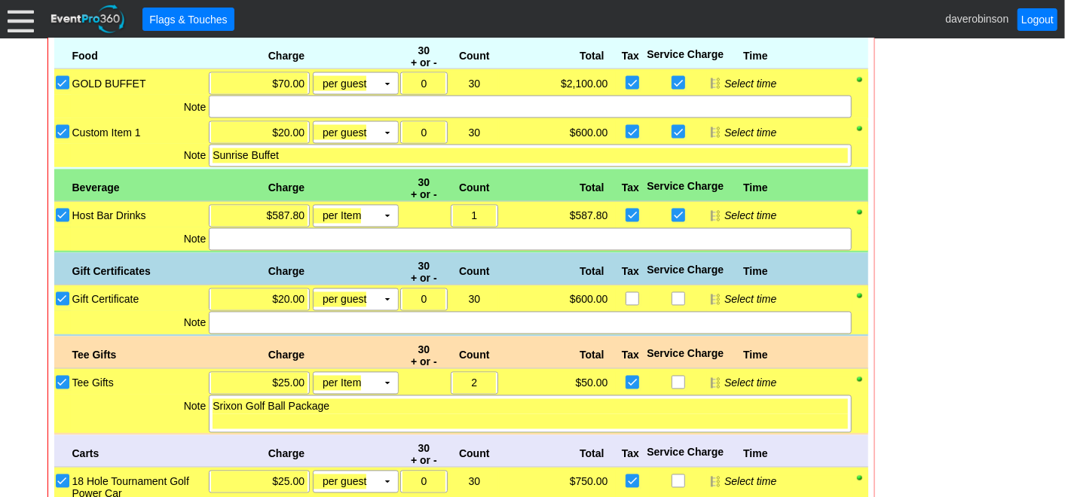
scroll to position [1527, 0]
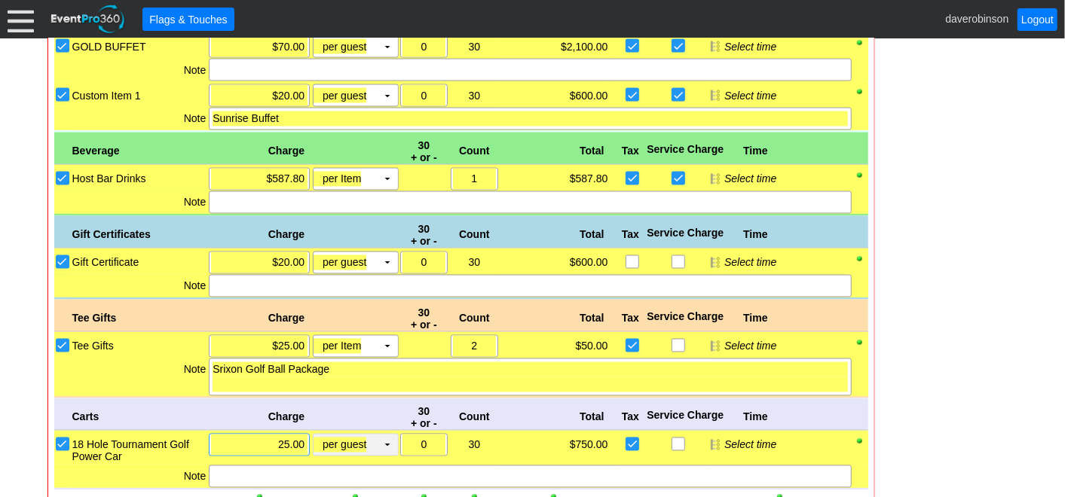
drag, startPoint x: 268, startPoint y: 431, endPoint x: 320, endPoint y: 437, distance: 53.1
click at [320, 437] on div "Χ 25.00 per guest Χ ▼ Upcharge" at bounding box center [302, 449] width 191 height 31
type input "$27.50"
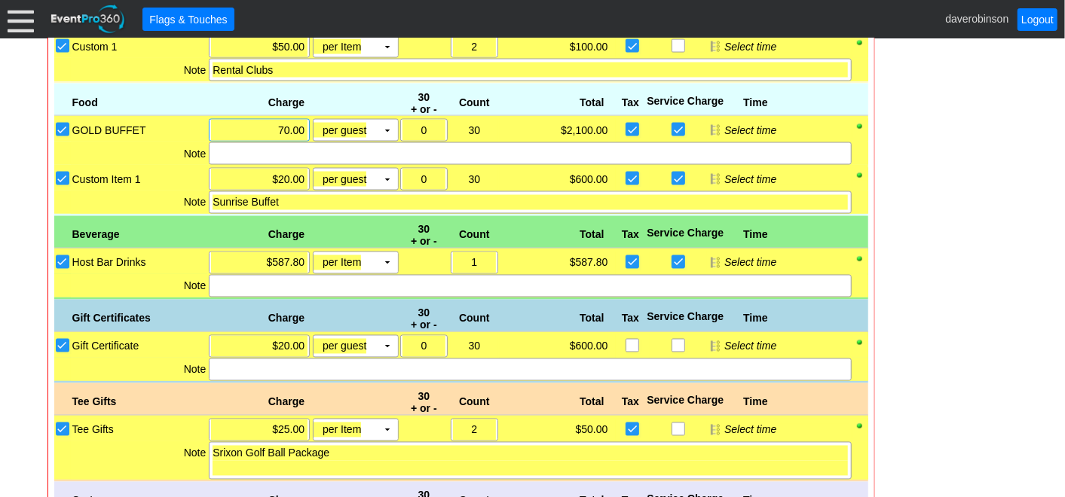
drag, startPoint x: 264, startPoint y: 122, endPoint x: 309, endPoint y: 118, distance: 44.7
click at [309, 119] on div "Χ 70.00" at bounding box center [259, 130] width 104 height 23
type input "$75.00"
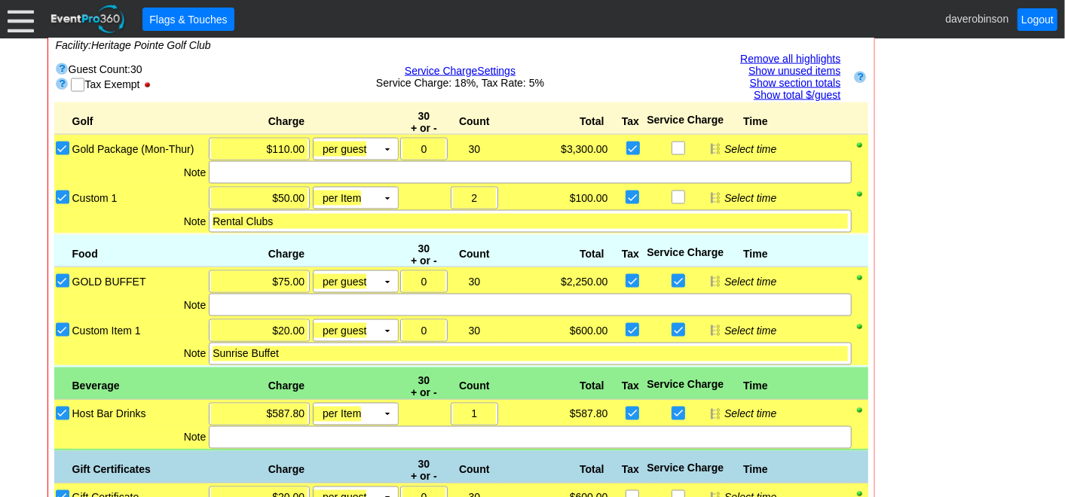
scroll to position [1276, 0]
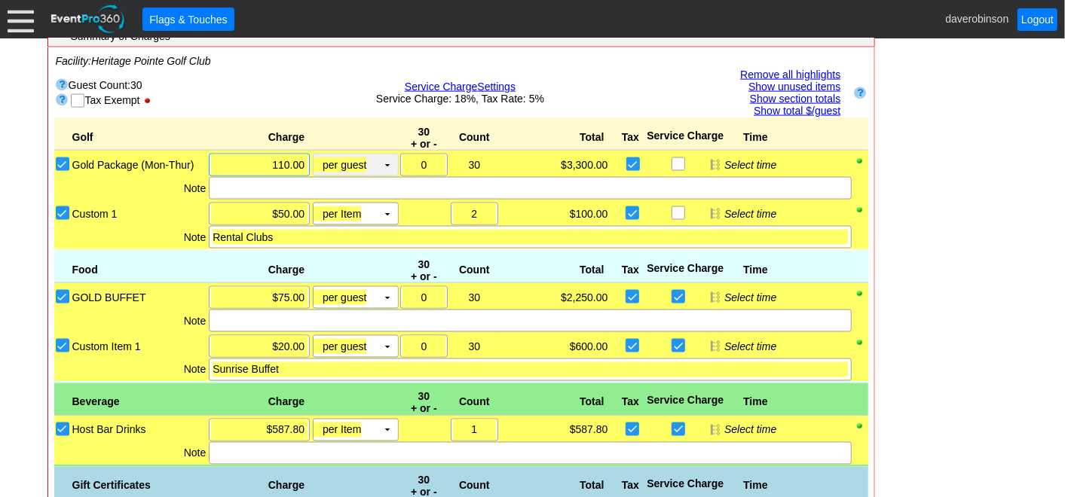
drag, startPoint x: 256, startPoint y: 153, endPoint x: 325, endPoint y: 161, distance: 69.1
click at [325, 161] on div "Χ 110.00 per guest Χ ▼ Upcharge" at bounding box center [302, 165] width 191 height 23
type input "$105.00"
click at [933, 288] on div "- General Information ▼ Loading.... Remove all highlights Facility: ▼ Χ Heritag…" at bounding box center [533, 125] width 980 height 2192
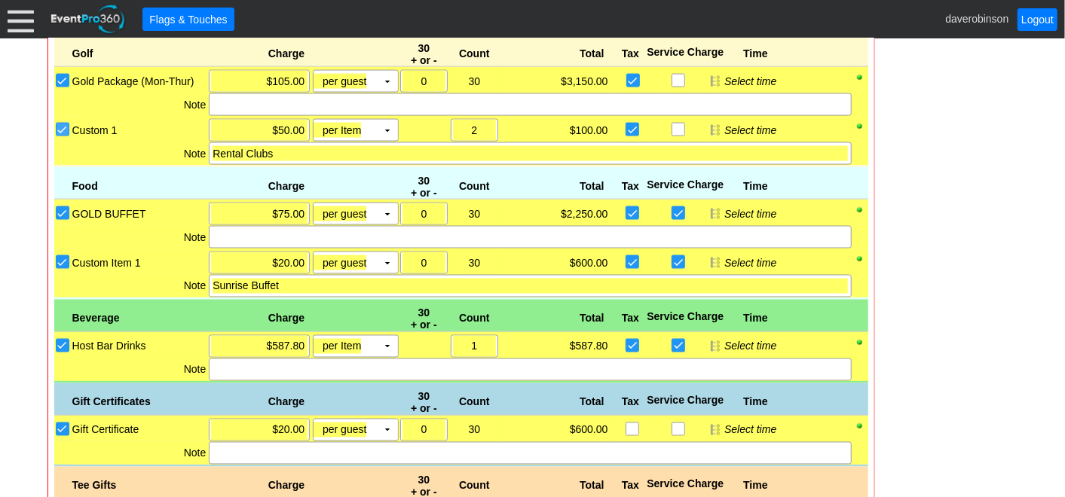
click at [63, 124] on input "Custom 1" at bounding box center [64, 131] width 15 height 15
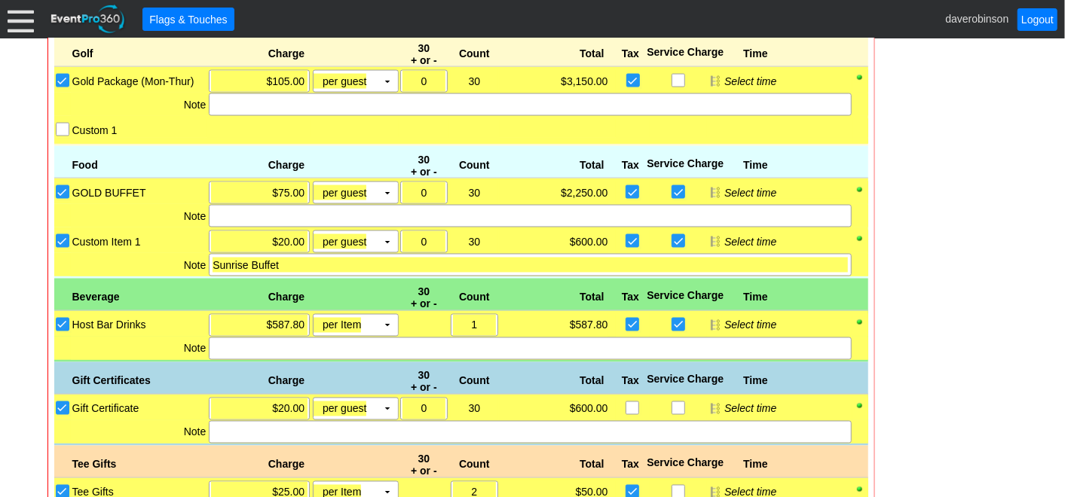
click at [940, 297] on div "- General Information ▼ Loading.... Remove all highlights Facility: ▼ Χ Heritag…" at bounding box center [533, 32] width 980 height 2172
click at [60, 320] on input "Host Bar Drinks" at bounding box center [64, 326] width 15 height 15
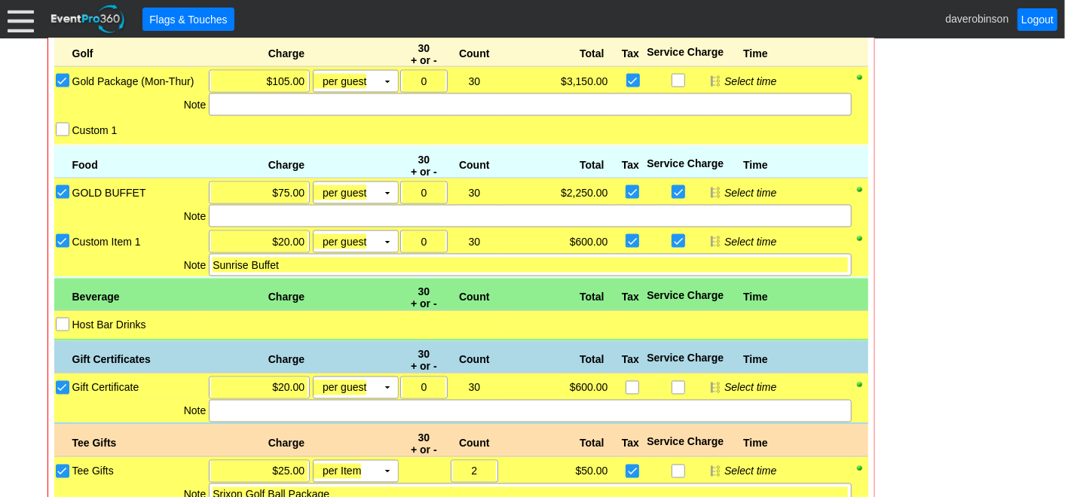
click at [920, 375] on div "- General Information ▼ Loading.... Remove all highlights Facility: ▼ Χ Heritag…" at bounding box center [533, 21] width 980 height 2151
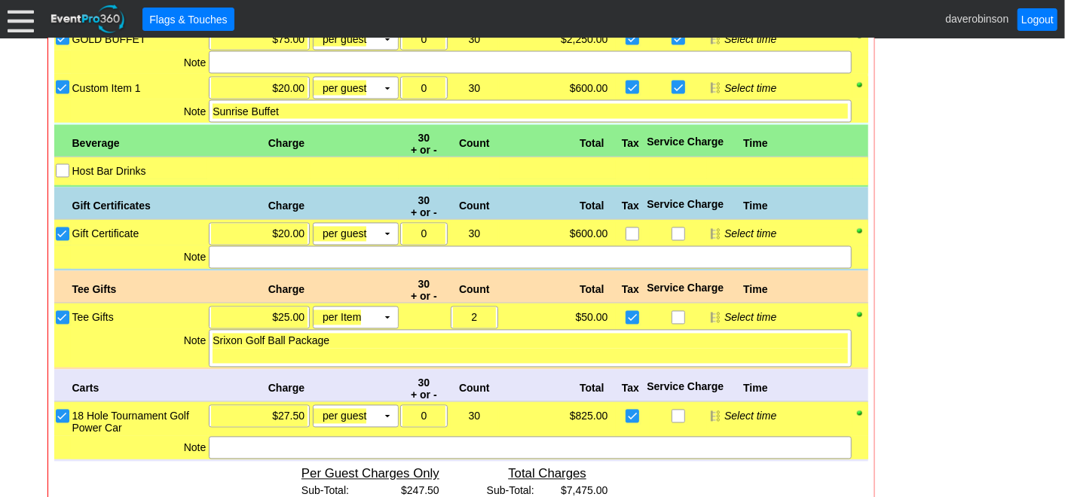
scroll to position [1527, 0]
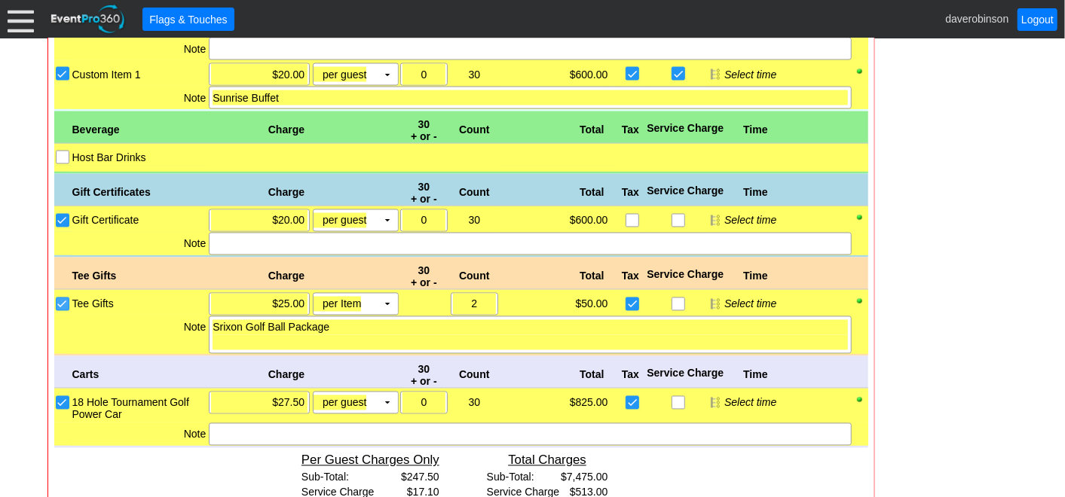
click at [62, 298] on input "Tee Gifts" at bounding box center [64, 305] width 15 height 15
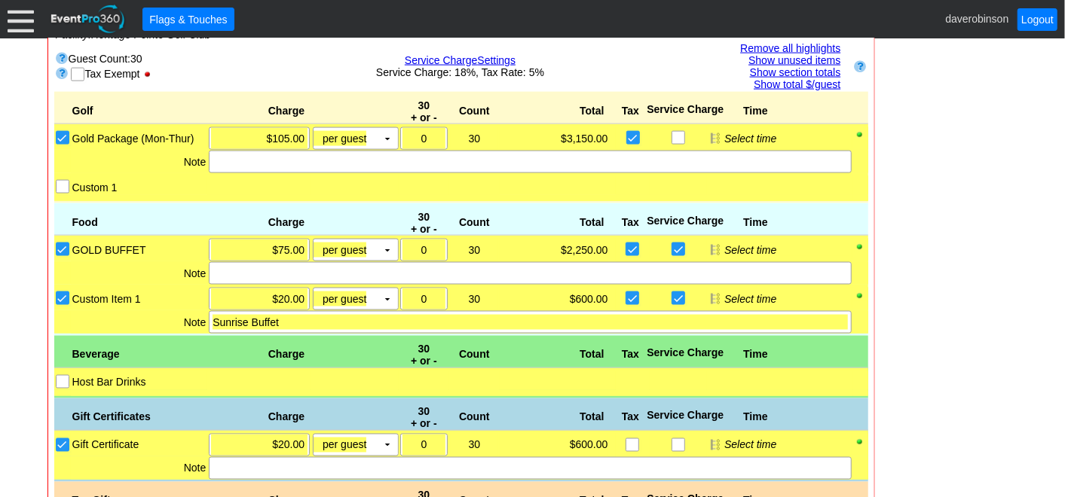
scroll to position [1276, 0]
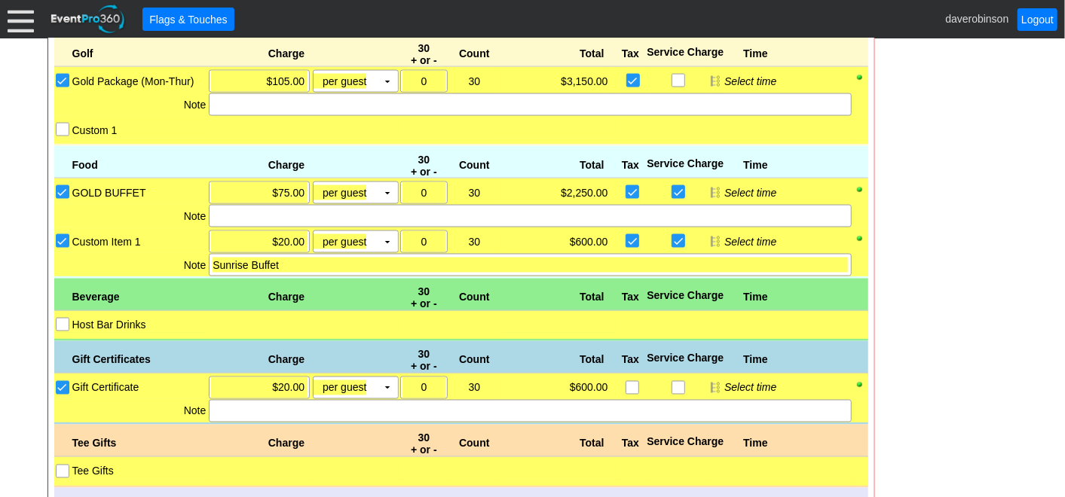
click at [930, 401] on div "- General Information ▼ Loading.... Remove all highlights Facility: ▼ Χ Heritag…" at bounding box center [533, 3] width 980 height 2114
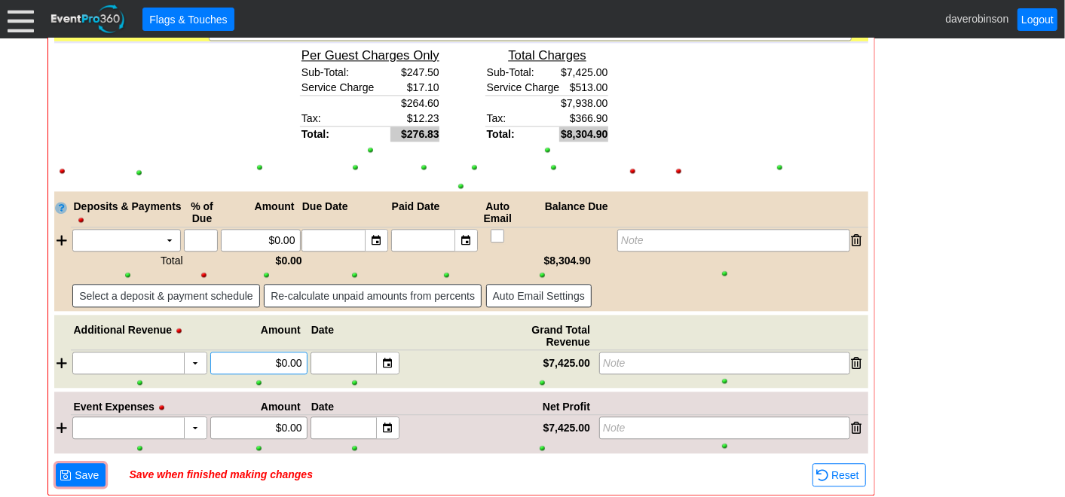
scroll to position [1928, 0]
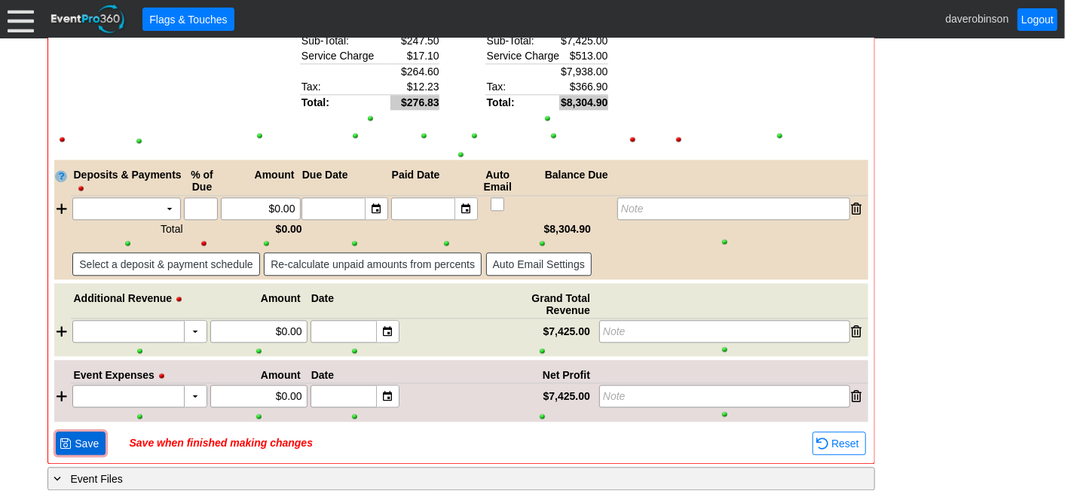
click at [78, 437] on span "Save" at bounding box center [87, 443] width 30 height 15
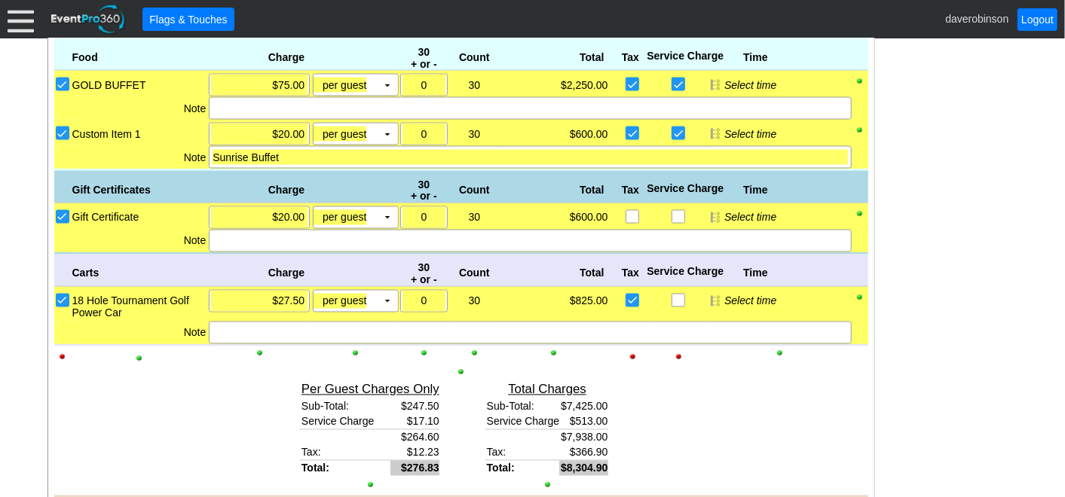
scroll to position [1104, 0]
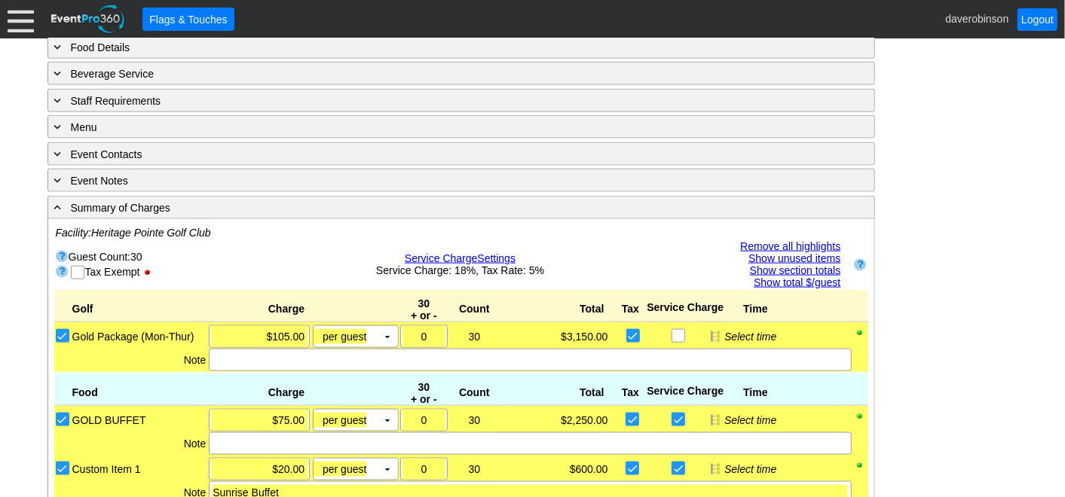
click at [812, 277] on link "Show total $/guest" at bounding box center [797, 283] width 87 height 12
click at [800, 277] on link "Hide total $/guest" at bounding box center [799, 283] width 82 height 12
click at [799, 264] on link "Show section totals" at bounding box center [795, 270] width 91 height 12
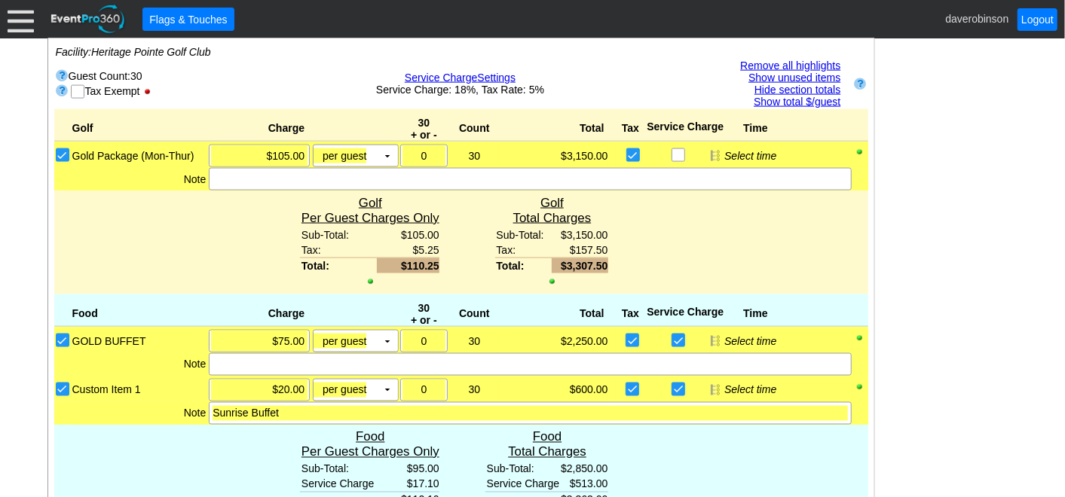
scroll to position [1188, 0]
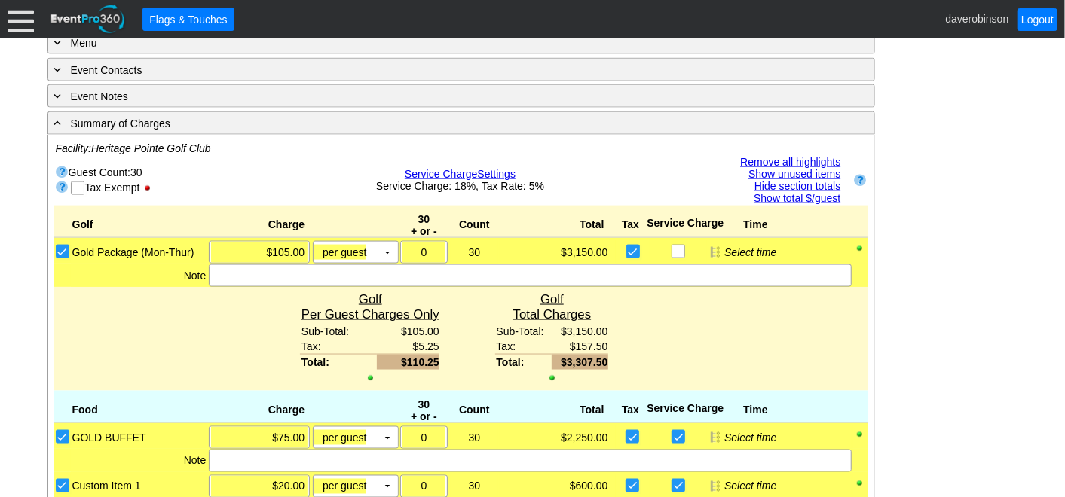
click at [781, 180] on link "Hide section totals" at bounding box center [797, 186] width 86 height 12
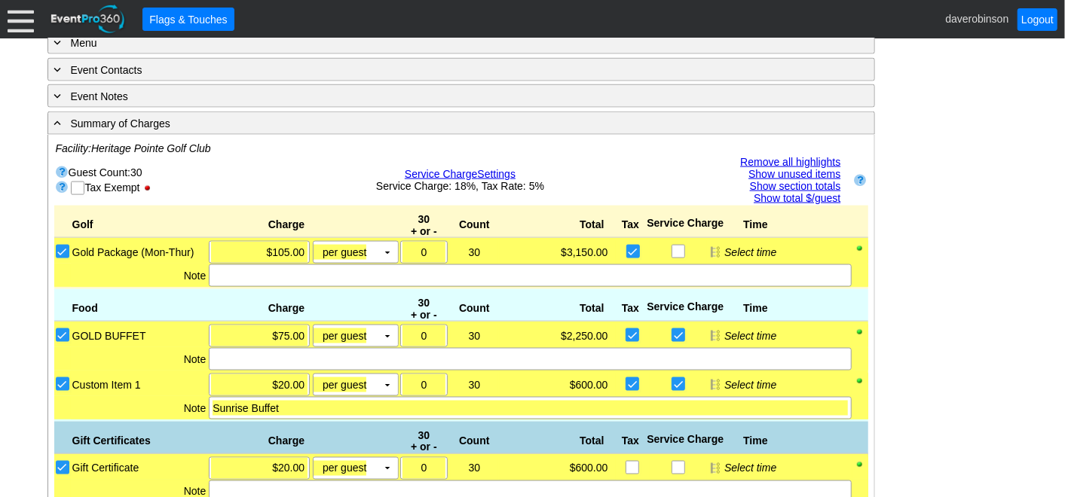
click at [811, 156] on link "Remove all highlights" at bounding box center [790, 162] width 100 height 12
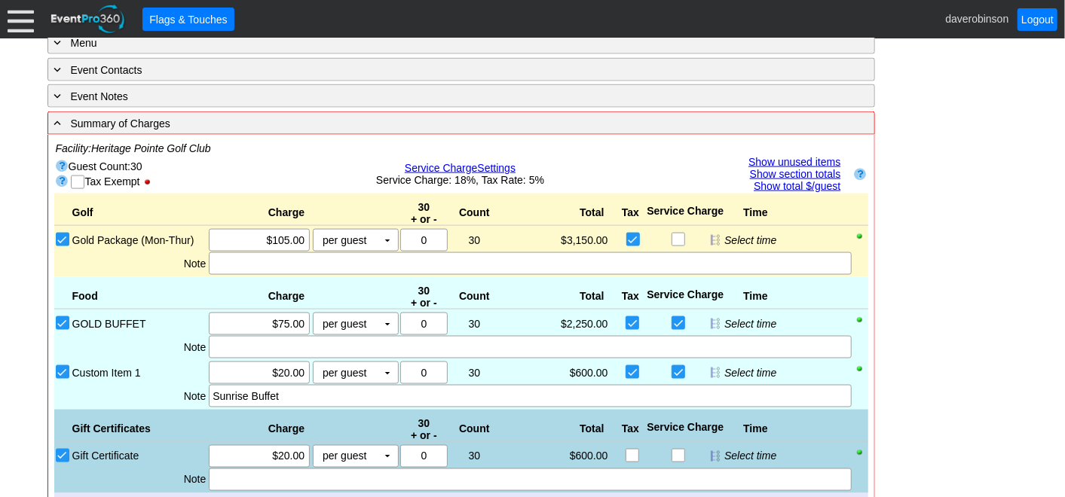
click at [936, 233] on div "- General Information ▼ Loading.... Remove all highlights Facility: ▼ Χ Heritag…" at bounding box center [533, 91] width 980 height 1949
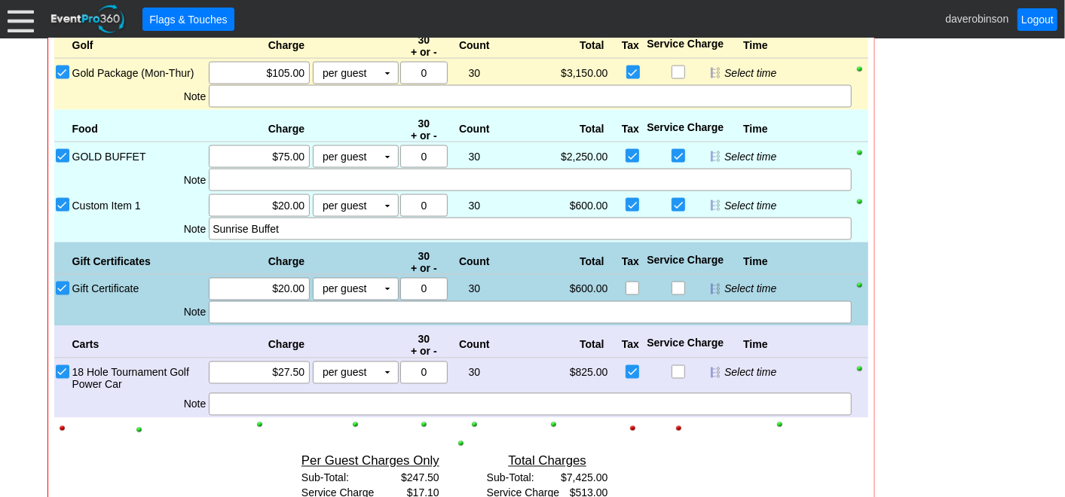
scroll to position [1272, 0]
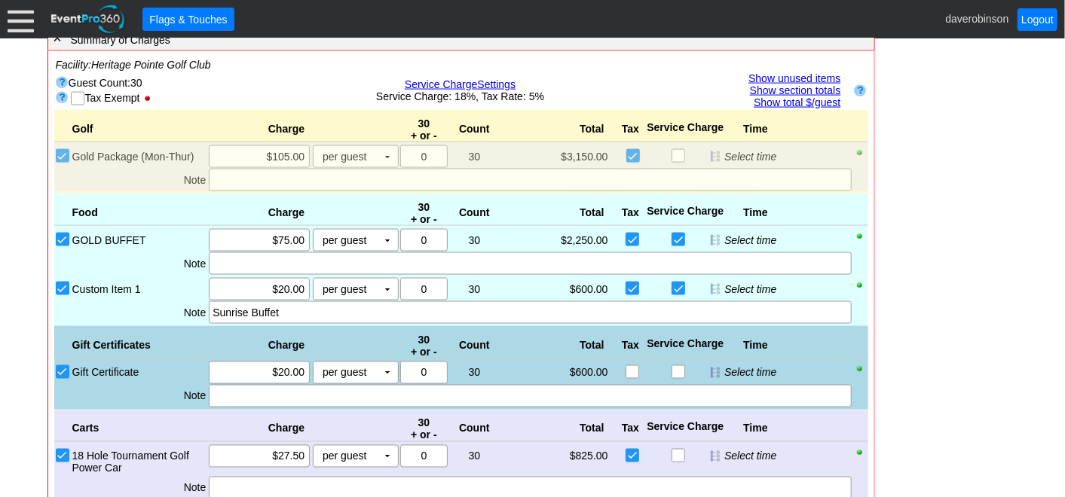
click at [859, 148] on div at bounding box center [861, 153] width 12 height 11
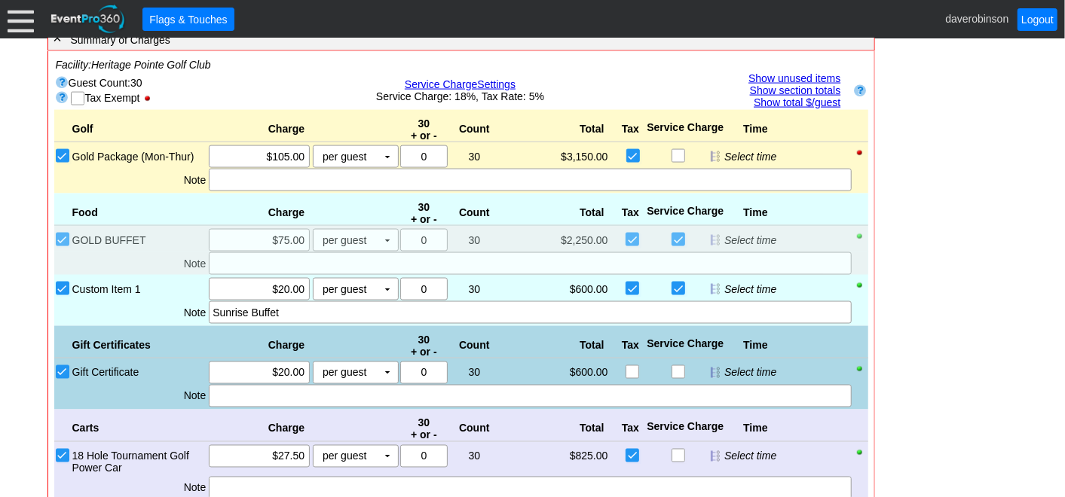
click at [860, 231] on div at bounding box center [861, 236] width 12 height 11
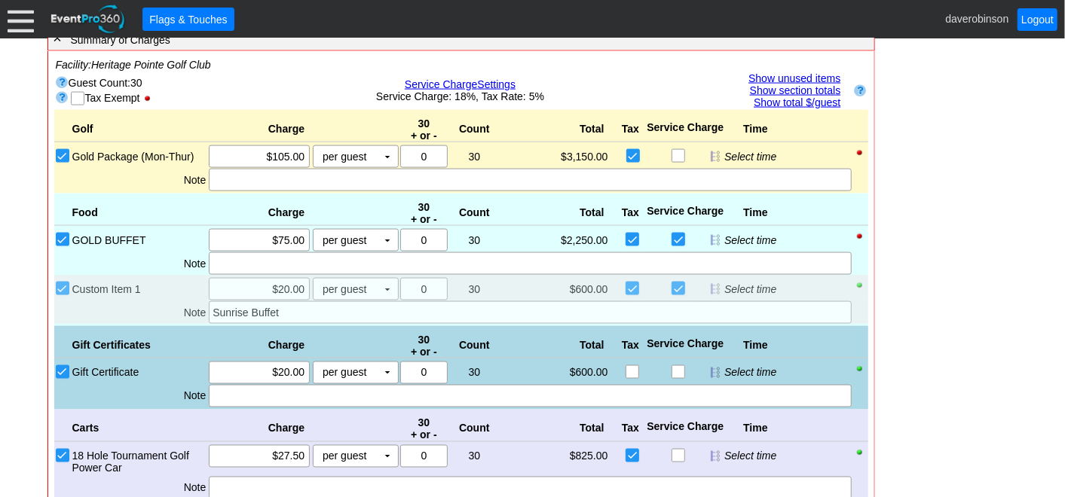
click at [859, 281] on div at bounding box center [861, 285] width 12 height 11
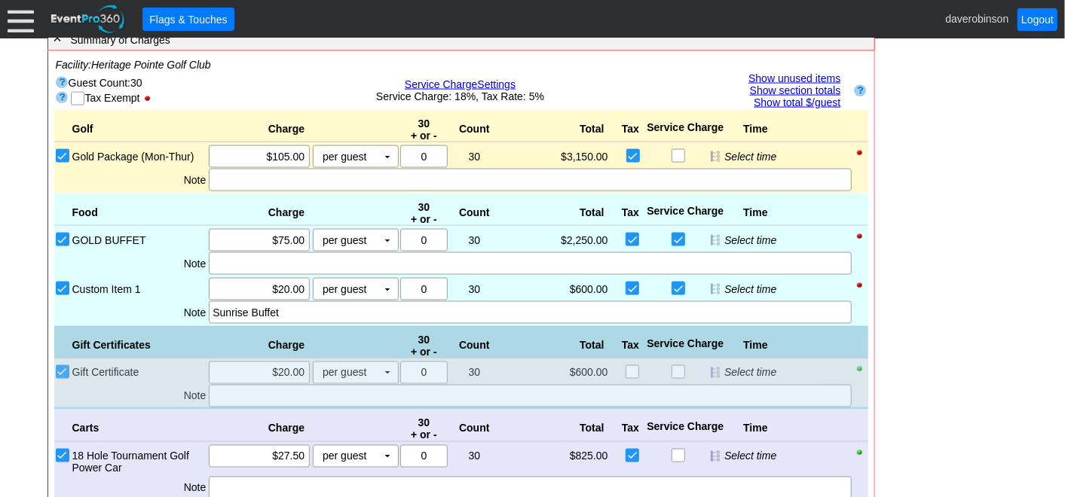
click at [857, 364] on div at bounding box center [861, 369] width 12 height 11
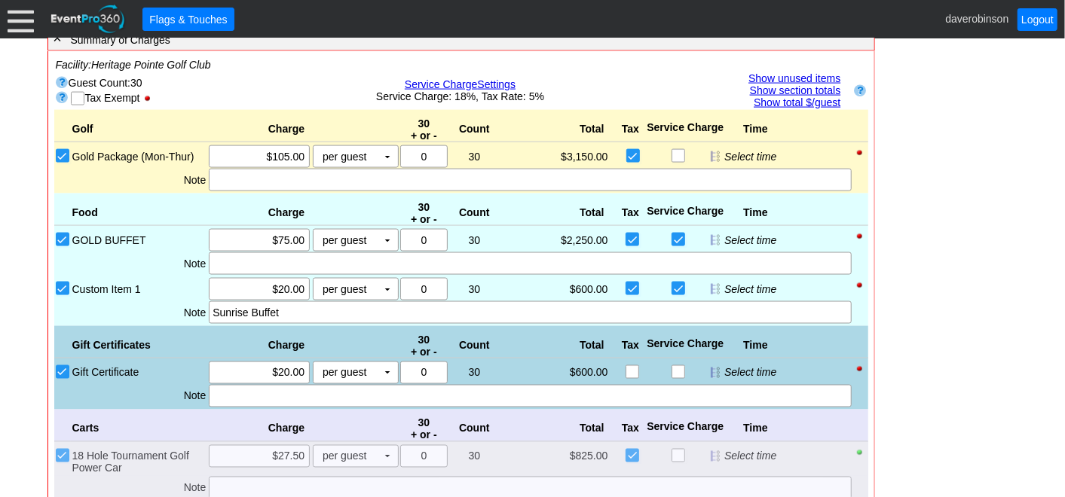
click at [857, 448] on div at bounding box center [861, 453] width 12 height 11
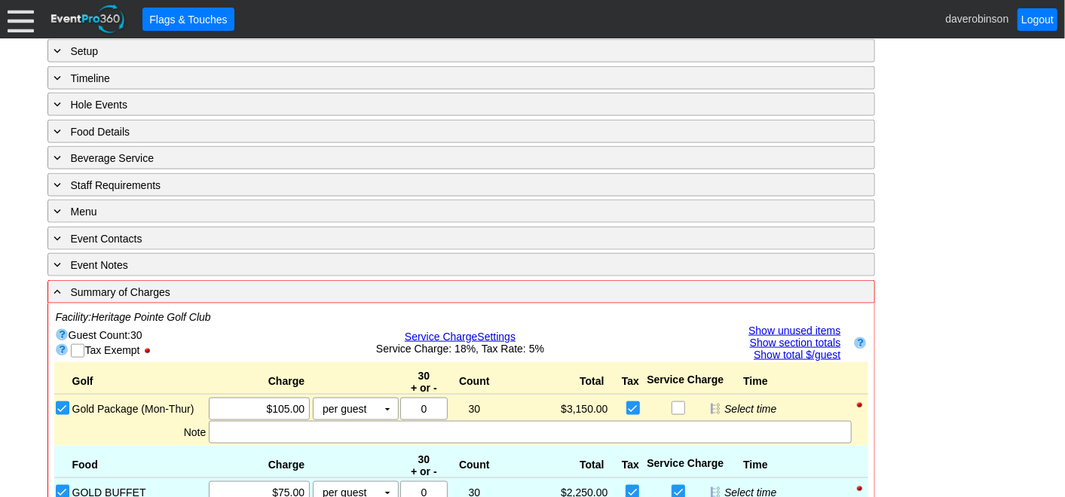
scroll to position [937, 0]
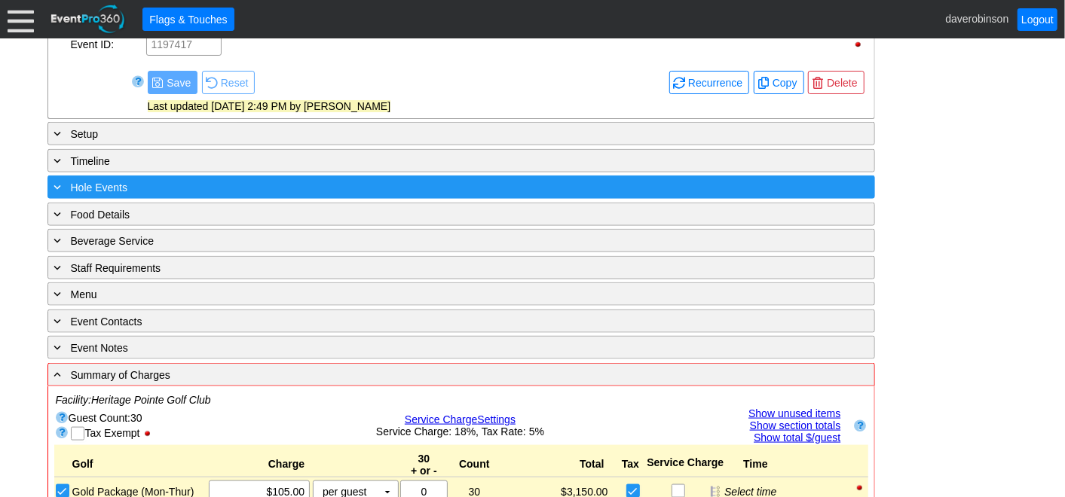
click at [826, 185] on div "+ Hole Events ▼" at bounding box center [460, 187] width 827 height 23
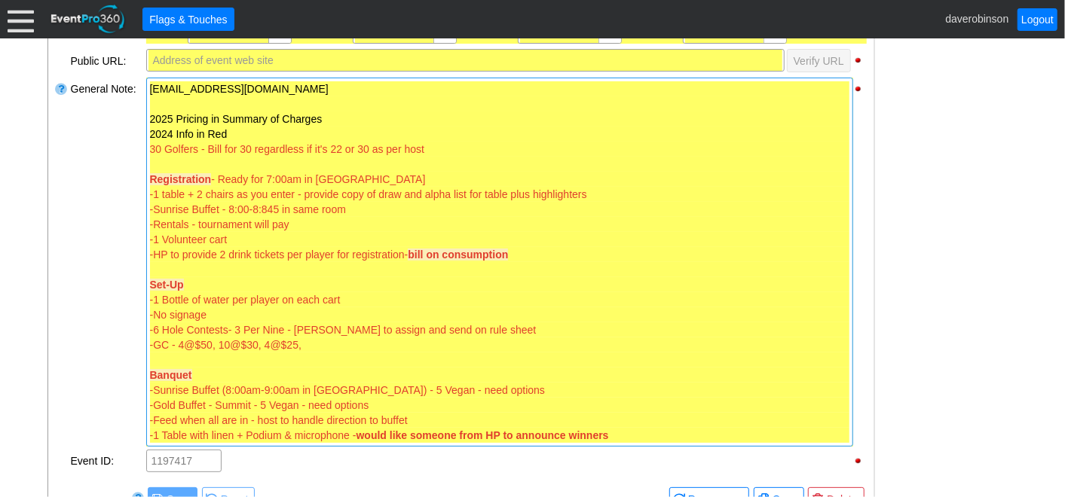
scroll to position [518, 0]
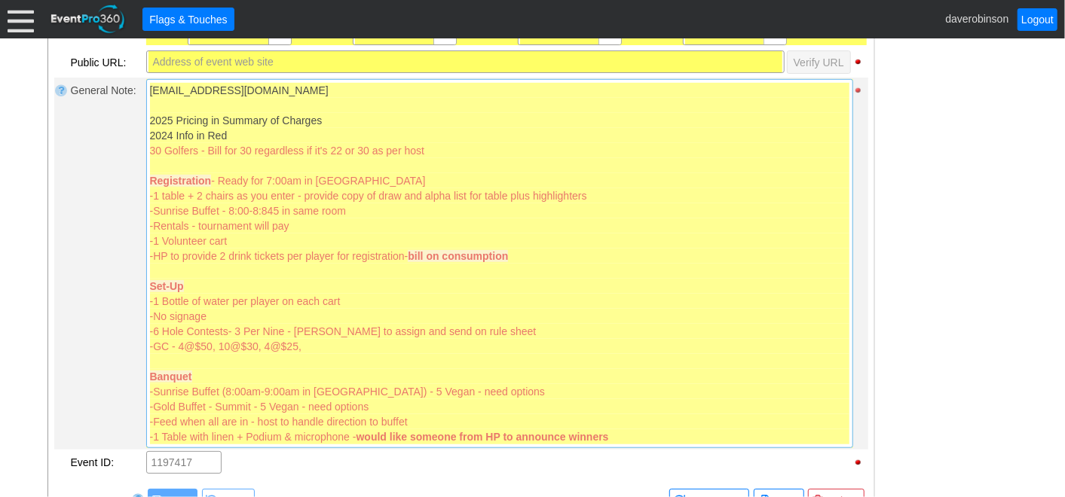
click at [858, 90] on div at bounding box center [860, 90] width 14 height 11
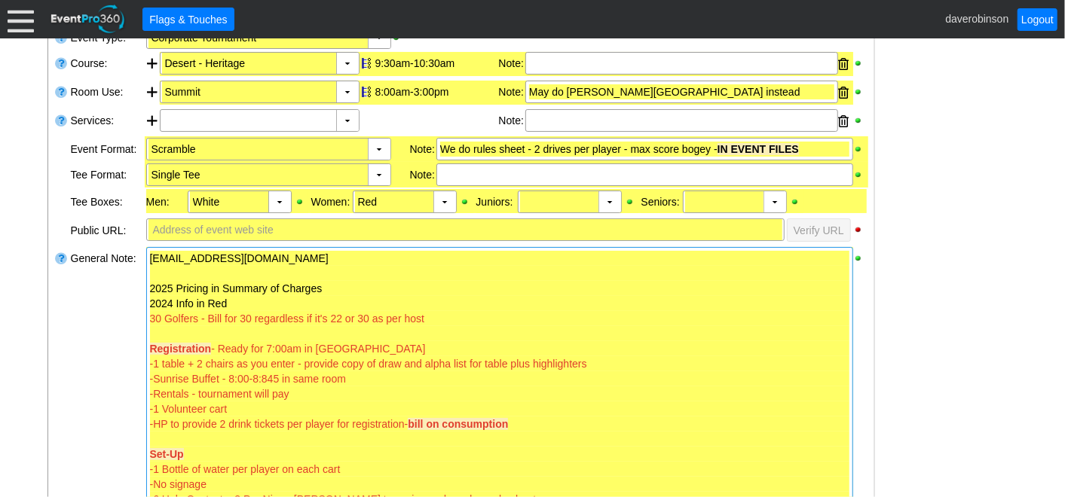
scroll to position [267, 0]
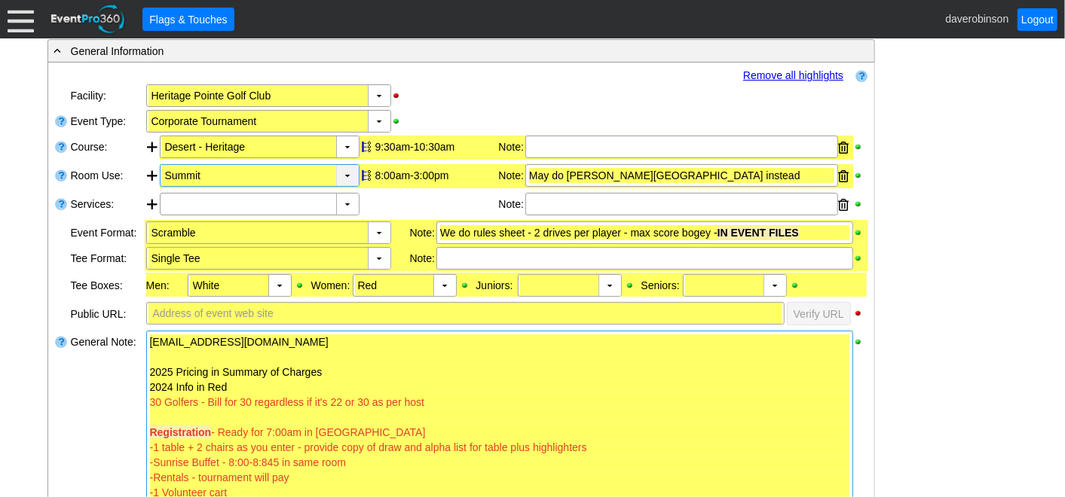
click at [342, 176] on div "▼" at bounding box center [347, 175] width 23 height 21
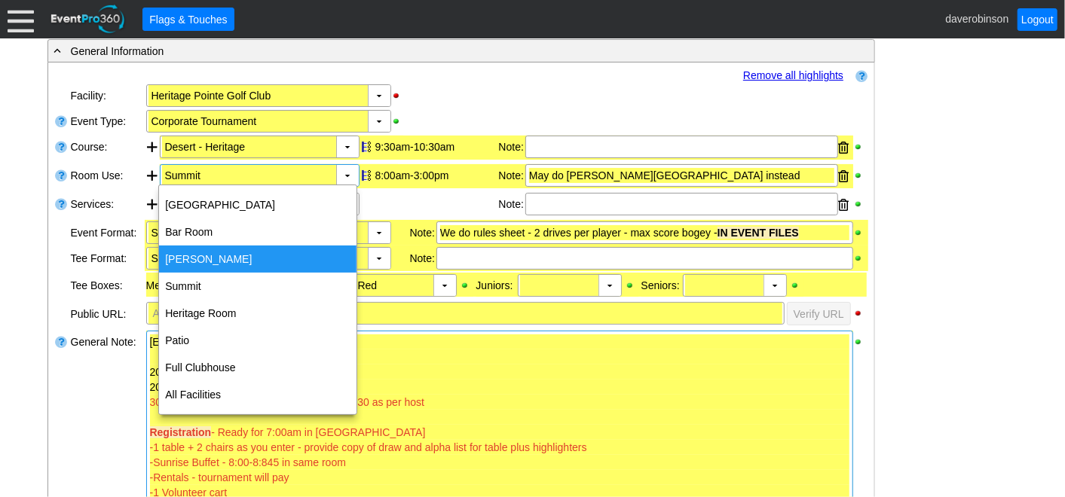
click at [197, 254] on div "Meadows" at bounding box center [257, 259] width 197 height 27
type input "Meadows"
type input "0:00"
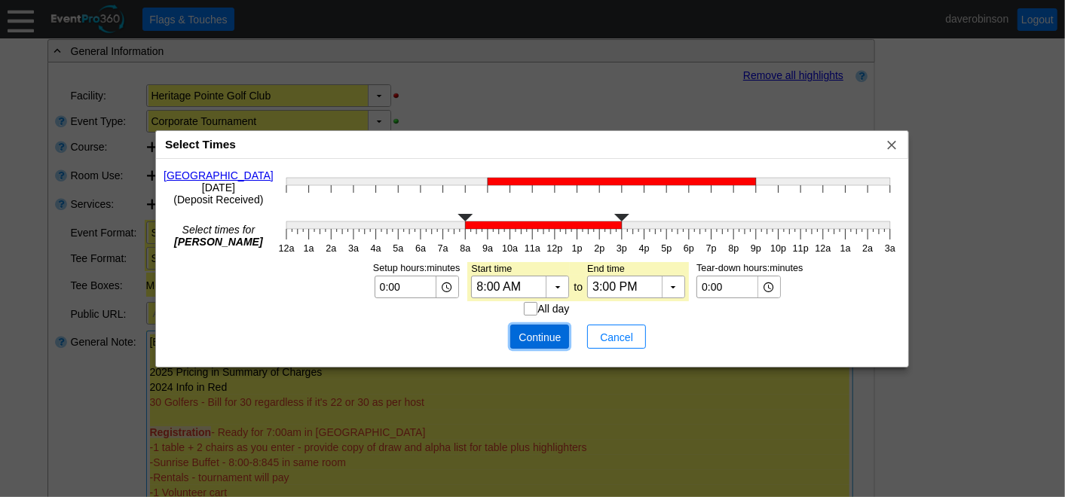
click at [538, 330] on span "Continue" at bounding box center [539, 337] width 45 height 15
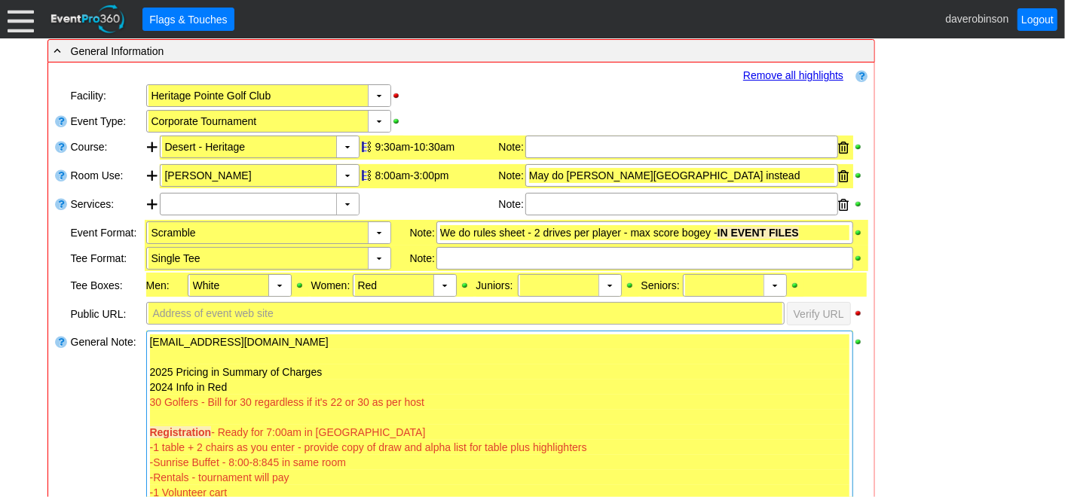
click at [813, 73] on link "Remove all highlights" at bounding box center [793, 75] width 100 height 12
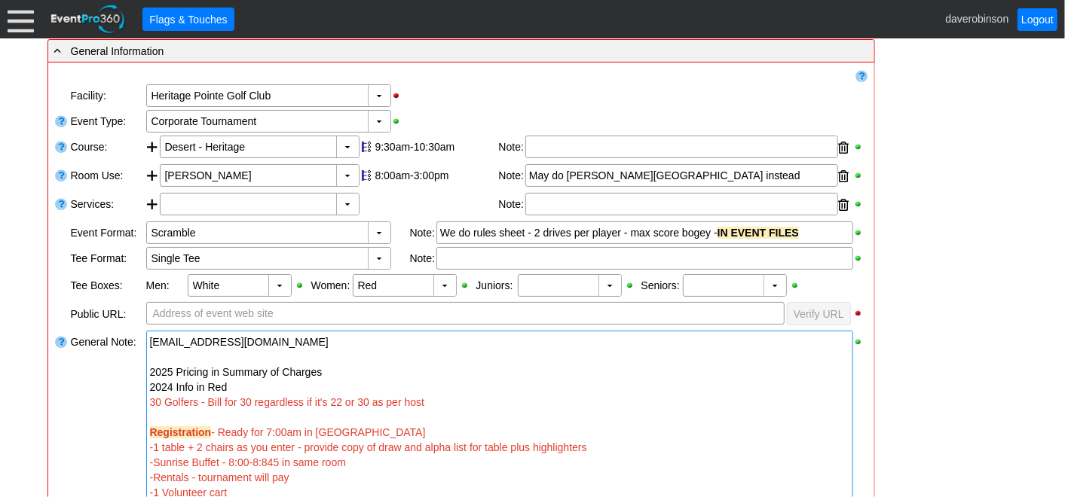
drag, startPoint x: 922, startPoint y: 185, endPoint x: 957, endPoint y: 211, distance: 43.1
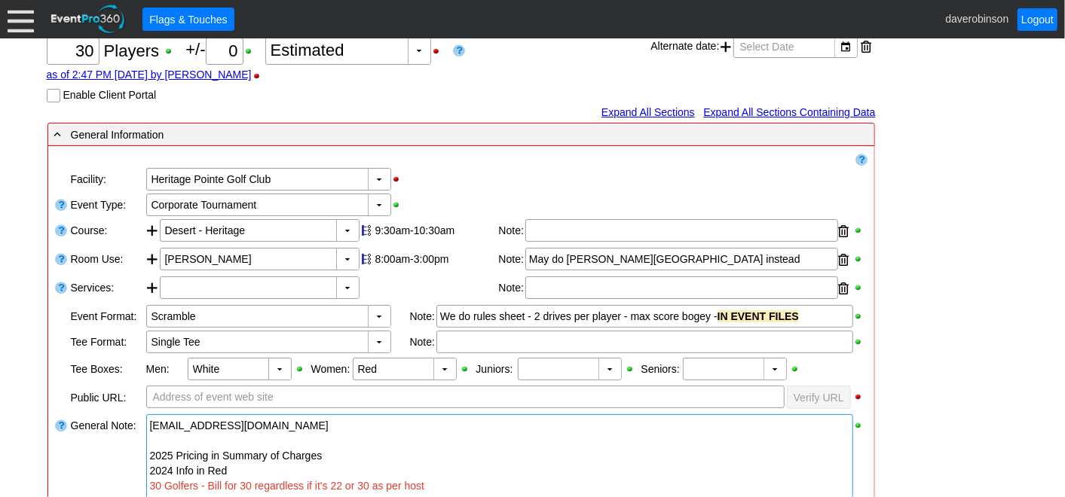
scroll to position [16, 0]
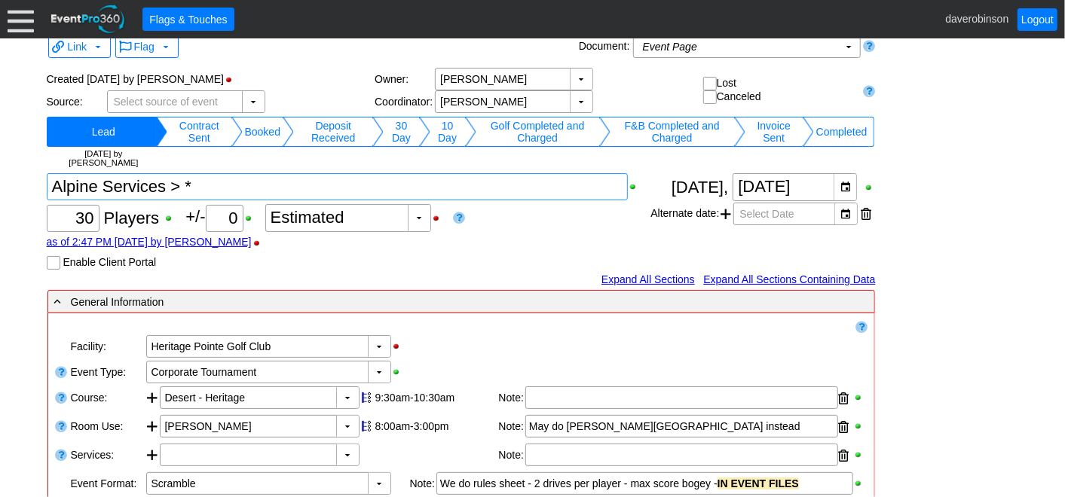
click at [221, 195] on textarea at bounding box center [338, 186] width 582 height 27
type textarea "Alpine Services"
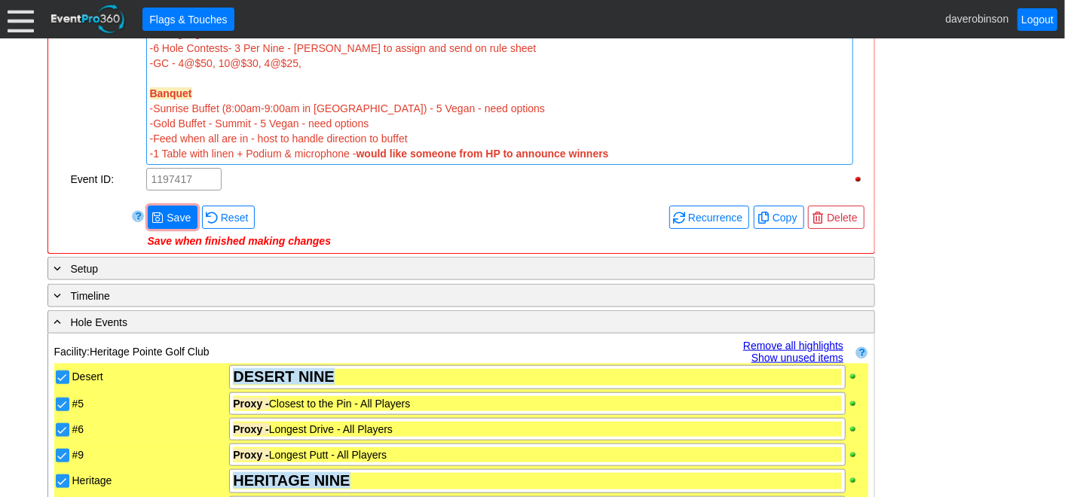
scroll to position [853, 0]
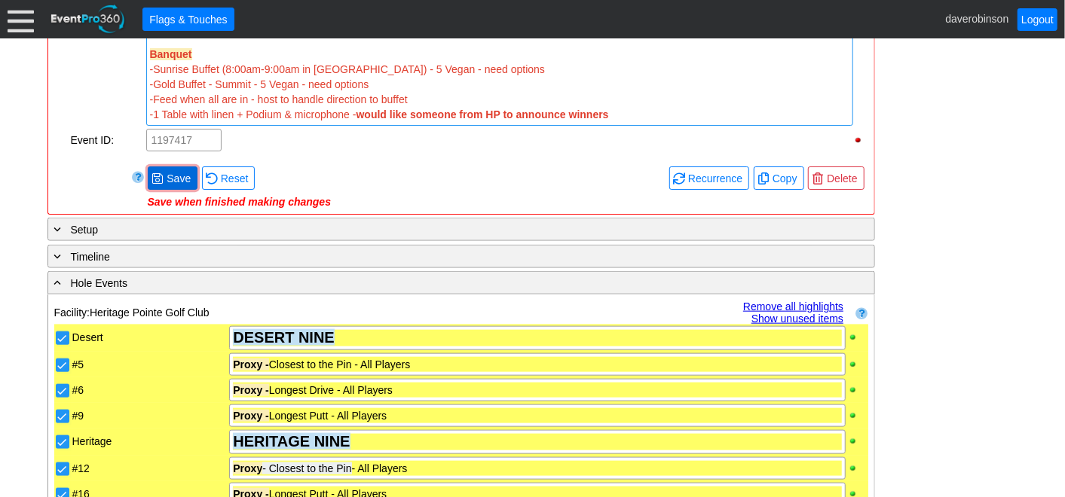
click at [174, 176] on span "Save" at bounding box center [179, 178] width 30 height 15
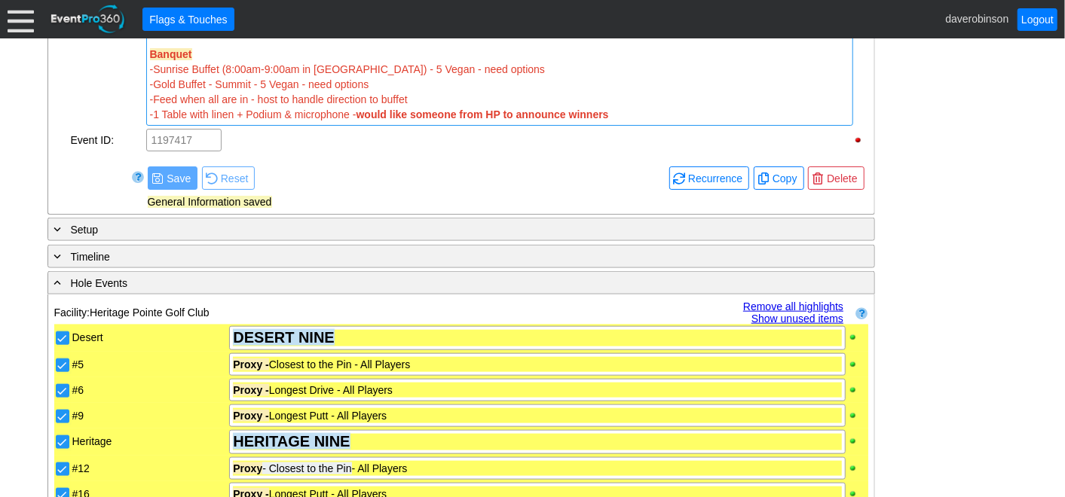
click at [792, 301] on link "Remove all highlights" at bounding box center [793, 307] width 100 height 12
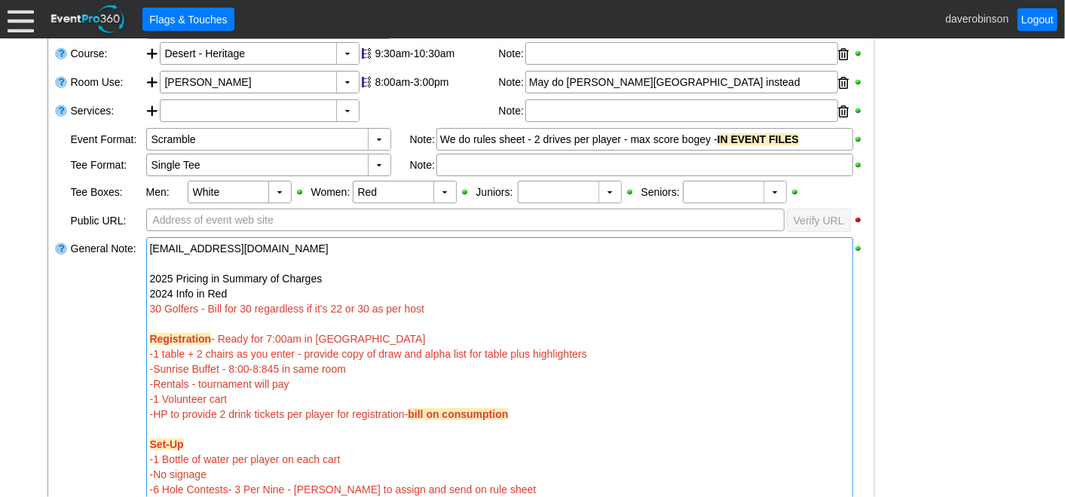
scroll to position [0, 0]
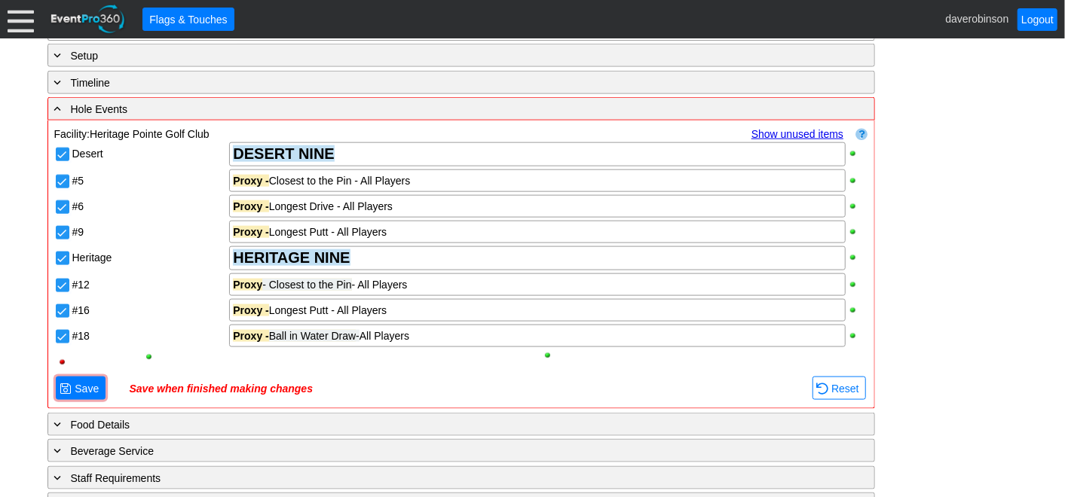
scroll to position [1088, 0]
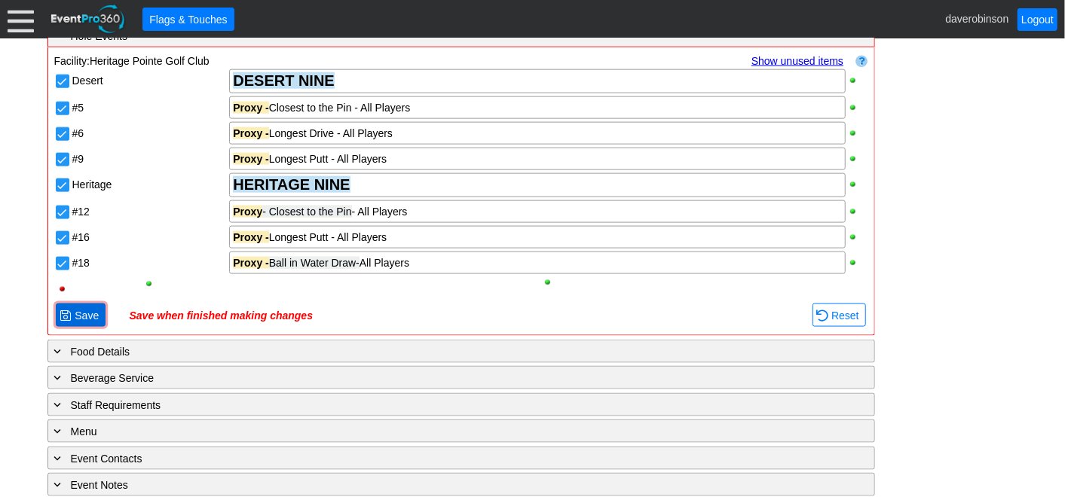
click at [72, 310] on span "Save" at bounding box center [87, 315] width 30 height 15
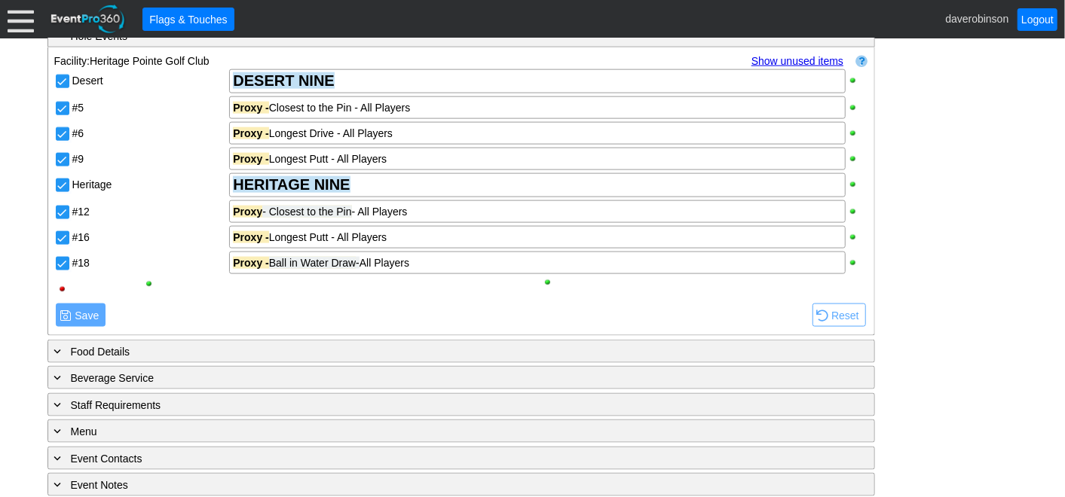
click at [928, 341] on div "- General Information ▼ Loading.... Remove all highlights Facility: ▼ Χ Heritag…" at bounding box center [533, 335] width 980 height 2237
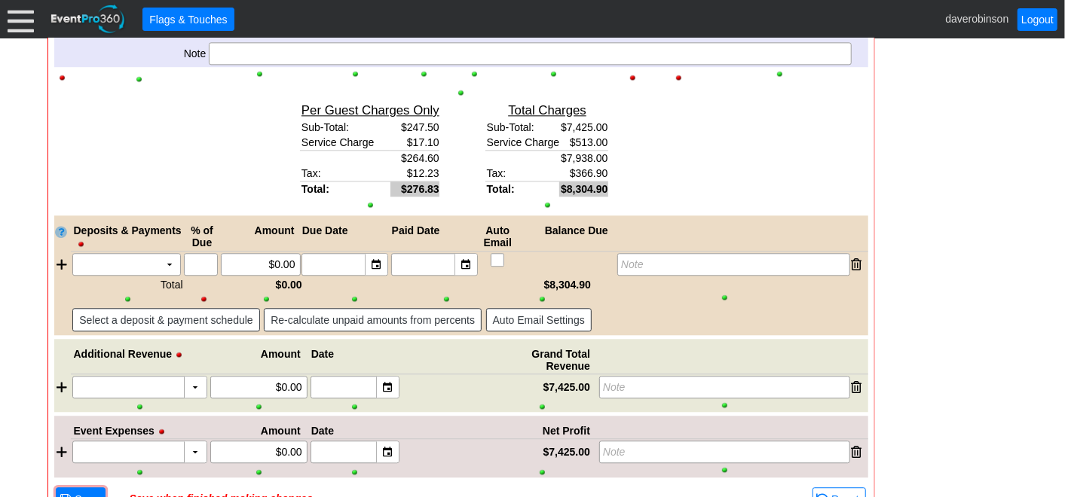
scroll to position [2050, 0]
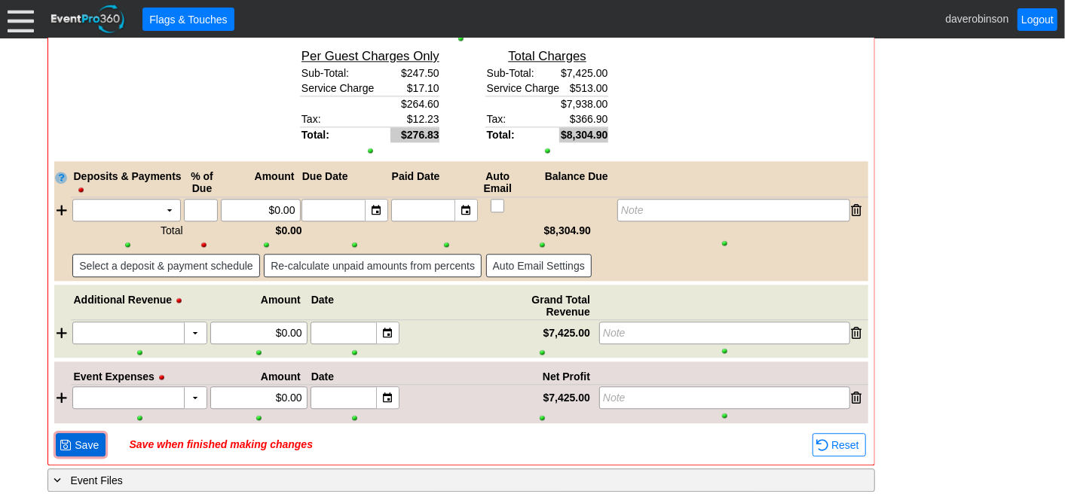
click at [72, 438] on span "Save" at bounding box center [87, 445] width 30 height 15
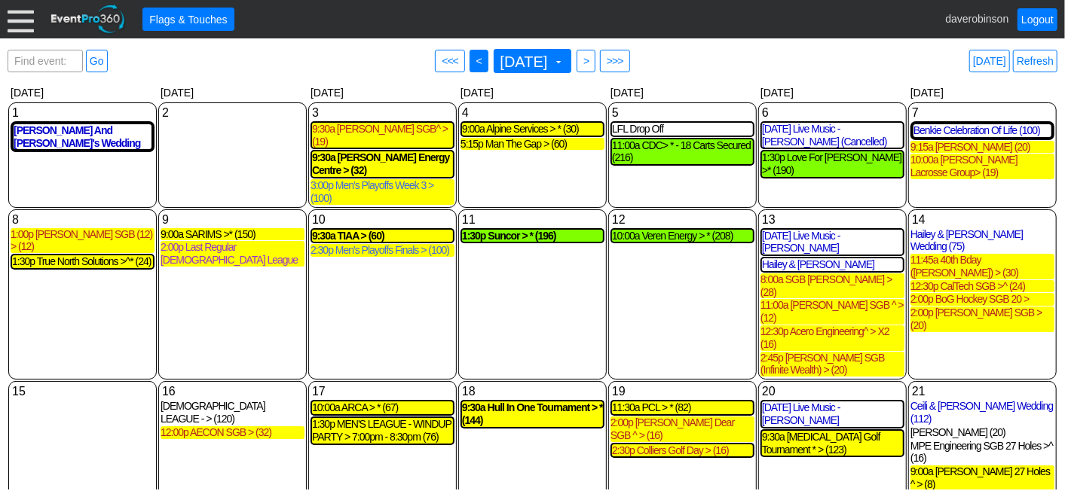
click at [473, 64] on span "<" at bounding box center [478, 61] width 11 height 15
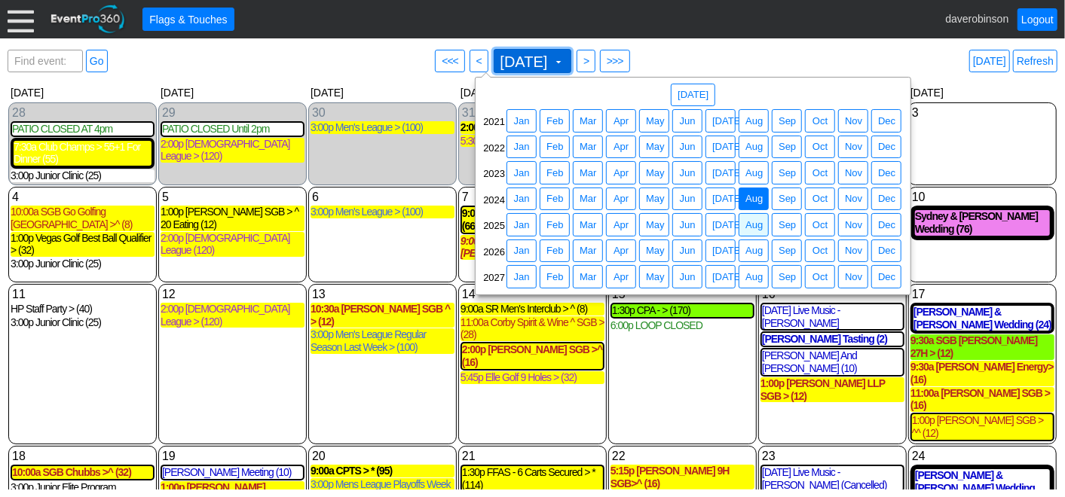
click at [564, 57] on span at bounding box center [558, 62] width 12 height 12
click at [759, 219] on span "Aug" at bounding box center [753, 225] width 23 height 15
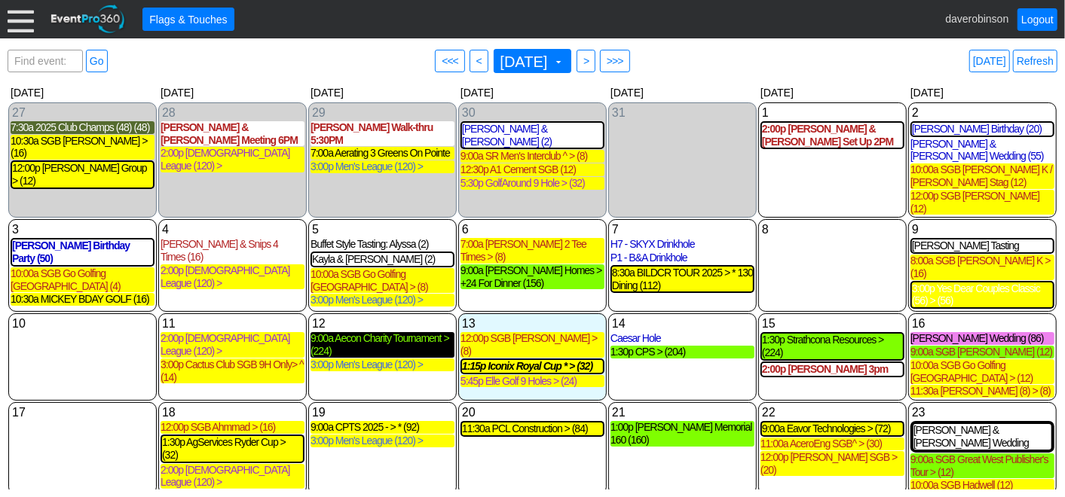
click at [396, 332] on div "9:00a Aecon Charity Tournament > (224)" at bounding box center [382, 345] width 144 height 26
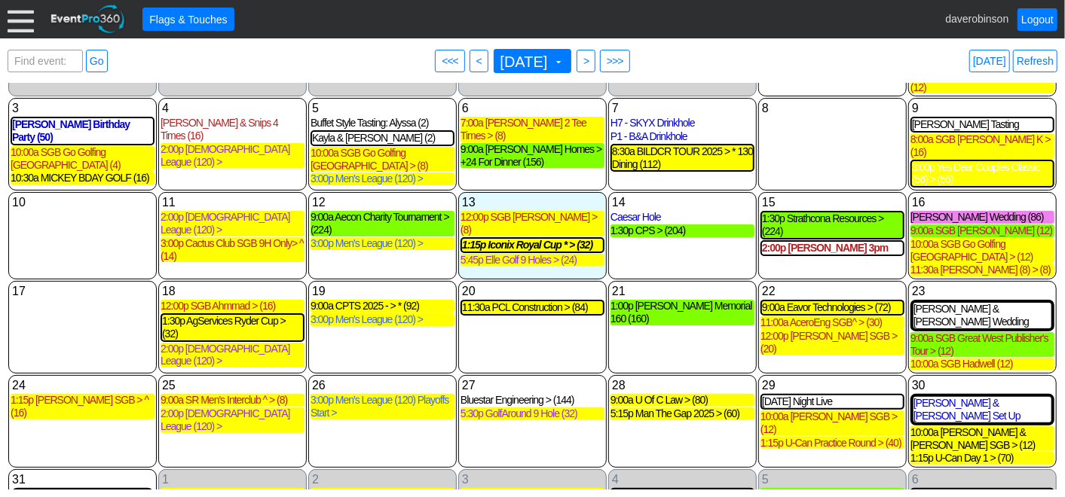
scroll to position [129, 0]
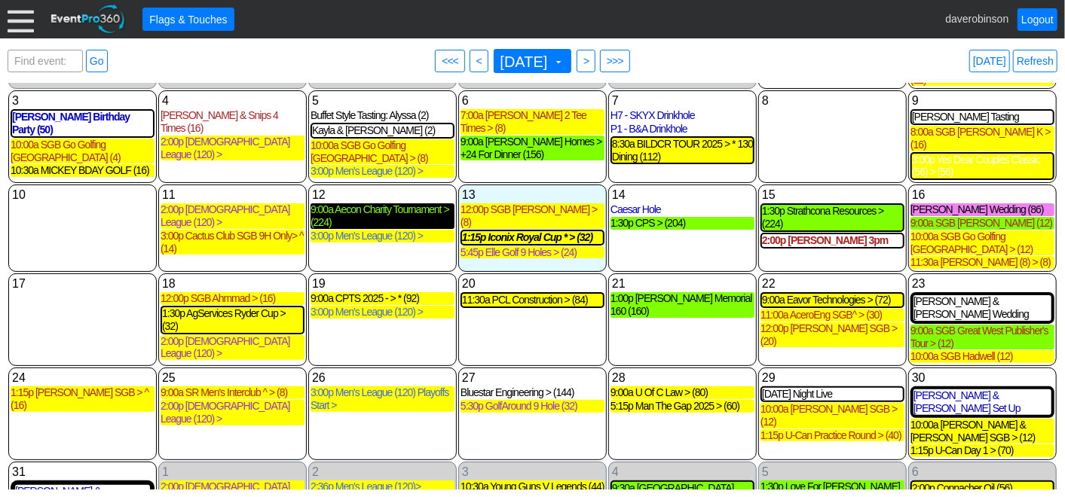
click at [370, 203] on div "9:00a Aecon Charity Tournament > (224)" at bounding box center [382, 216] width 144 height 26
click at [382, 203] on div "9:00a Aecon Charity Tournament > (224)" at bounding box center [382, 216] width 144 height 26
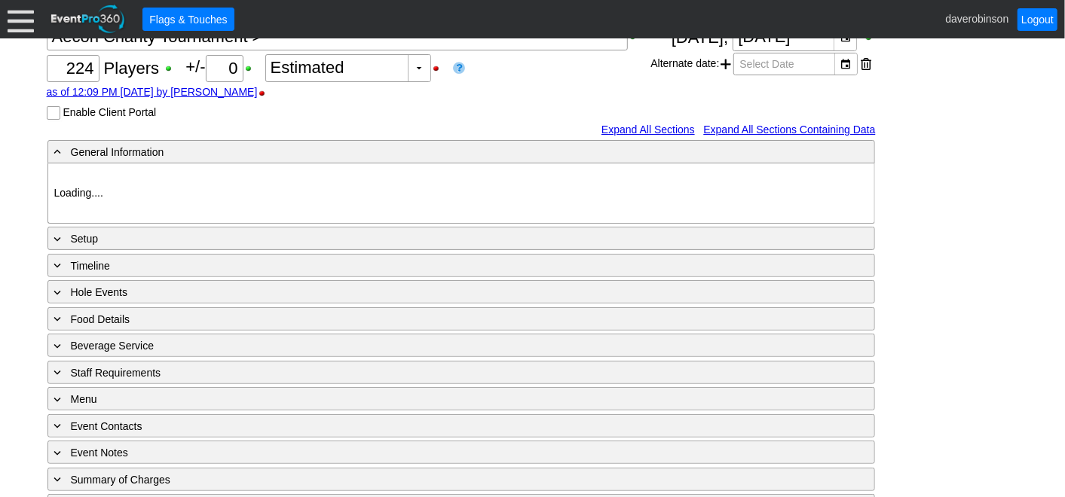
scroll to position [192, 0]
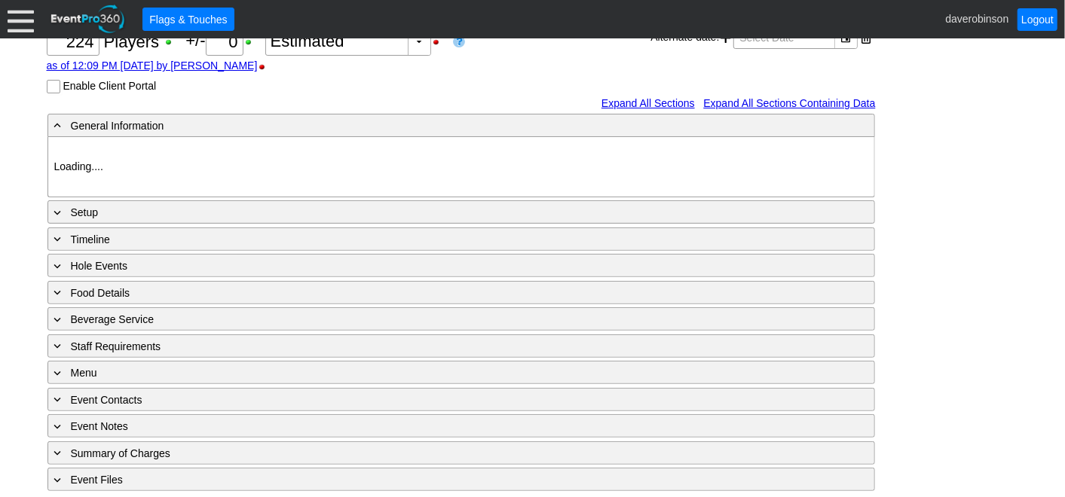
type input "Heritage Pointe Golf Club"
type input "Corporate Tournament"
type input "Scramble"
type input "Shotgun"
type input "Black"
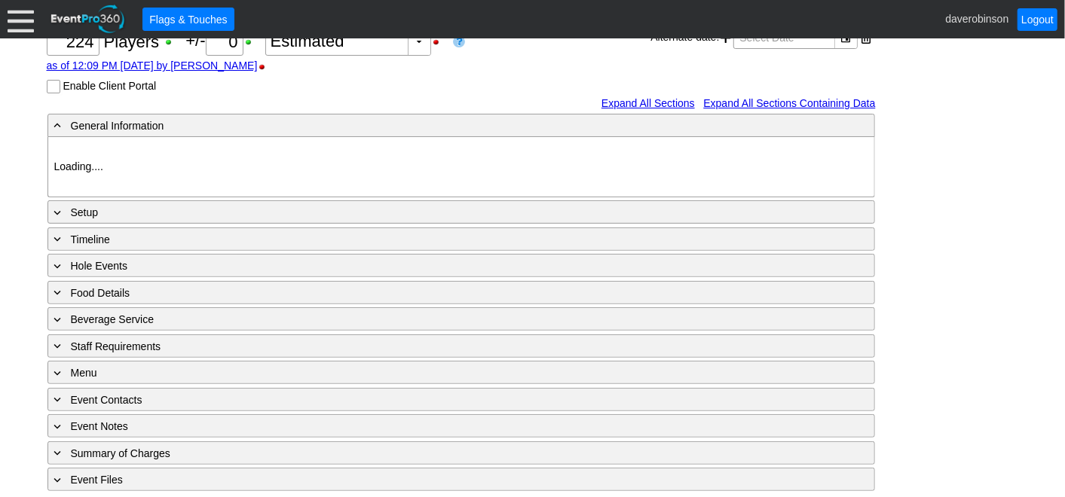
type input "Red"
type input "1082788"
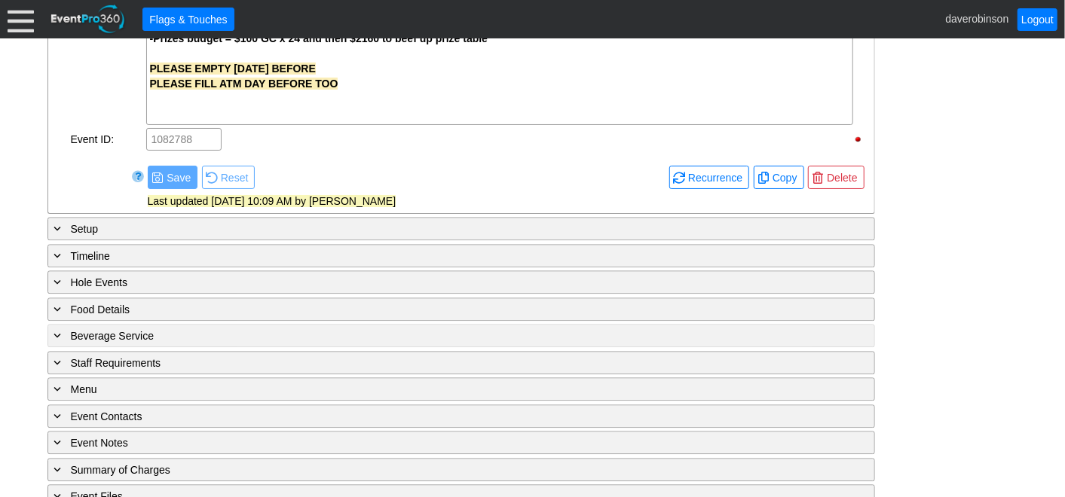
scroll to position [2047, 0]
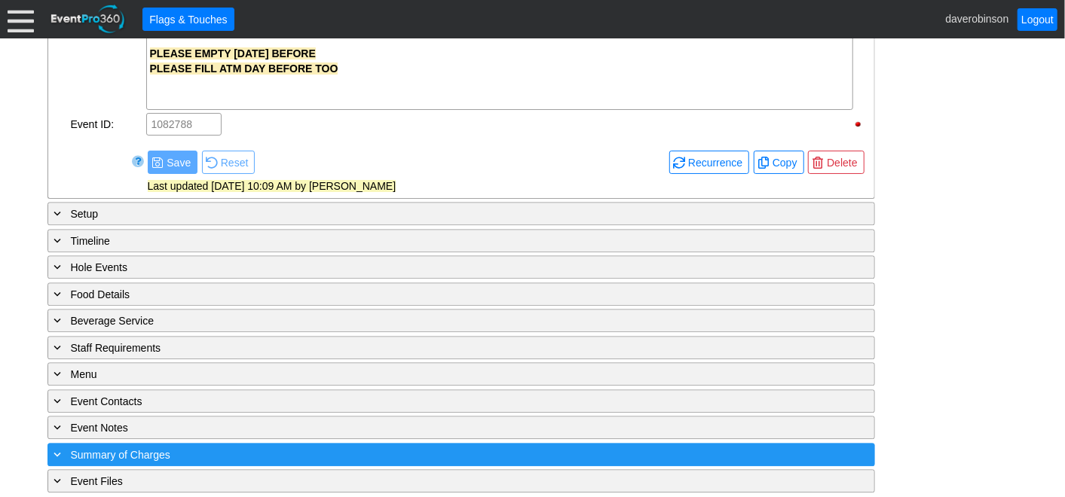
click at [107, 449] on span "Summary of Charges" at bounding box center [120, 455] width 99 height 12
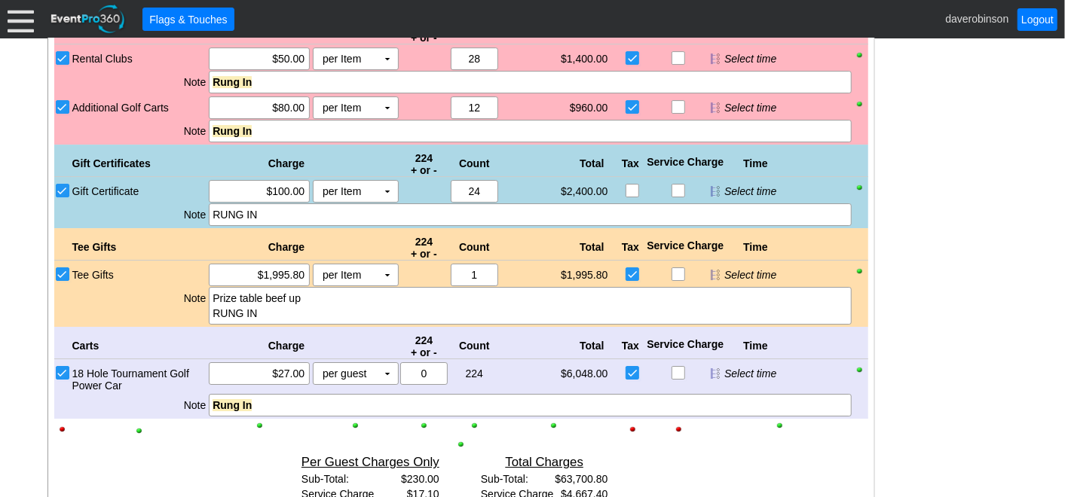
scroll to position [2854, 0]
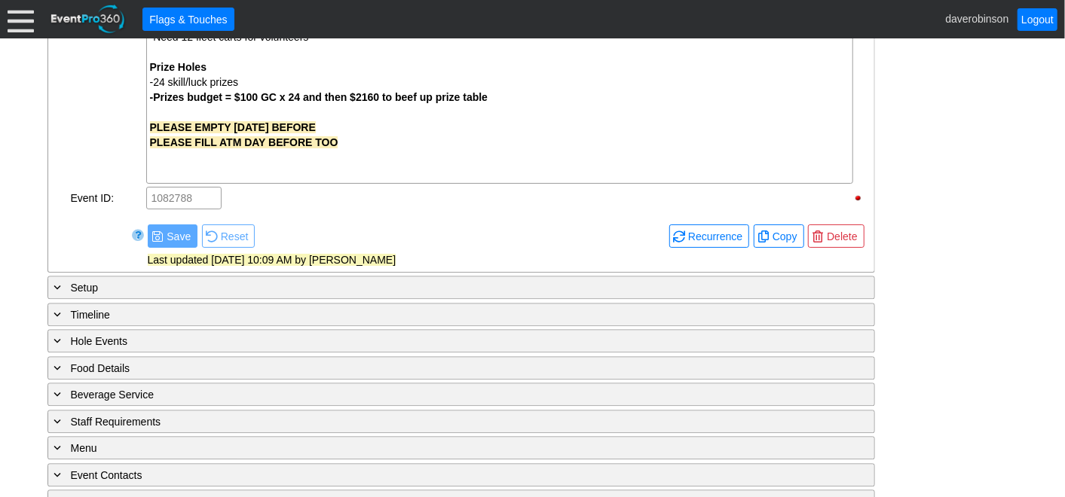
scroll to position [2047, 0]
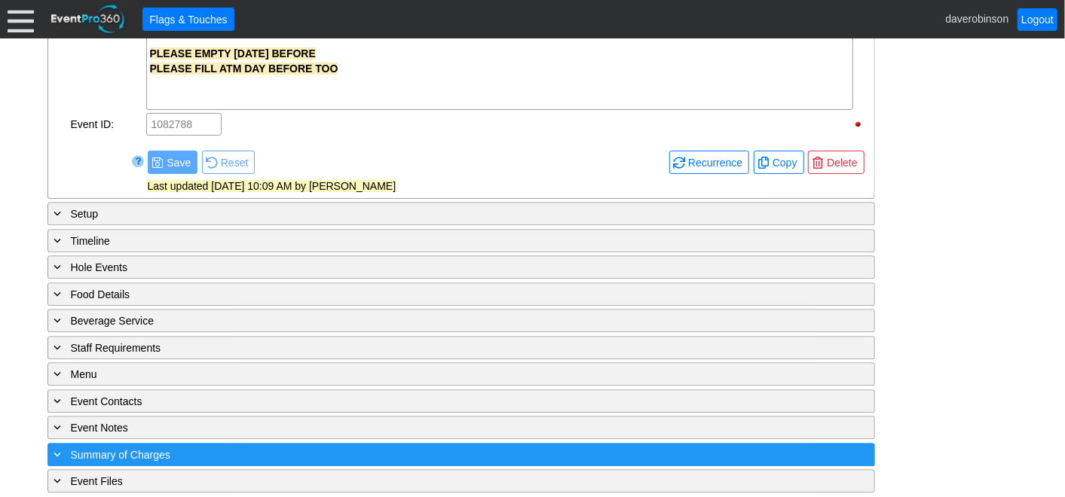
click at [68, 446] on div "+ Summary of Charges" at bounding box center [430, 454] width 758 height 17
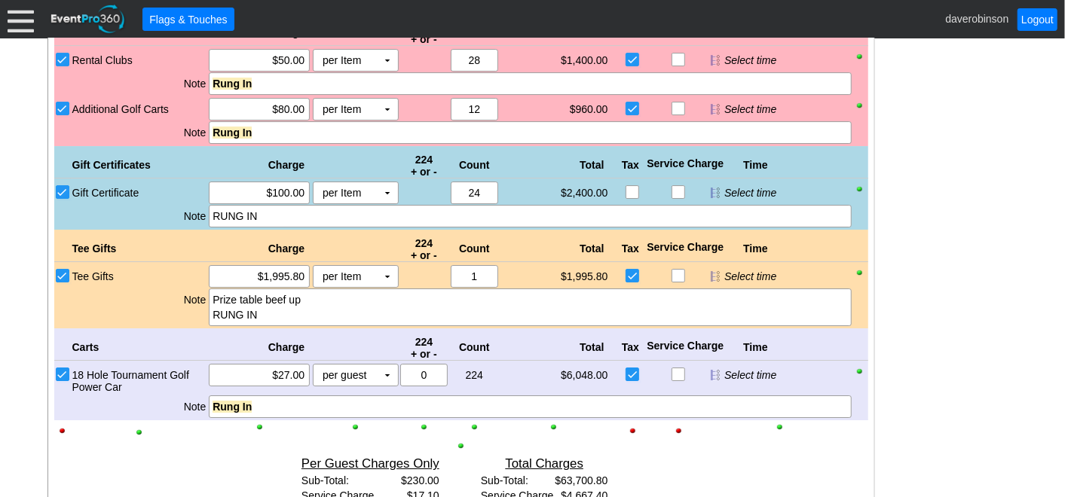
scroll to position [2771, 0]
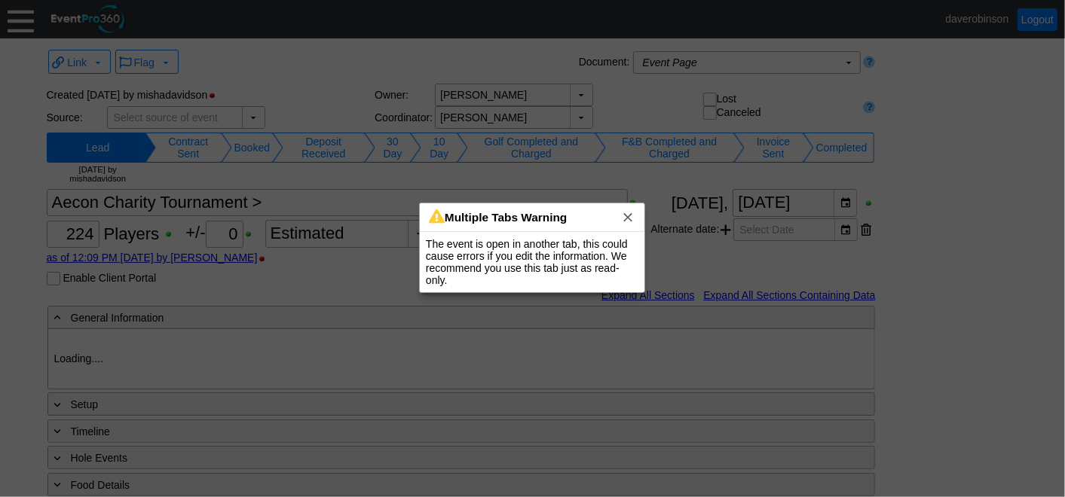
type input "Heritage Pointe Golf Club"
type input "Corporate Tournament"
type input "Scramble"
type input "Shotgun"
type input "Black"
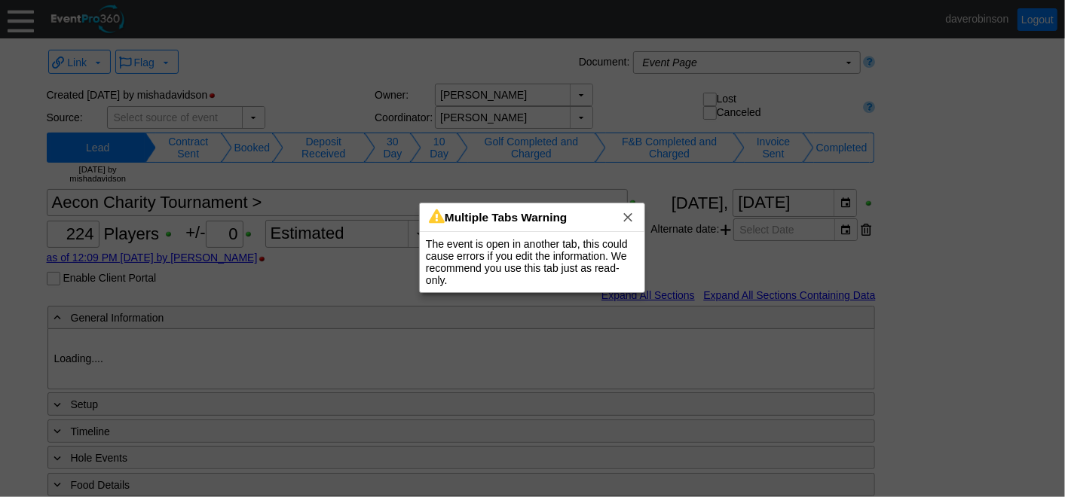
type input "Red"
type input "1082788"
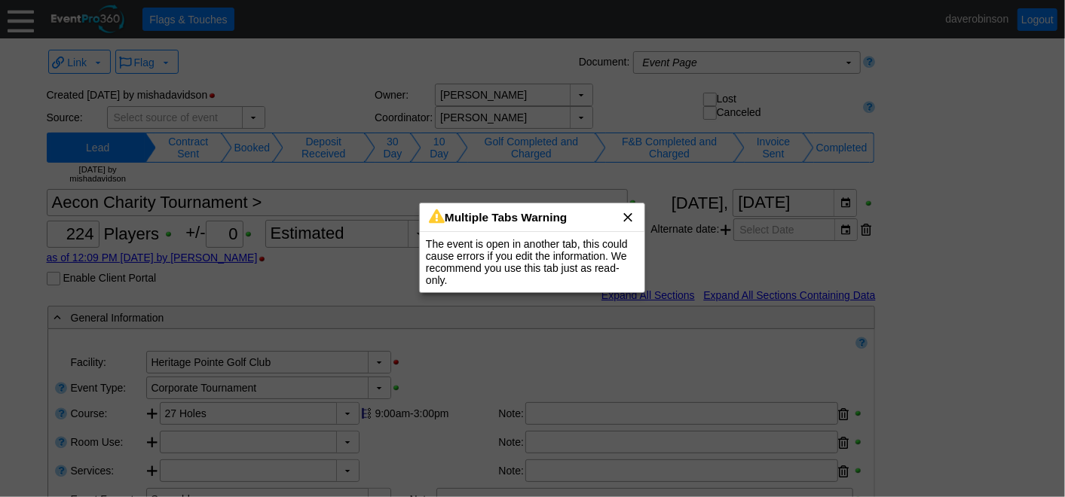
click at [631, 215] on span "x" at bounding box center [627, 216] width 15 height 15
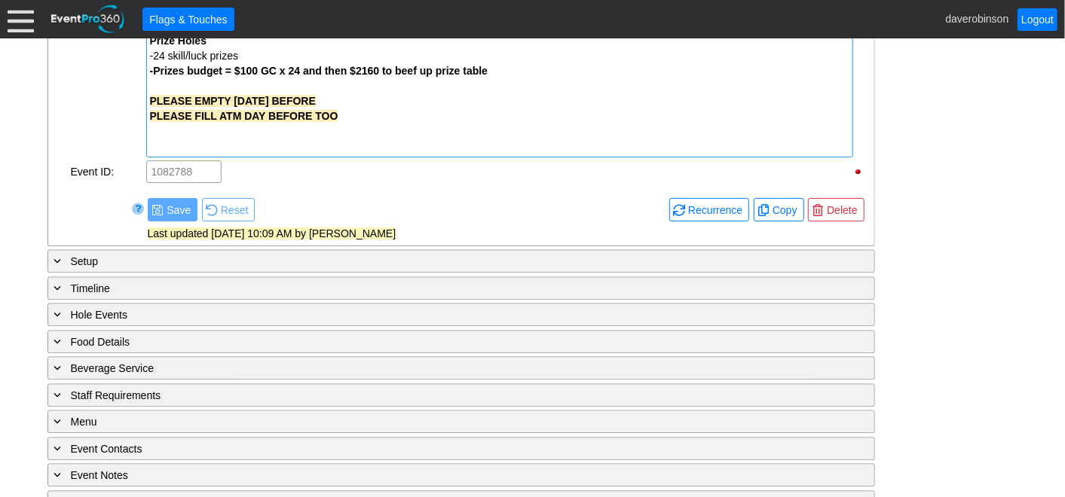
scroll to position [2047, 0]
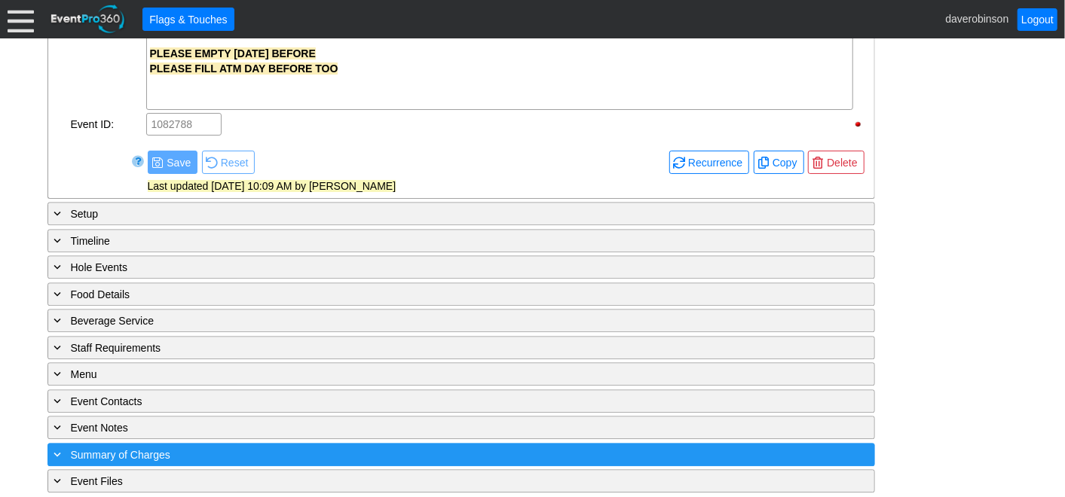
click at [53, 449] on span at bounding box center [58, 455] width 14 height 14
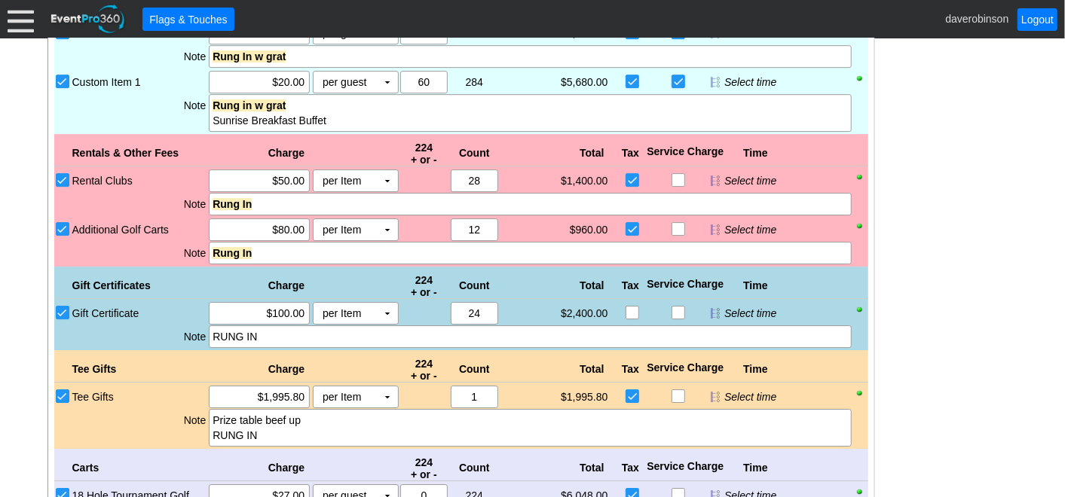
scroll to position [2771, 0]
